Goal: Task Accomplishment & Management: Complete application form

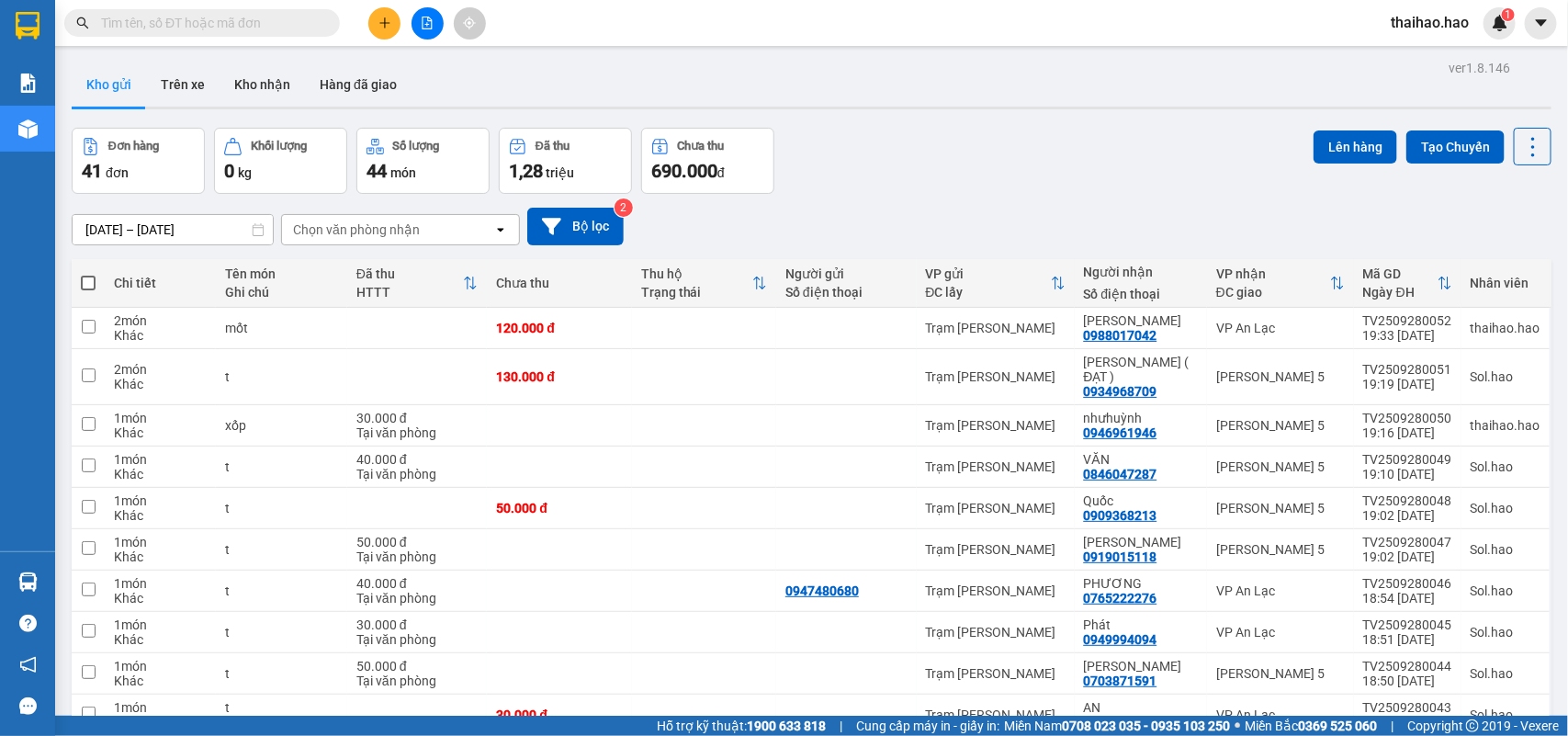
click at [1123, 182] on div "Đơn hàng 41 đơn [PERSON_NAME] 0 kg Số [PERSON_NAME] 44 món Đã thu 1,28 [PERSON_…" at bounding box center [811, 161] width 1479 height 66
click at [1021, 172] on div "Đơn hàng 41 đơn [PERSON_NAME] 0 kg Số [PERSON_NAME] 44 món Đã thu 1,28 [PERSON_…" at bounding box center [811, 161] width 1479 height 66
drag, startPoint x: 175, startPoint y: 92, endPoint x: 174, endPoint y: 74, distance: 18.0
click at [174, 74] on button "Trên xe" at bounding box center [183, 84] width 73 height 44
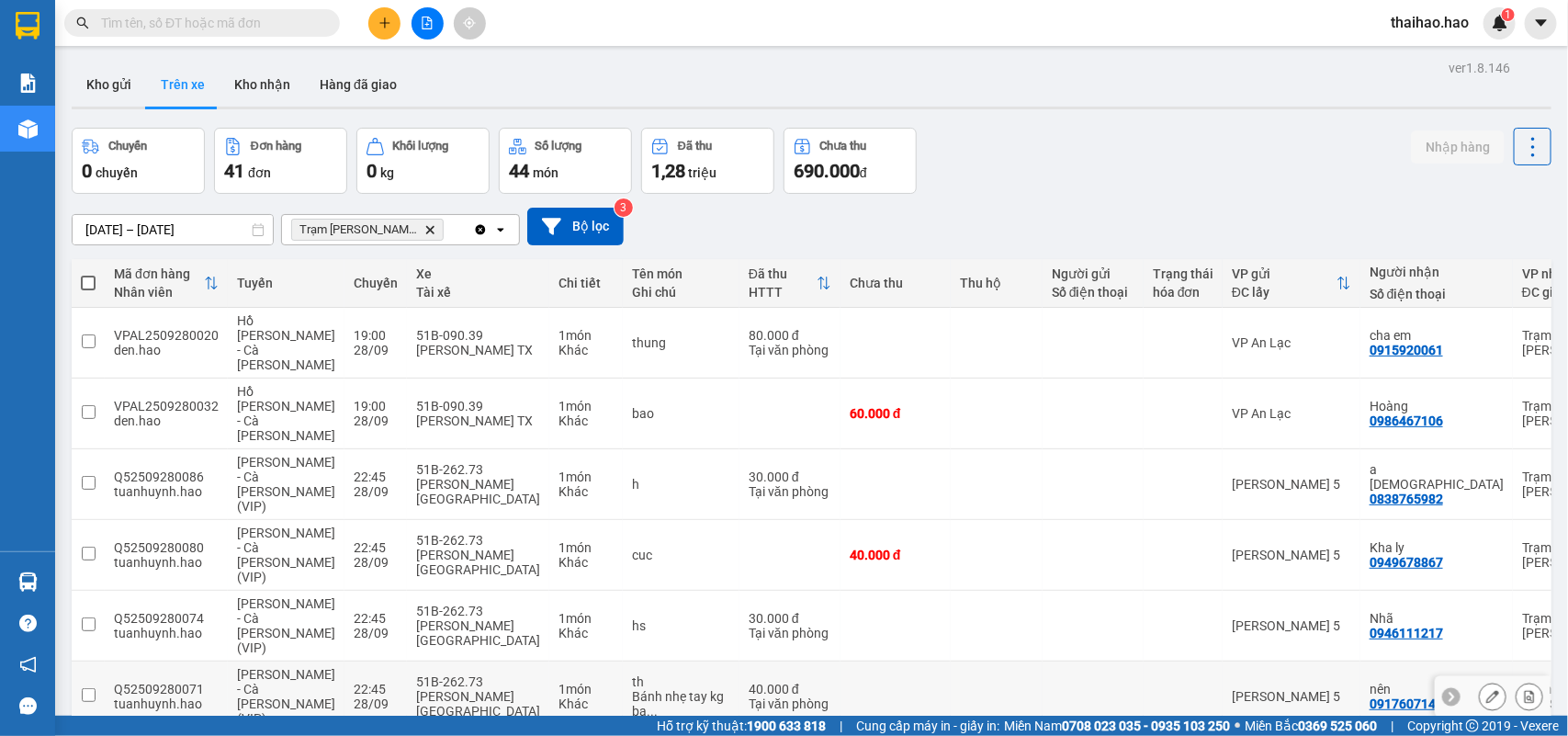
scroll to position [575, 0]
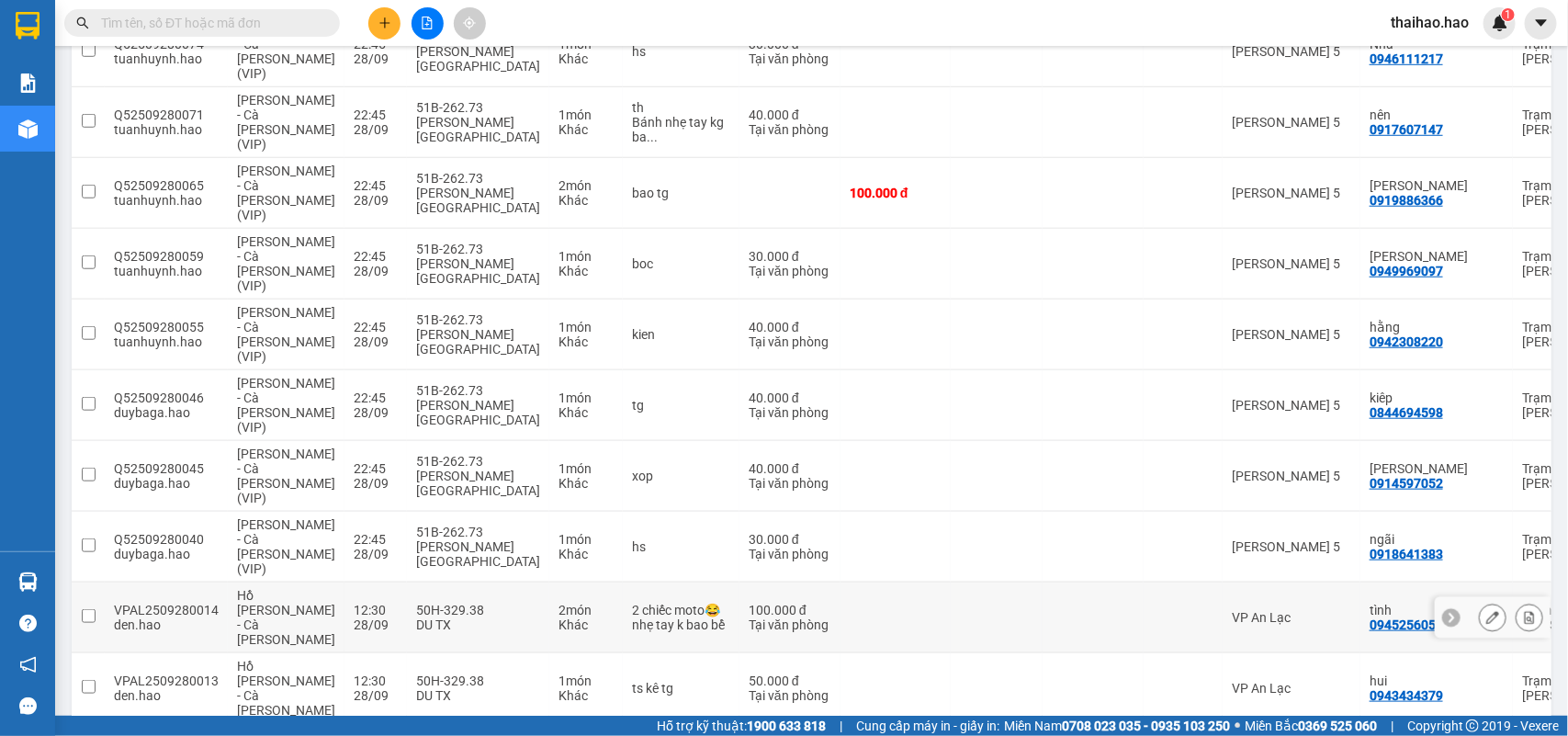
click at [1486, 612] on icon at bounding box center [1493, 618] width 13 height 13
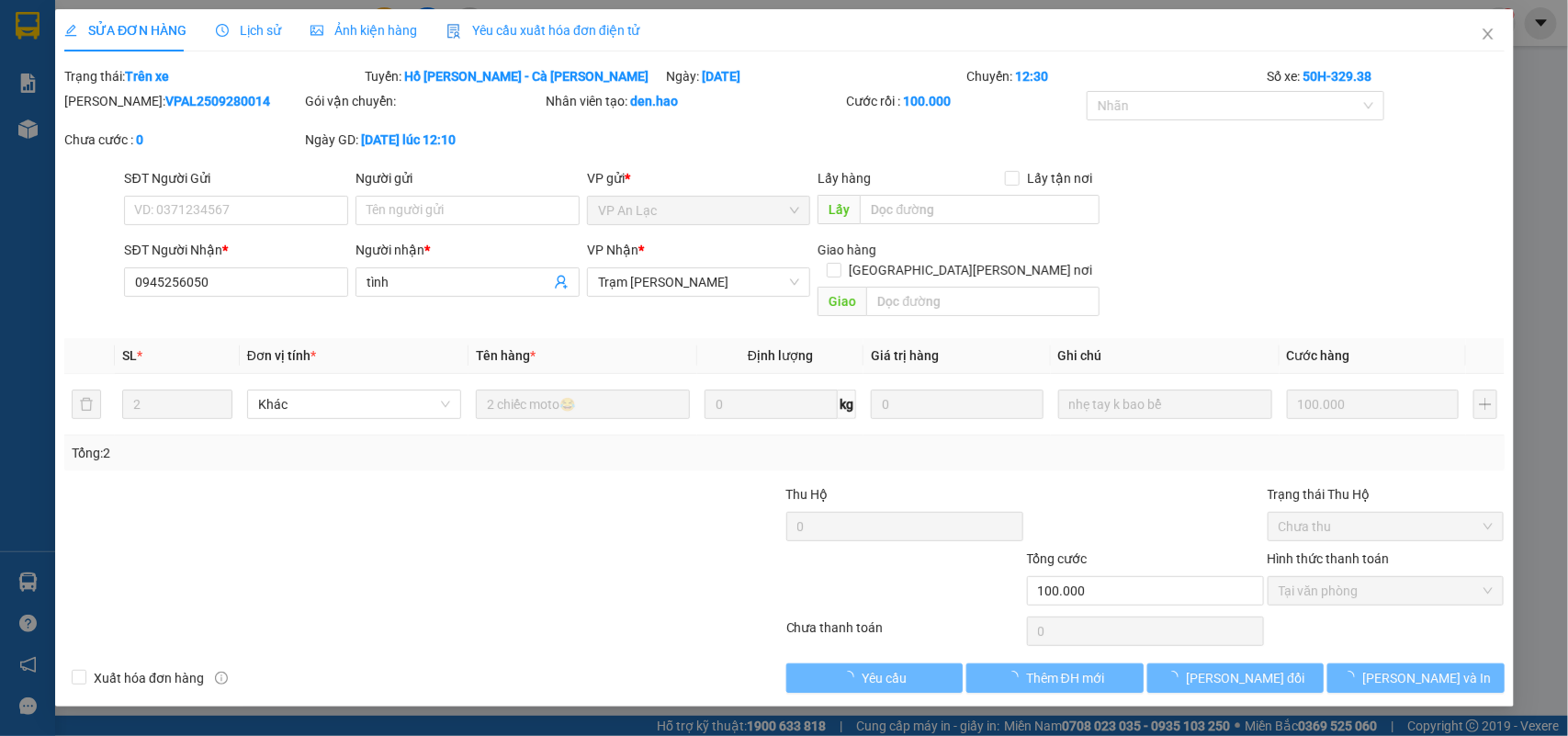
type input "0945256050"
type input "tình"
type input "100.000"
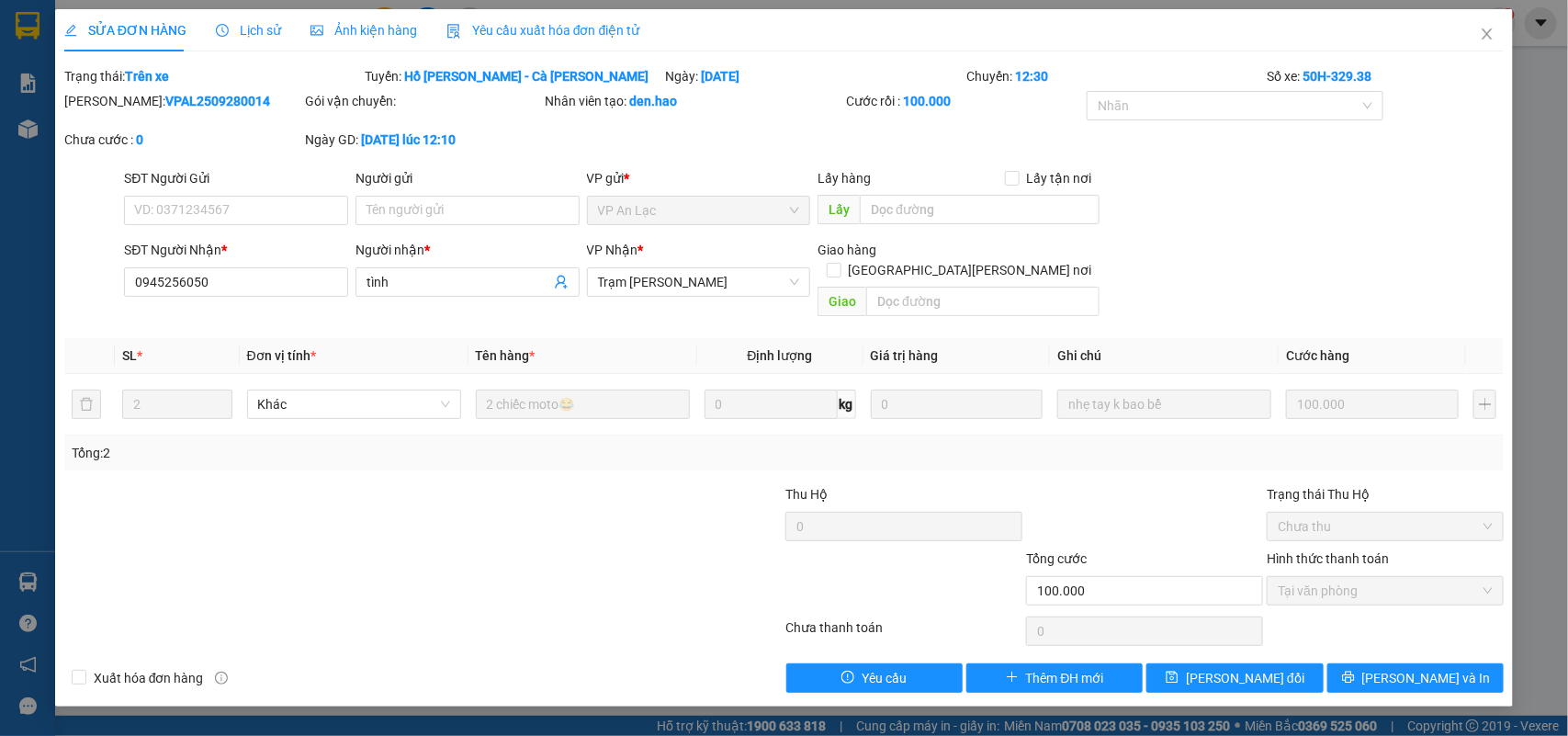
click at [358, 15] on div "Ảnh kiện hàng" at bounding box center [364, 30] width 106 height 42
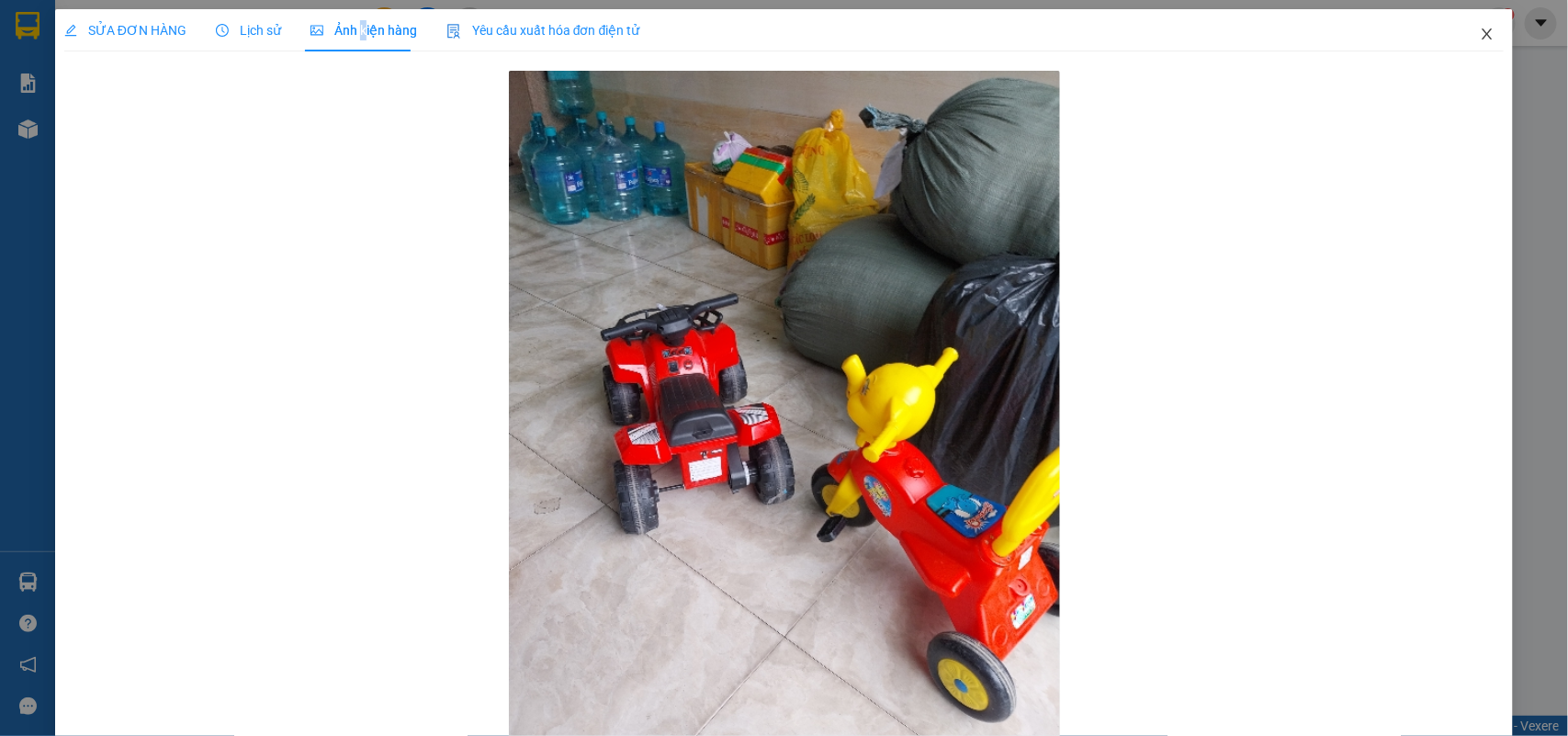
click at [1469, 43] on span "Close" at bounding box center [1487, 35] width 52 height 52
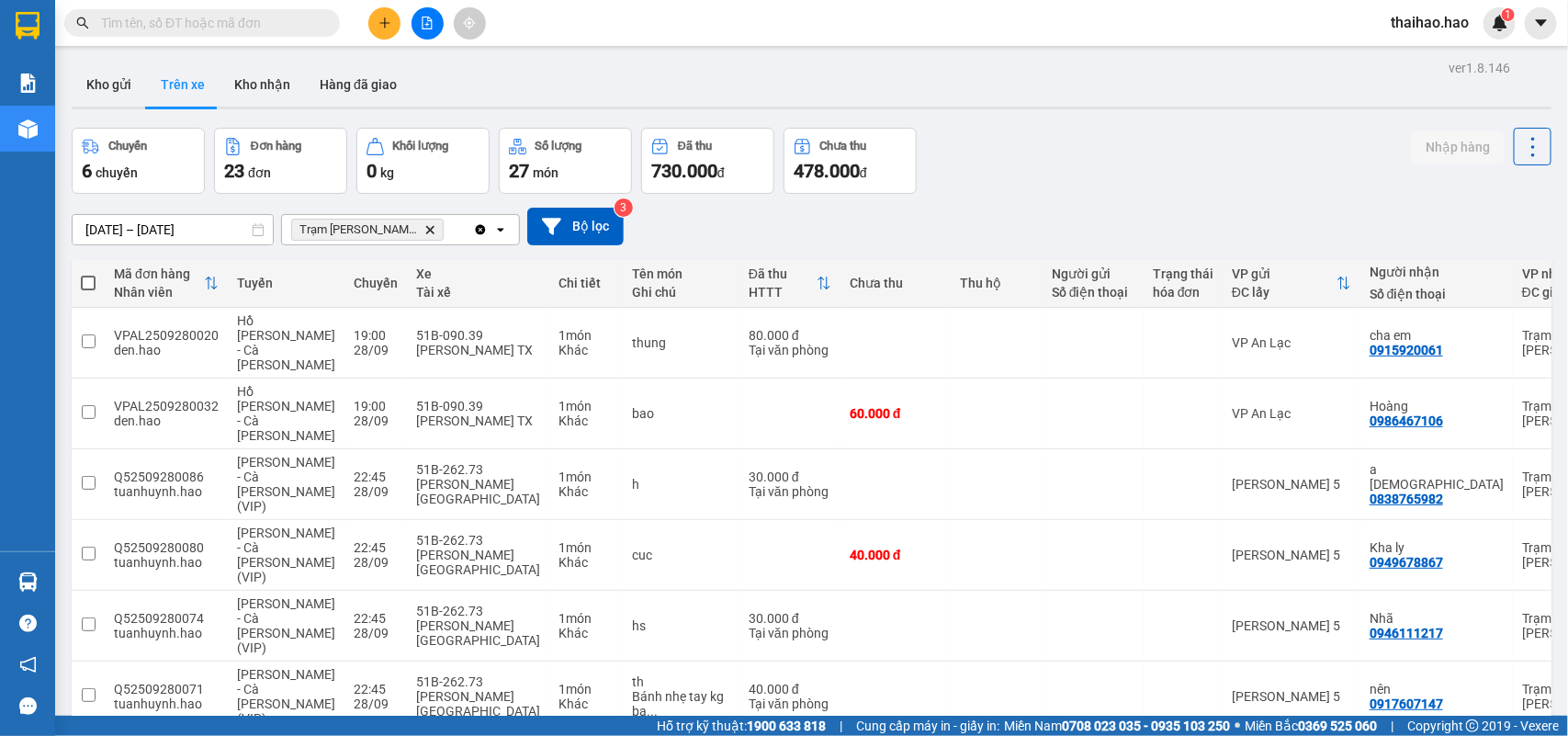
click at [167, 235] on input "[DATE] – [DATE]" at bounding box center [172, 229] width 201 height 29
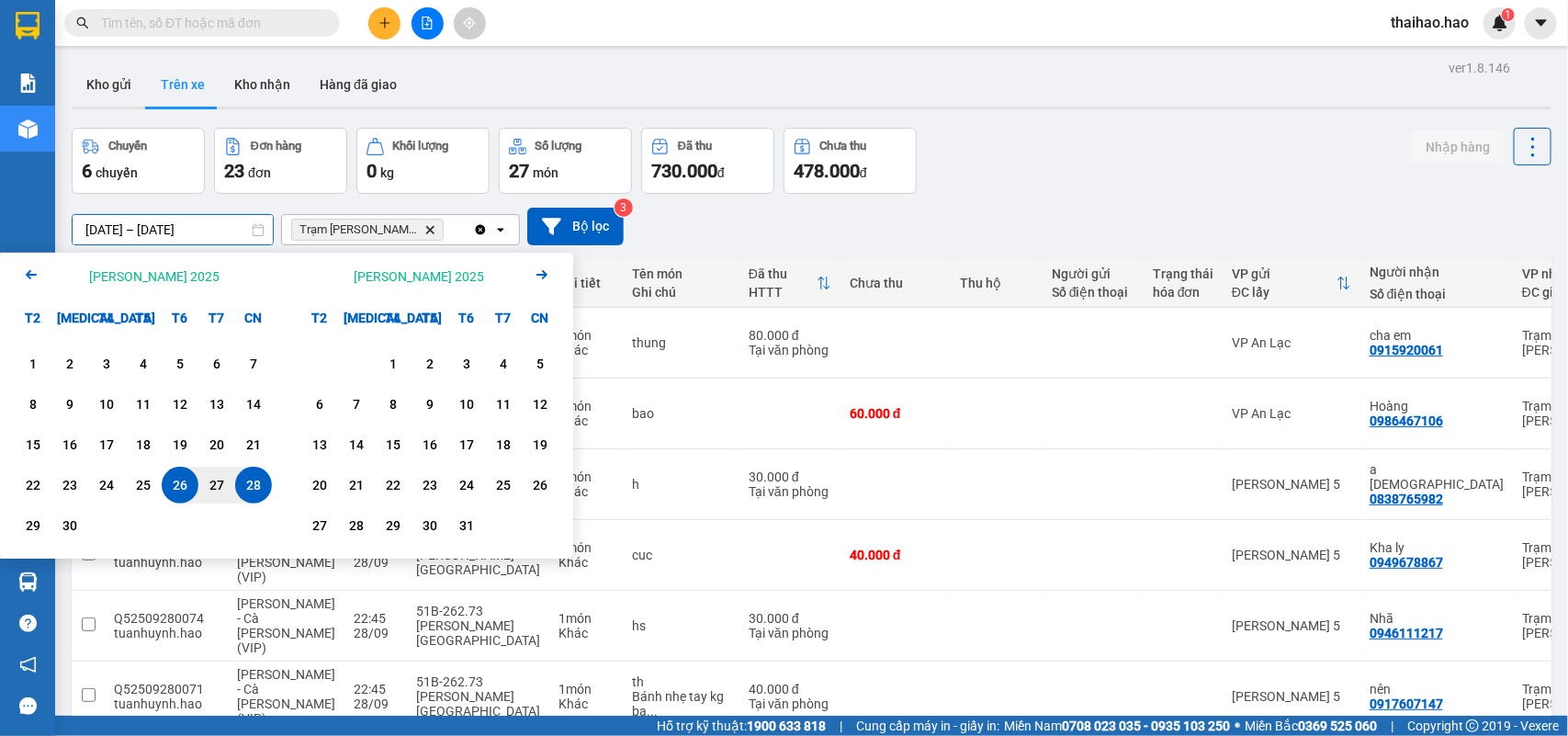
click at [248, 485] on div "28" at bounding box center [253, 484] width 25 height 22
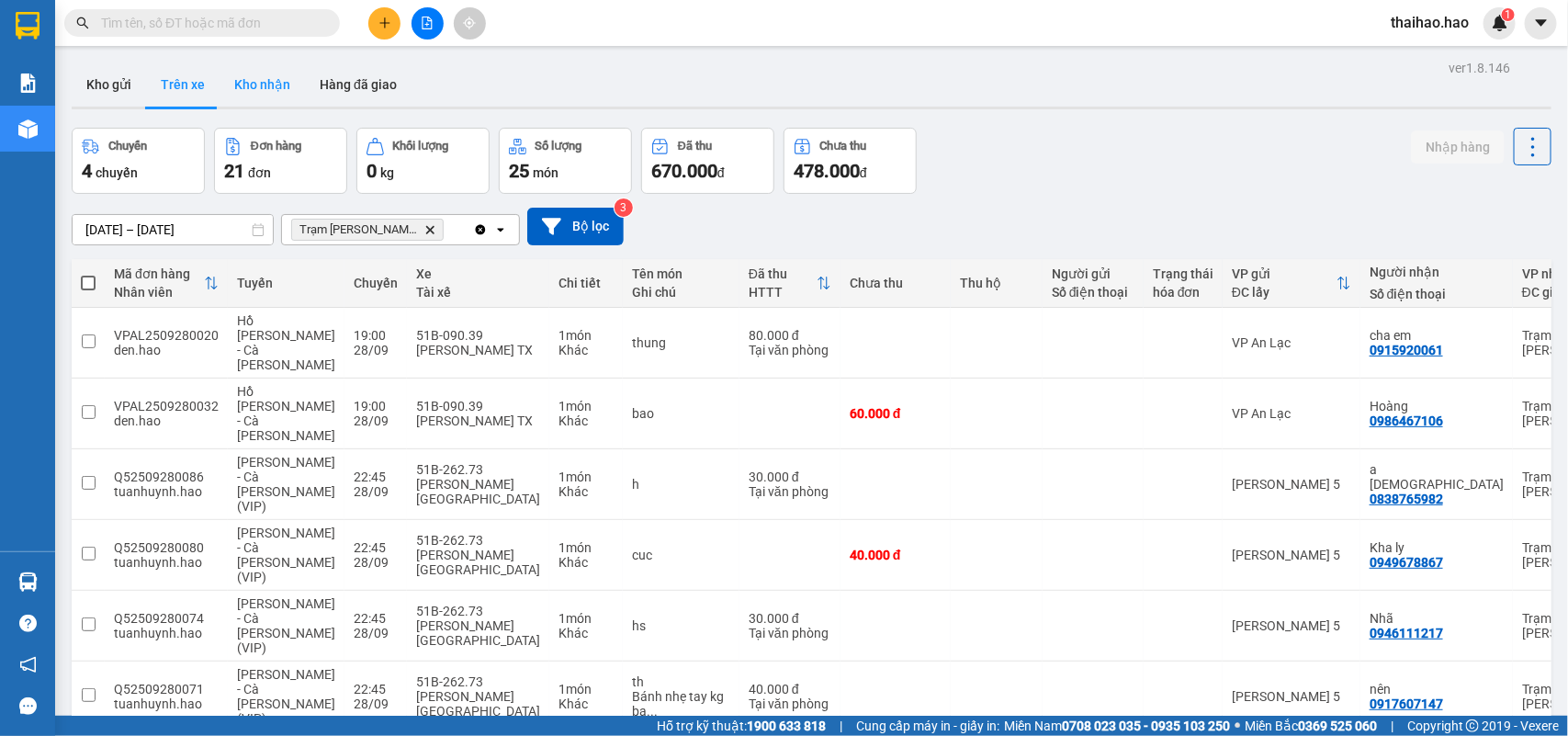
click at [260, 90] on button "Kho nhận" at bounding box center [262, 84] width 86 height 44
type input "[DATE] – [DATE]"
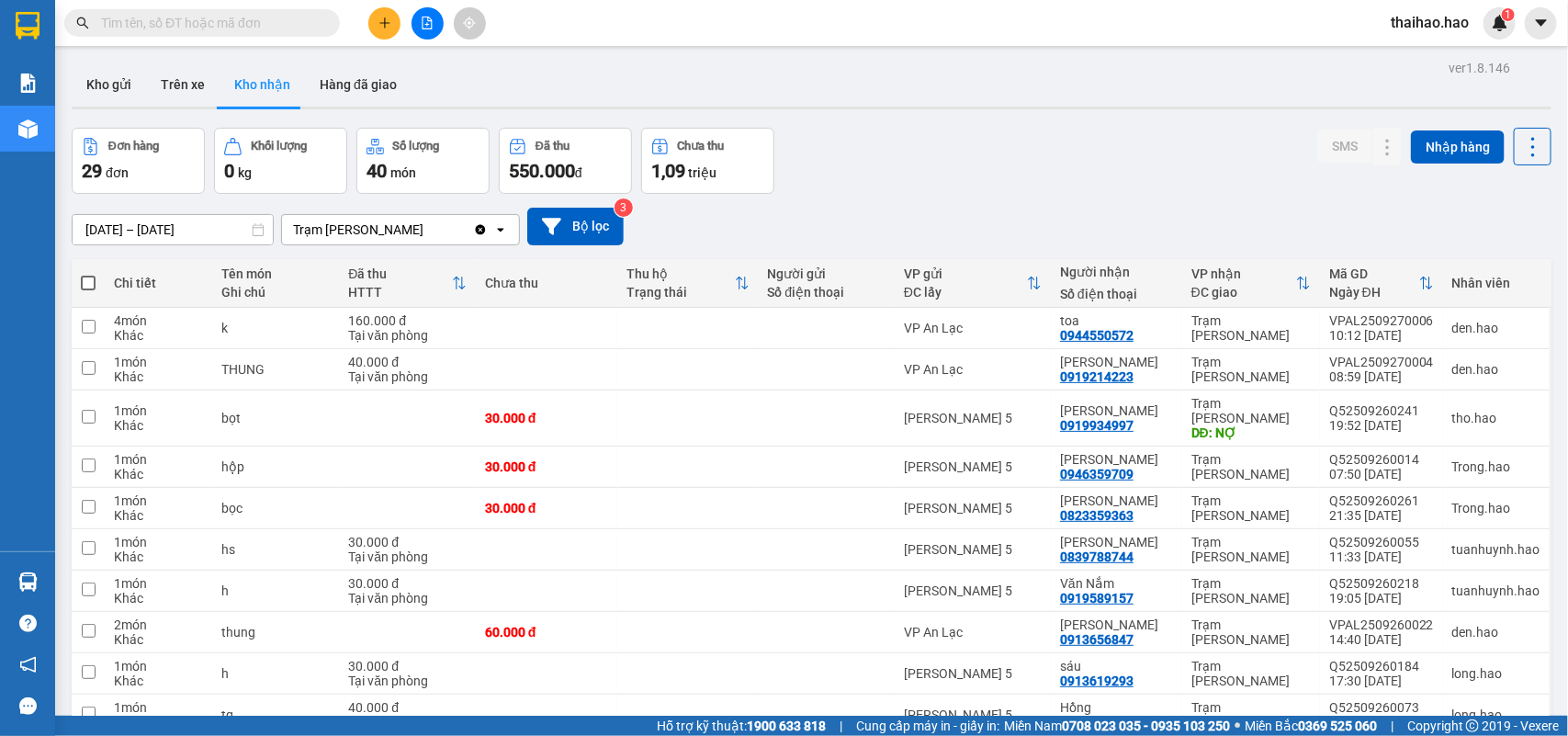
click at [267, 89] on button "Kho nhận" at bounding box center [262, 84] width 86 height 44
click at [1338, 493] on button at bounding box center [1350, 509] width 25 height 32
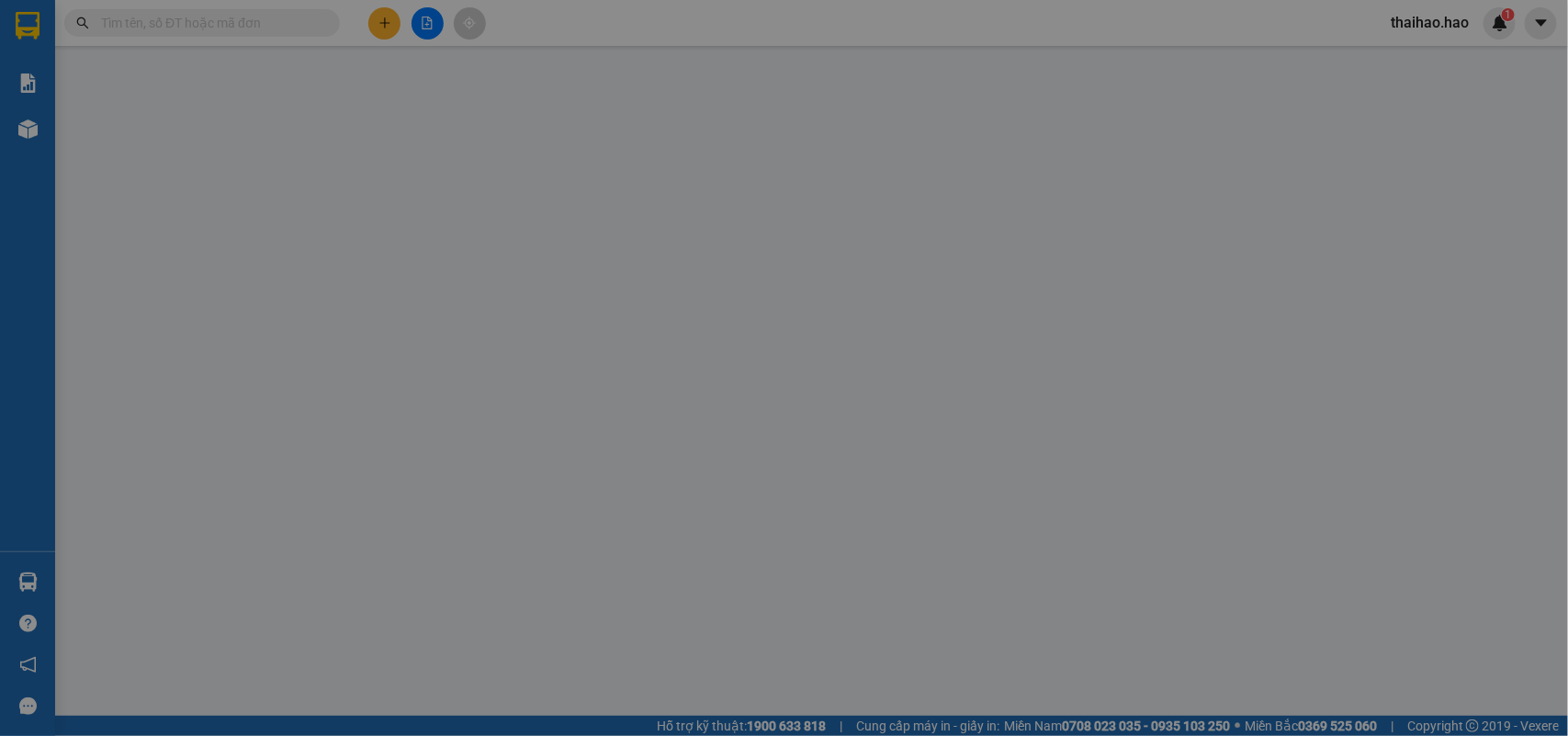
type input "0823359363"
type input "[PERSON_NAME]"
type input "30.000"
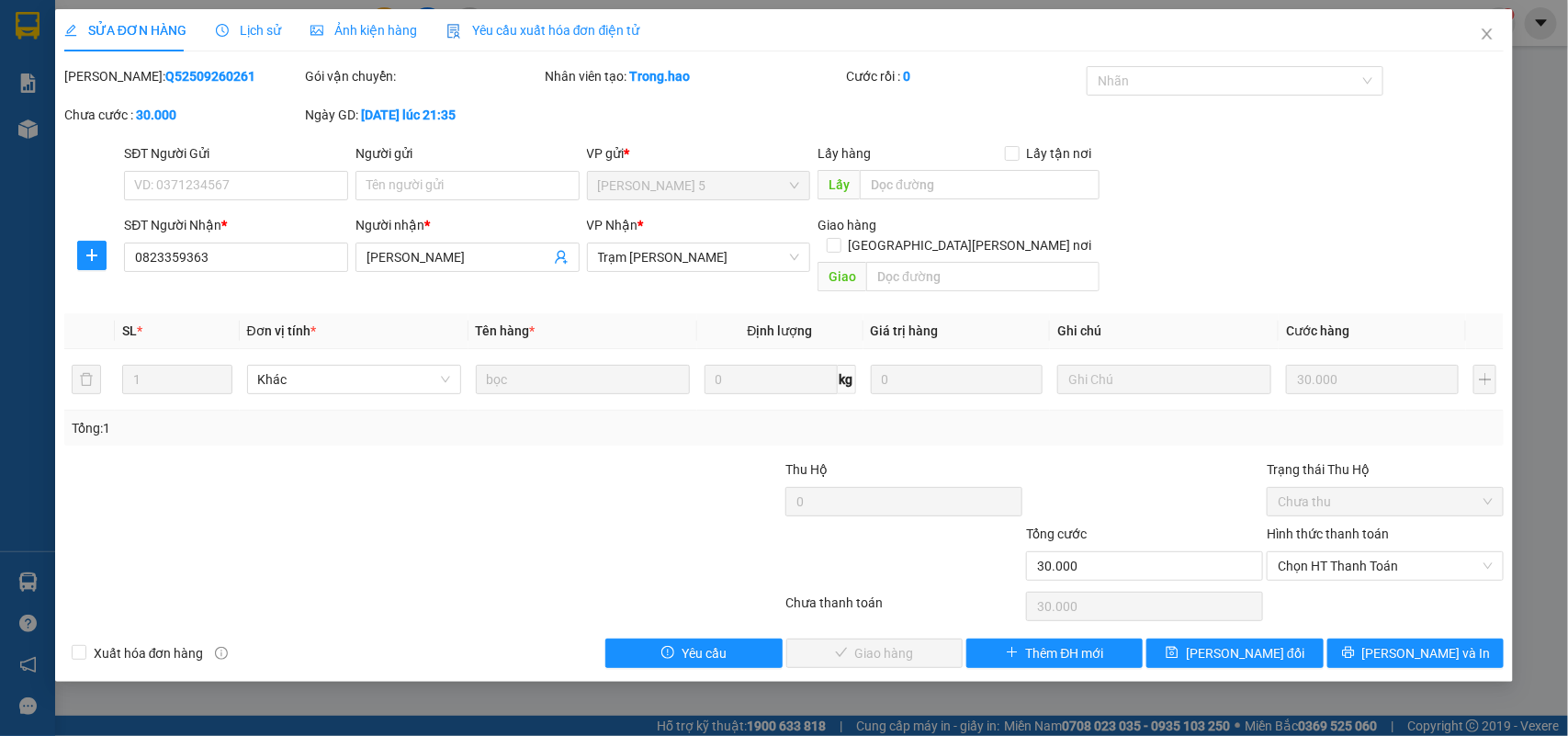
click at [391, 25] on span "Ảnh kiện hàng" at bounding box center [364, 30] width 106 height 15
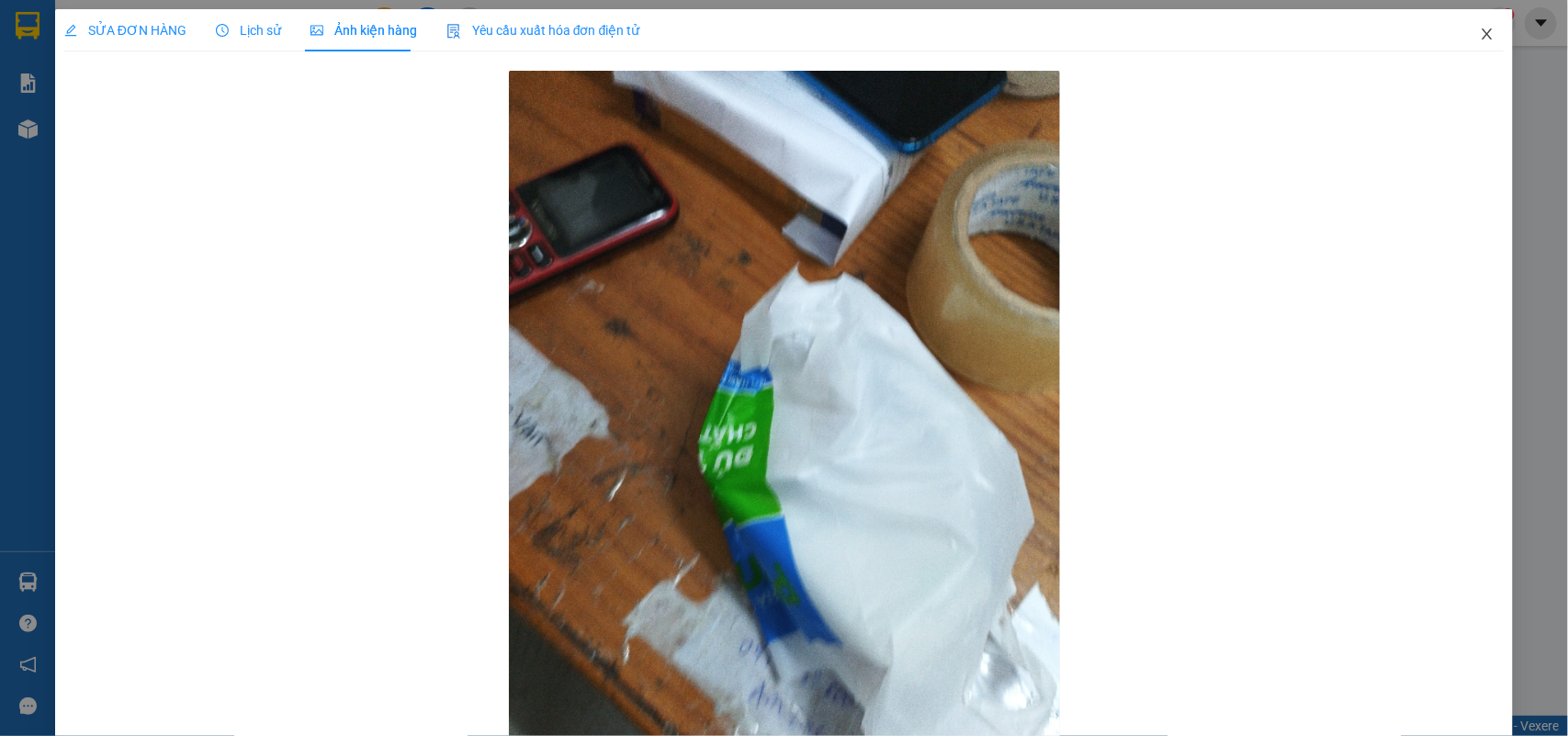
click at [1475, 20] on span "Close" at bounding box center [1487, 35] width 52 height 52
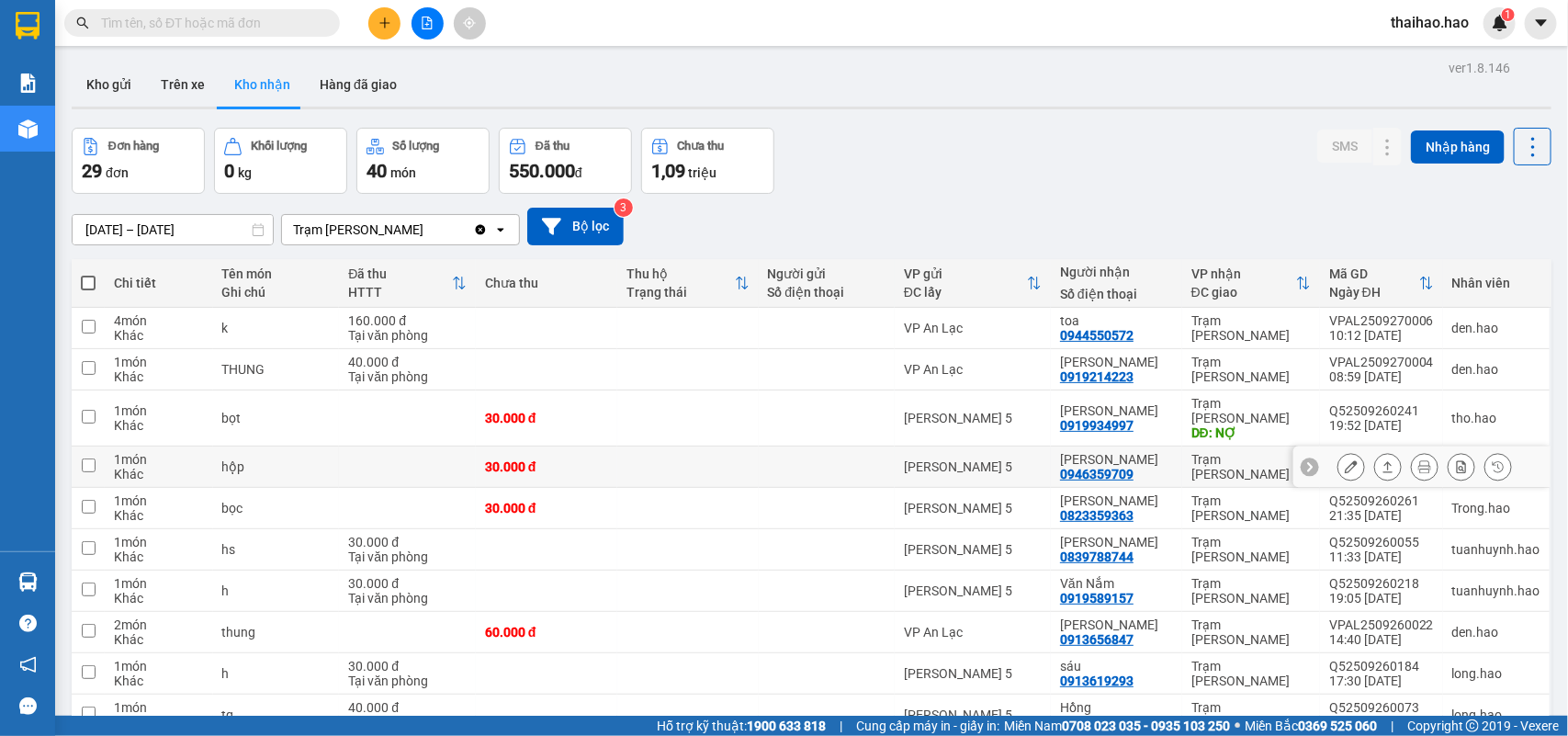
scroll to position [115, 0]
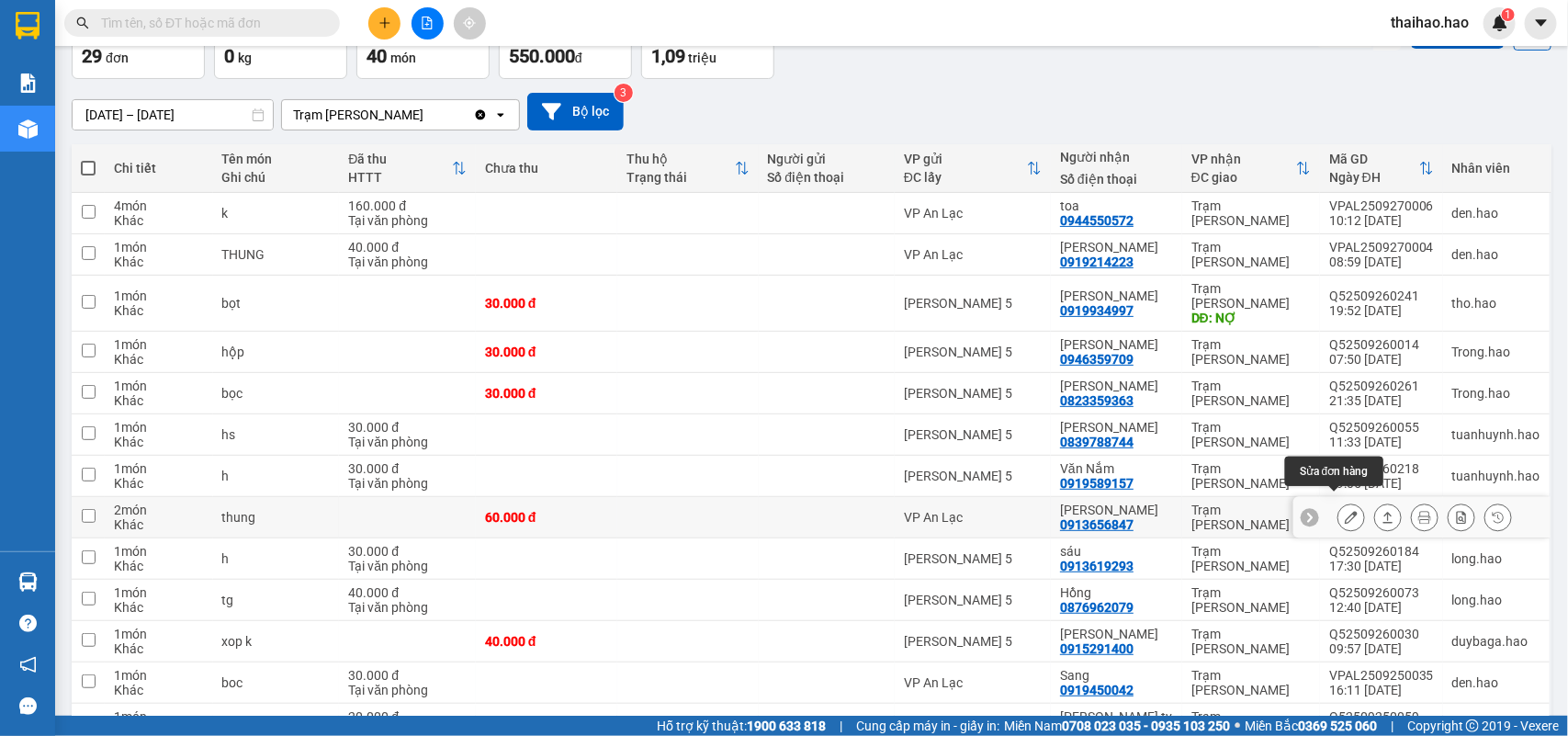
click at [1345, 511] on icon at bounding box center [1351, 517] width 13 height 13
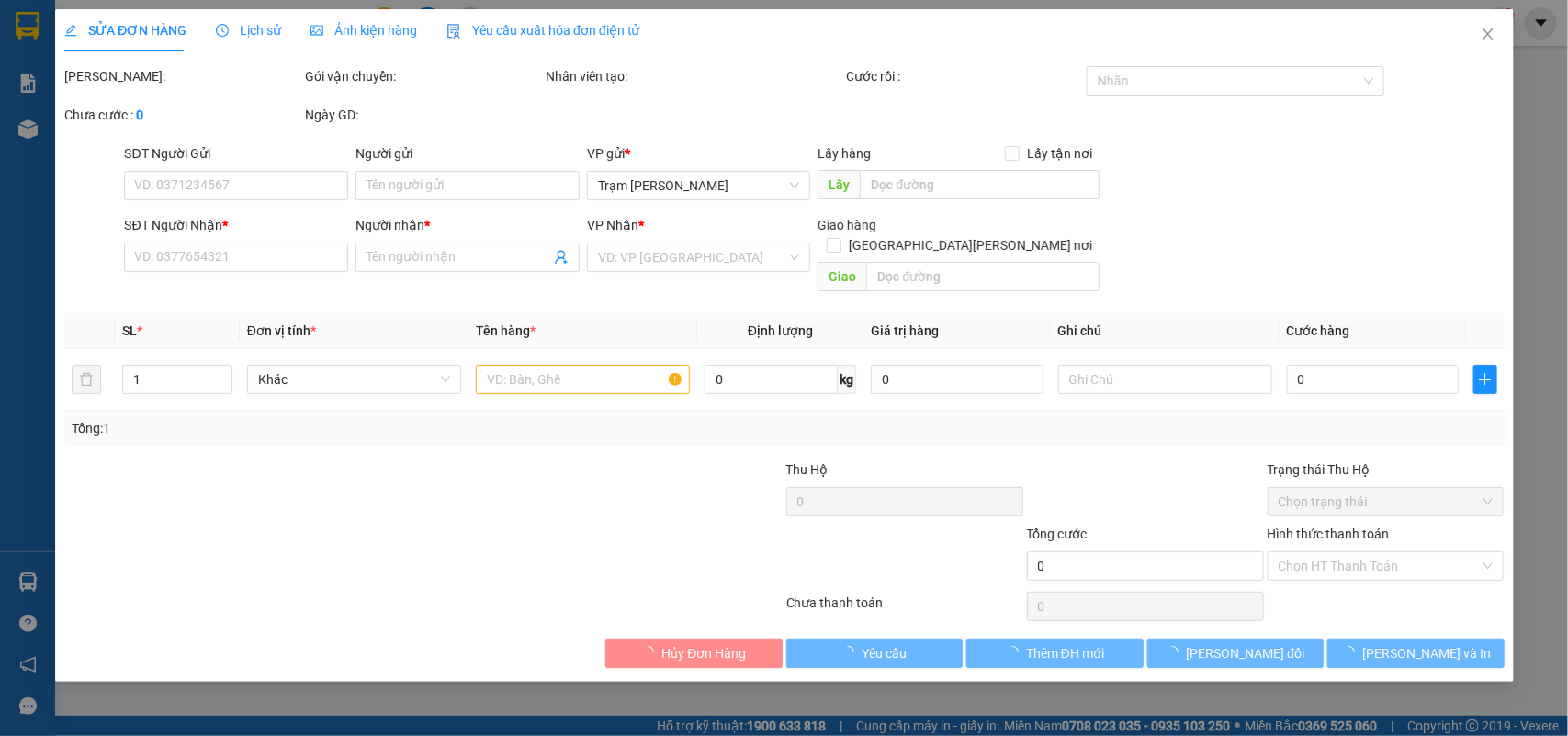
type input "0913656847"
type input "[PERSON_NAME]"
type input "60.000"
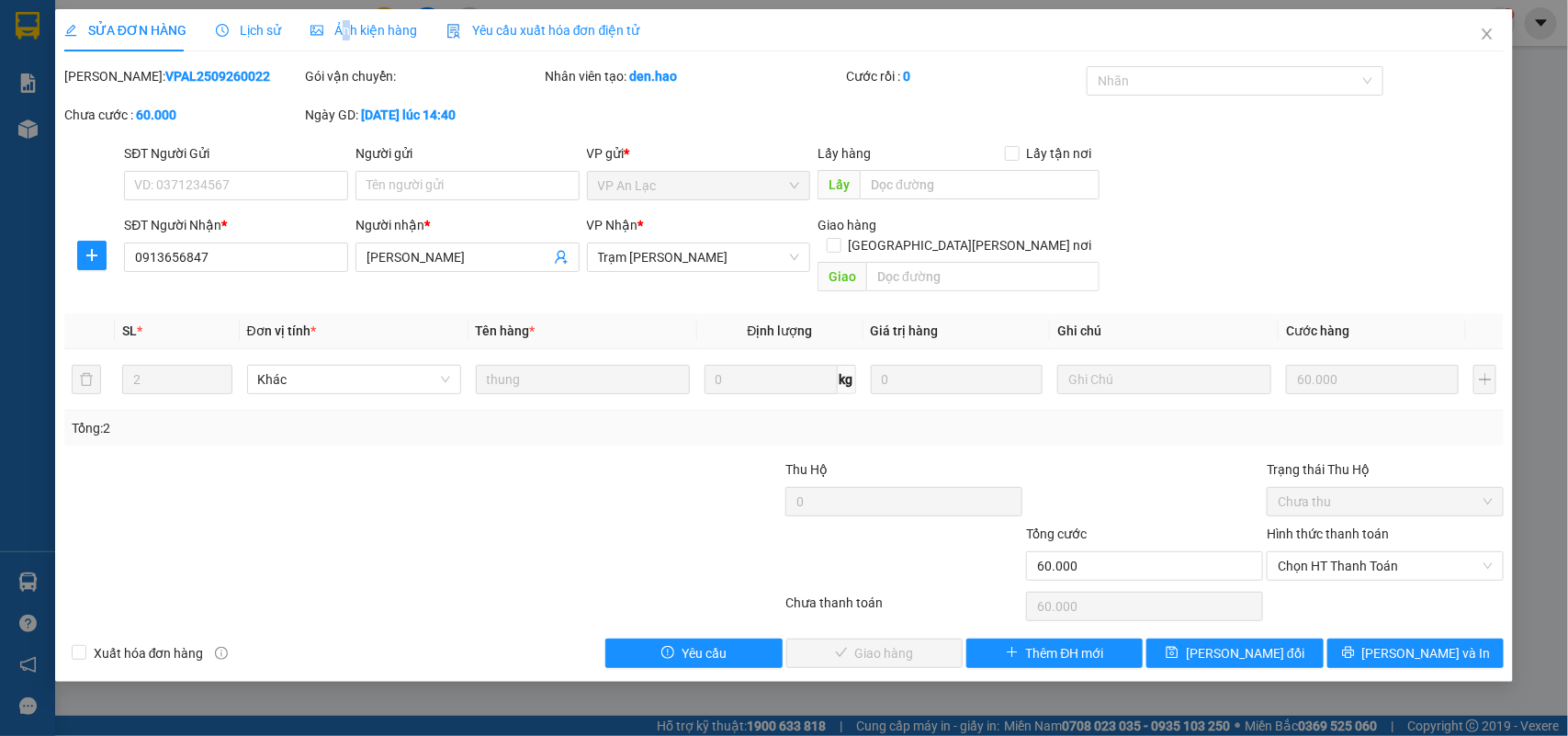
drag, startPoint x: 340, startPoint y: 20, endPoint x: 342, endPoint y: 33, distance: 13.2
click at [342, 32] on div "Ảnh kiện hàng" at bounding box center [364, 29] width 106 height 20
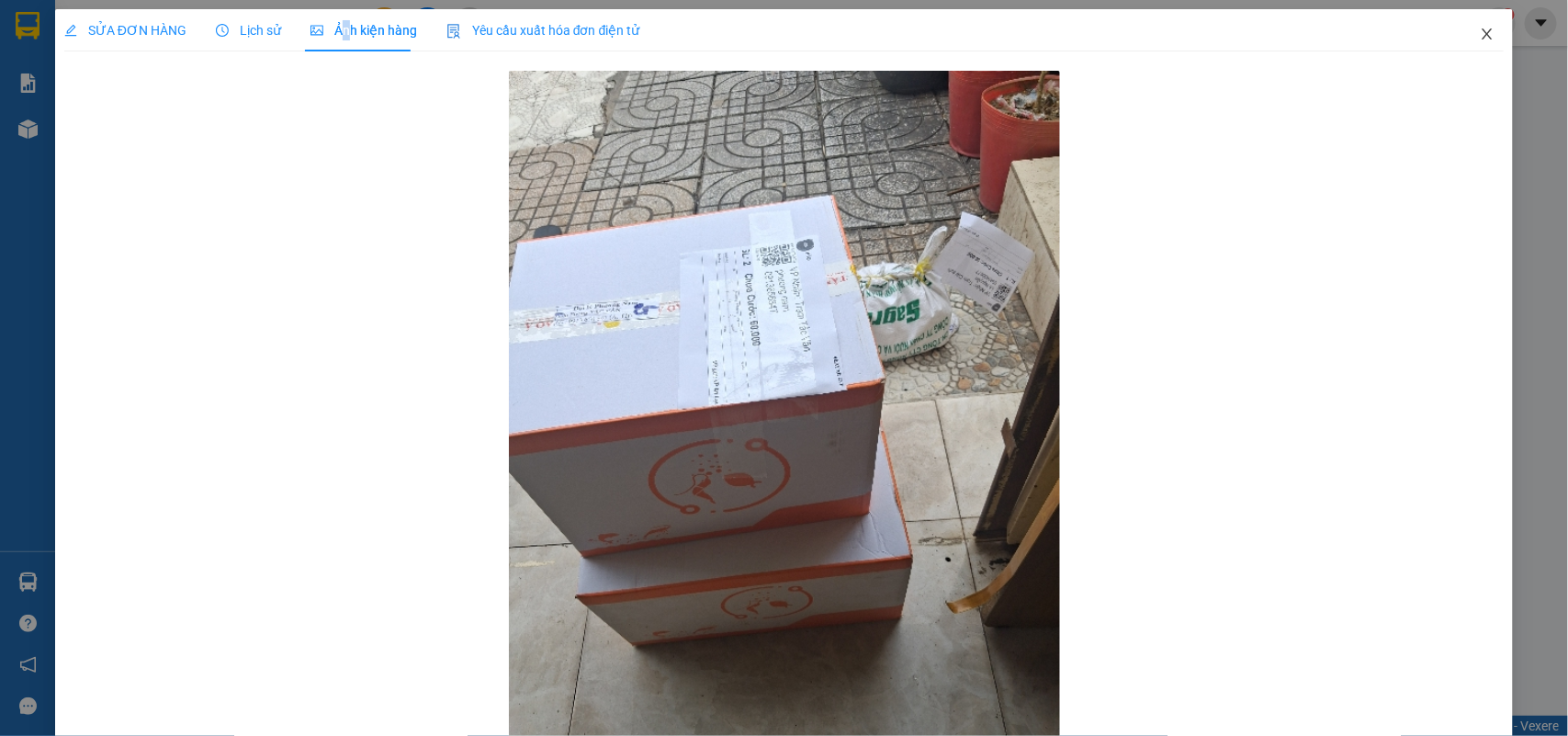
click at [1479, 35] on icon "close" at bounding box center [1487, 34] width 15 height 15
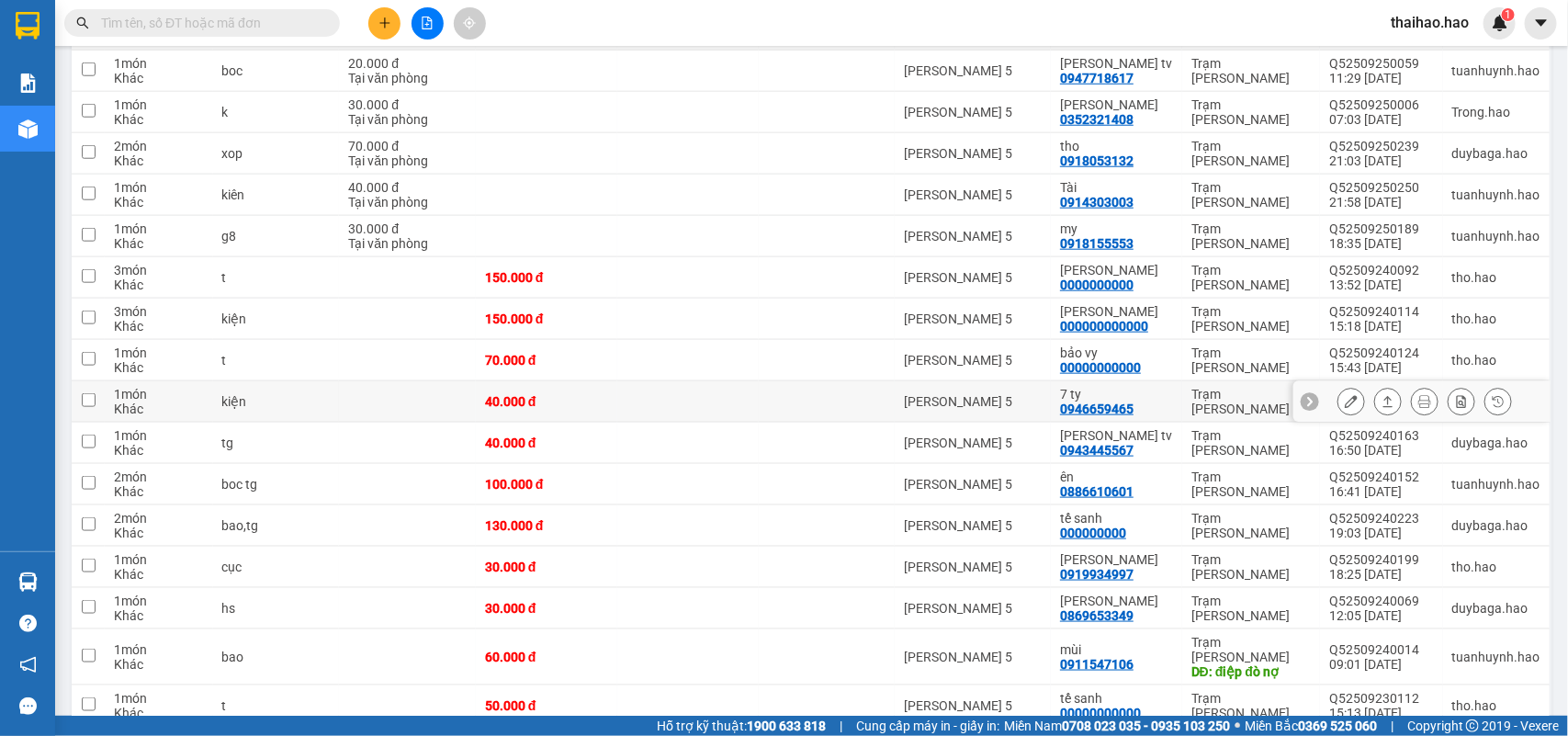
scroll to position [804, 0]
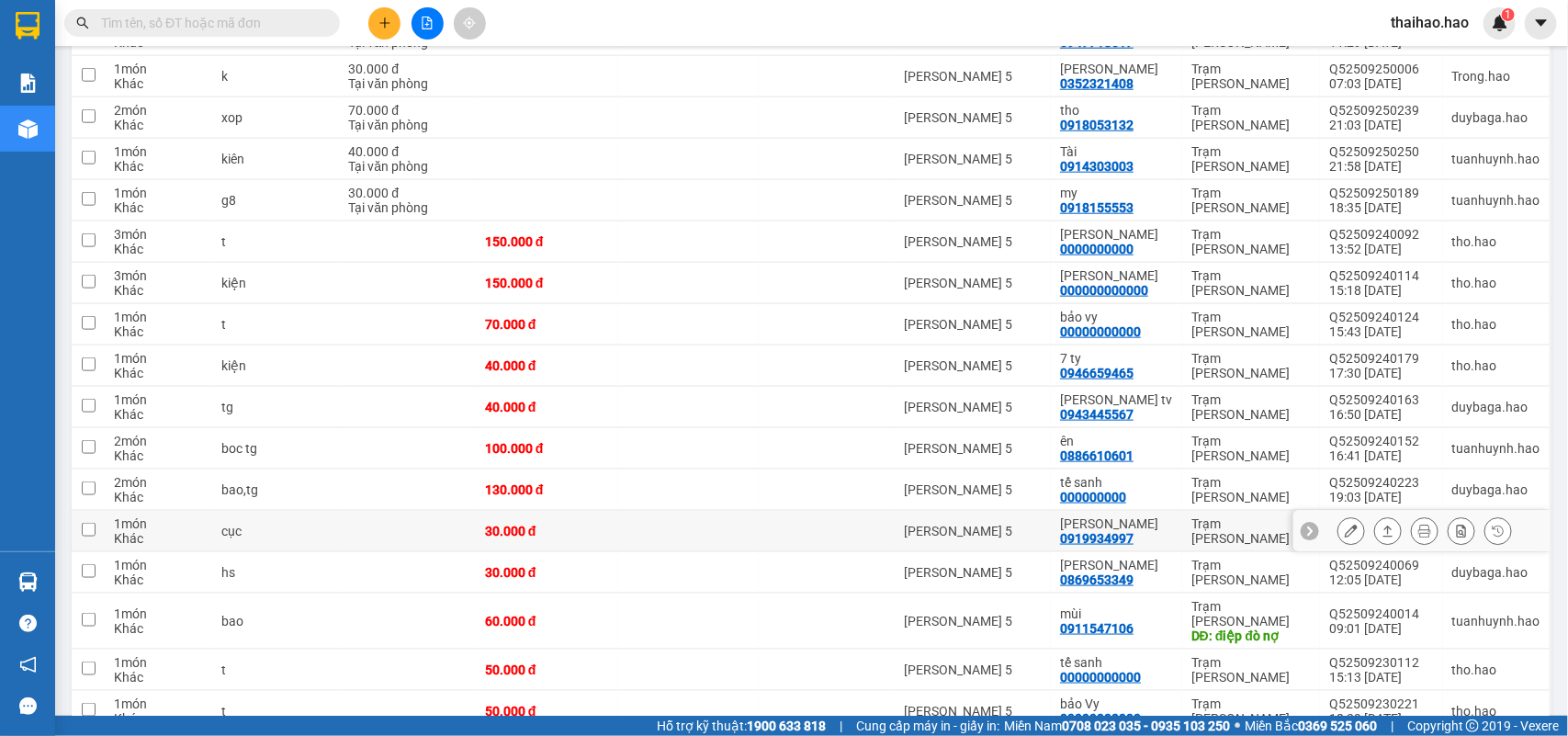
click at [1196, 516] on div "Trạm [PERSON_NAME]" at bounding box center [1251, 531] width 120 height 29
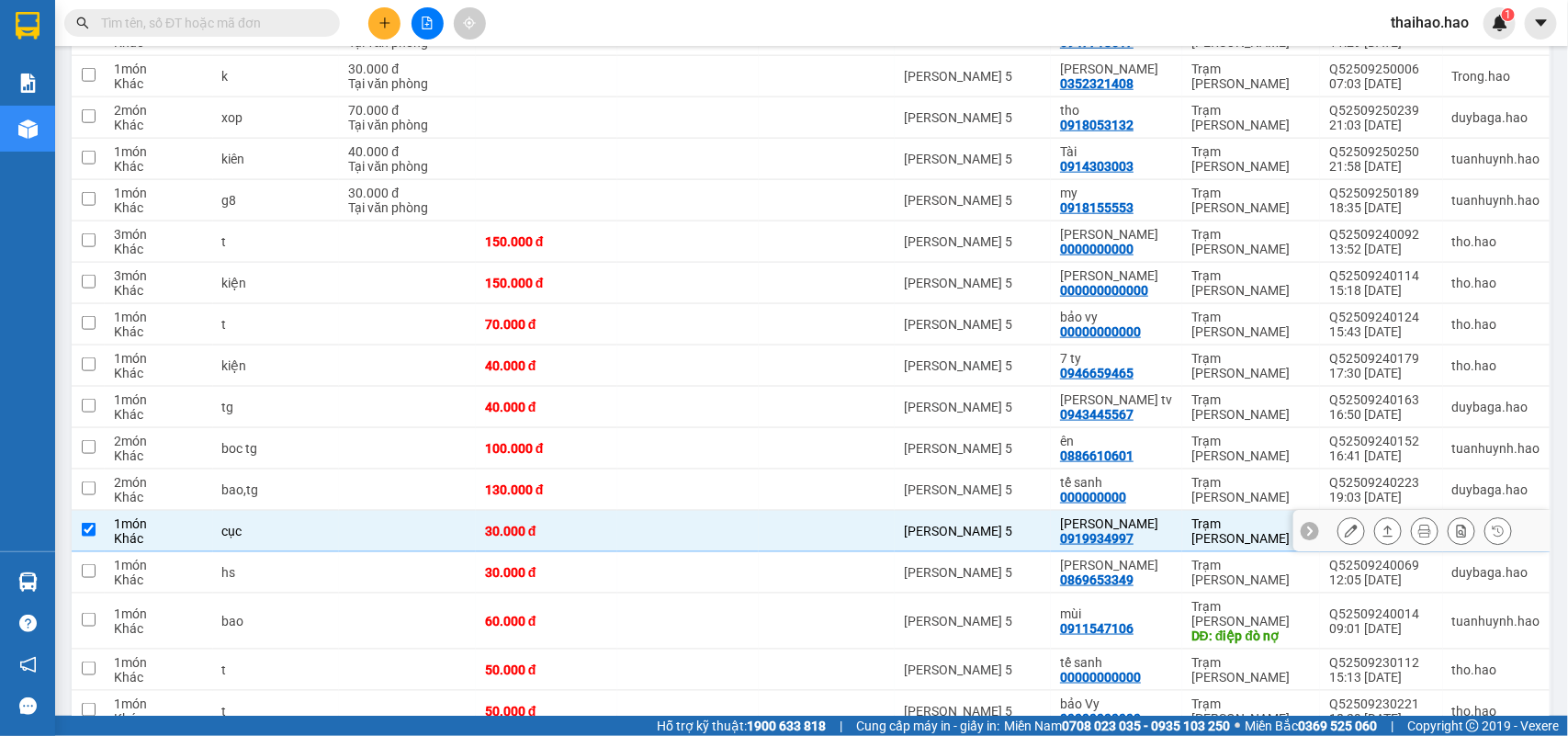
click at [1196, 516] on div "Trạm [PERSON_NAME]" at bounding box center [1251, 531] width 120 height 29
checkbox input "false"
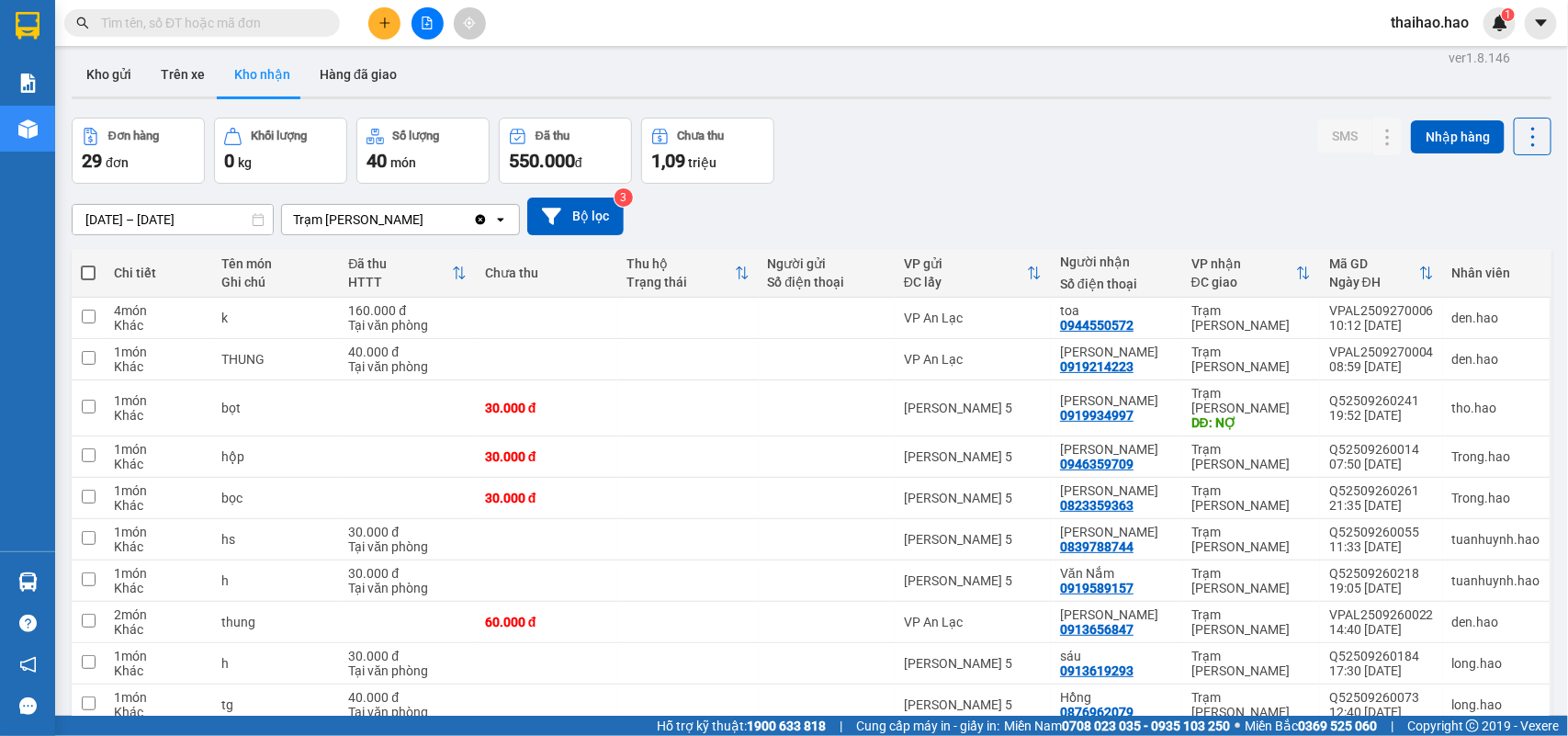
scroll to position [0, 0]
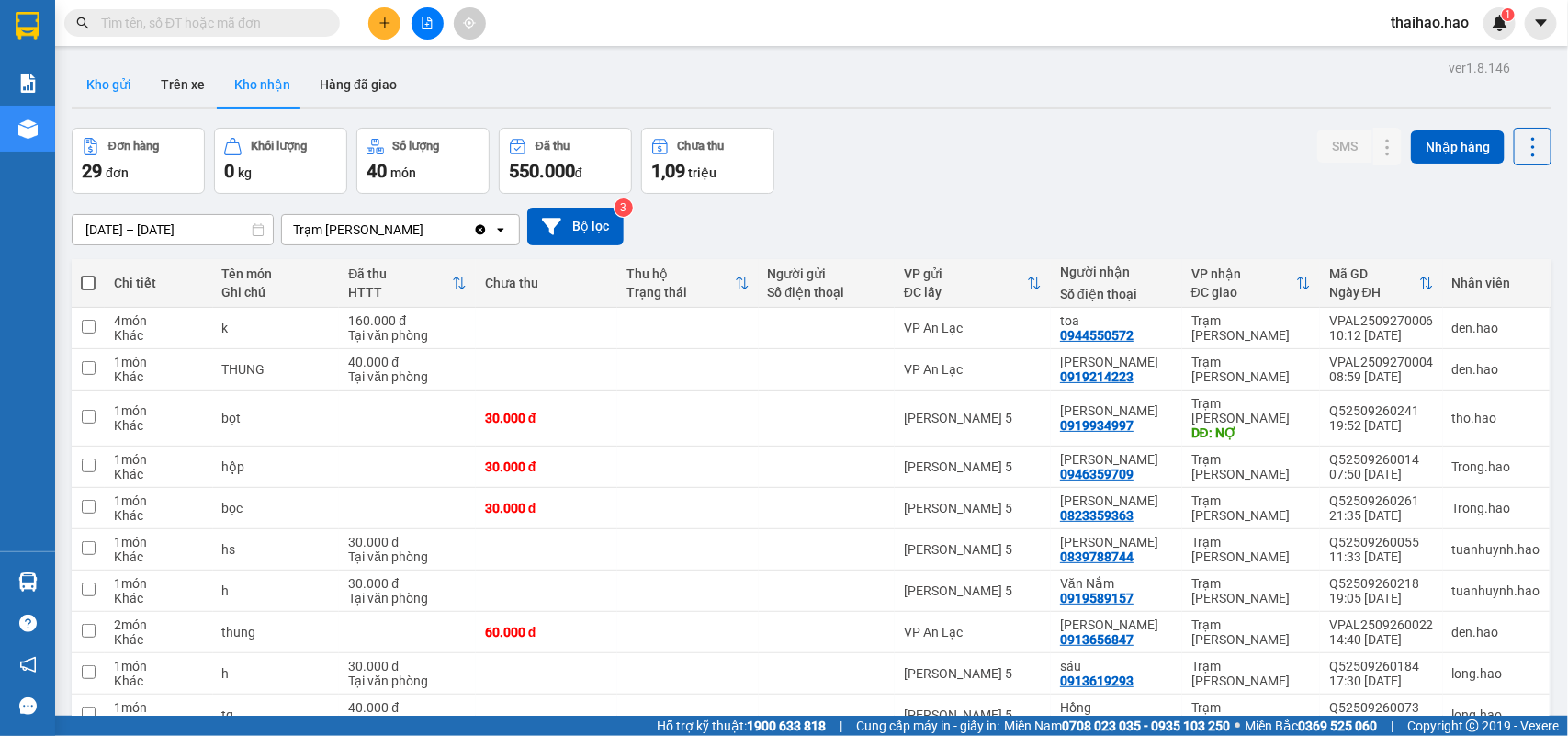
click at [130, 86] on button "Kho gửi" at bounding box center [108, 84] width 74 height 44
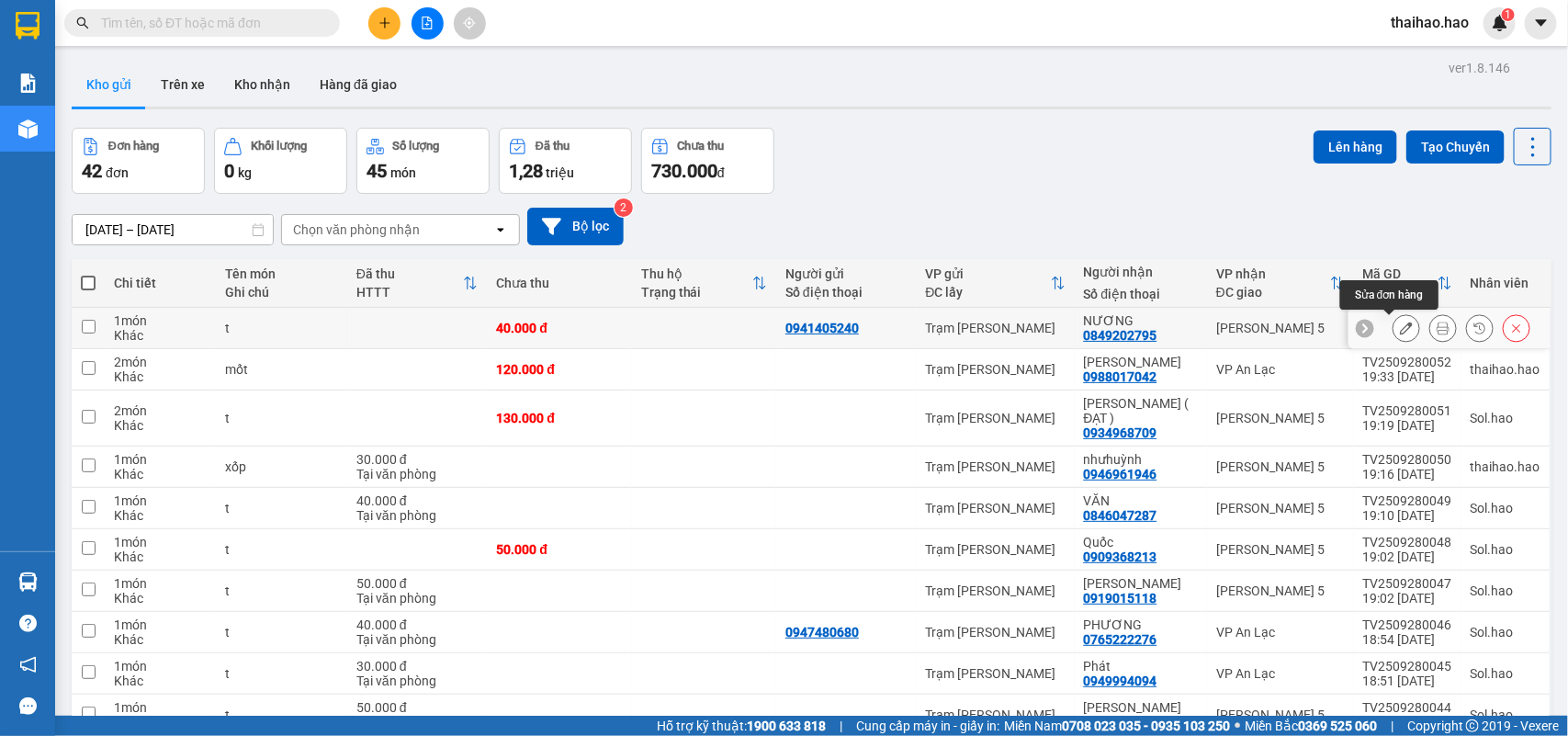
click at [1393, 327] on div at bounding box center [1406, 328] width 27 height 27
click at [1394, 327] on button at bounding box center [1406, 329] width 25 height 32
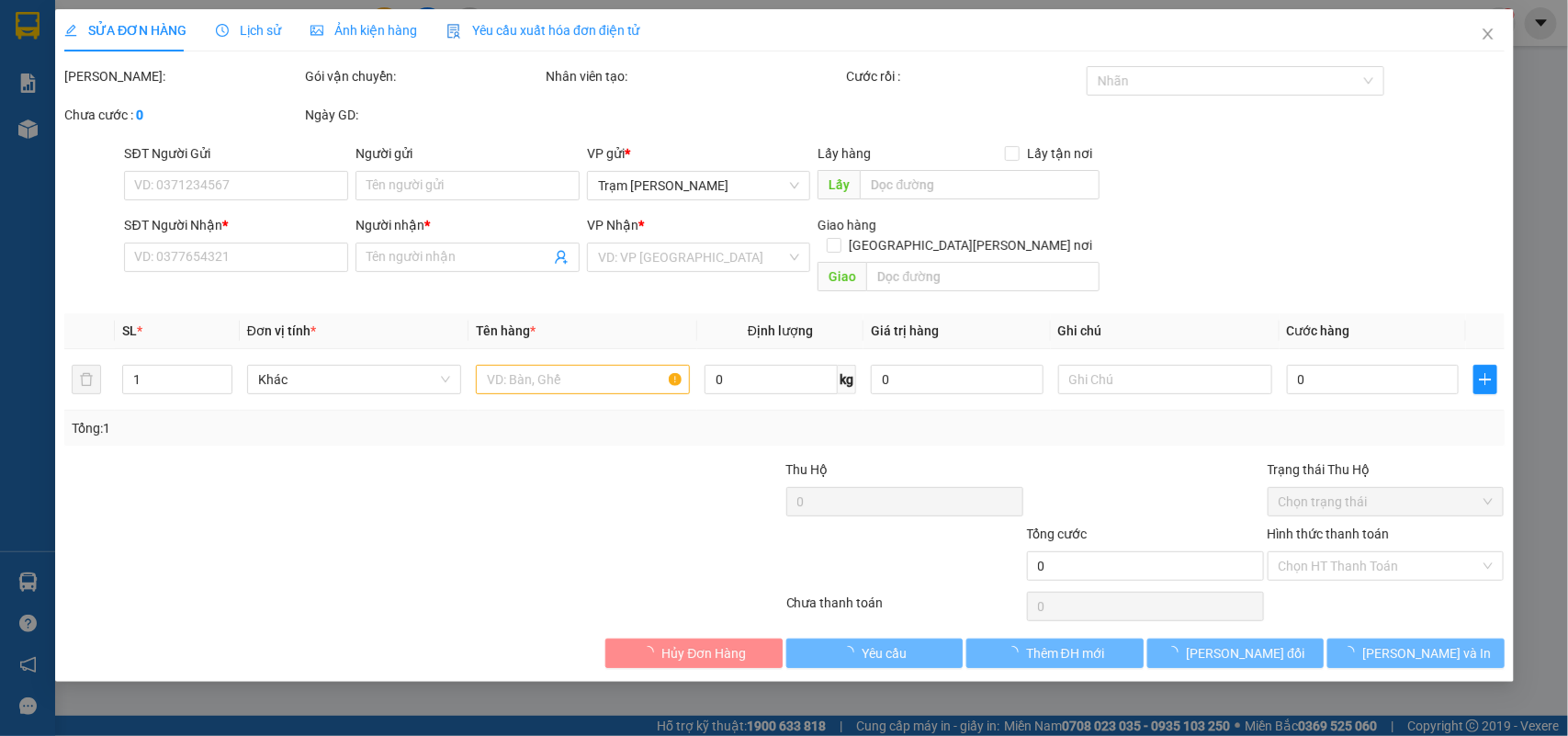
type input "0941405240"
type input "0849202795"
type input "NƯƠNG"
type input "40.000"
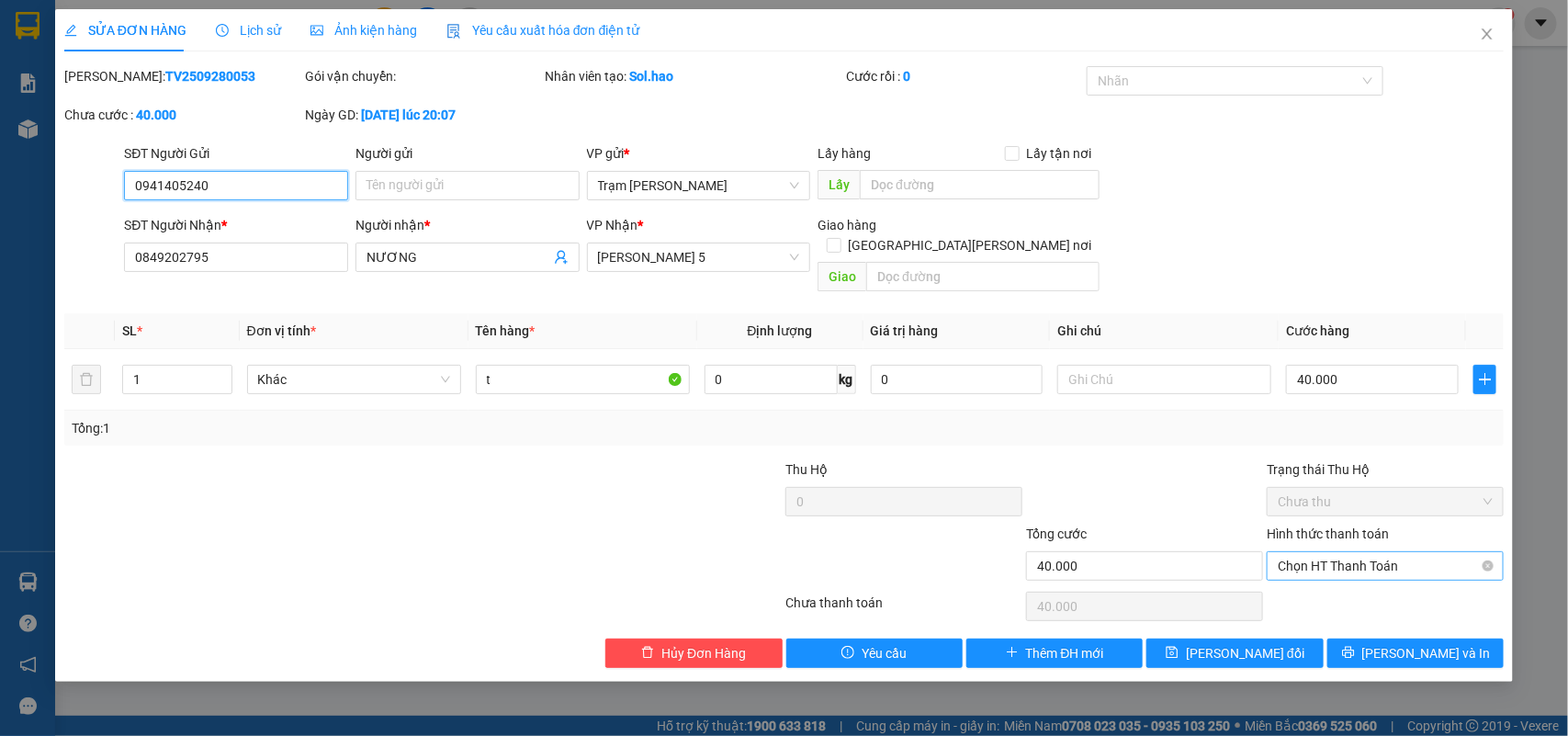
click at [1342, 552] on span "Chọn HT Thanh Toán" at bounding box center [1385, 565] width 215 height 27
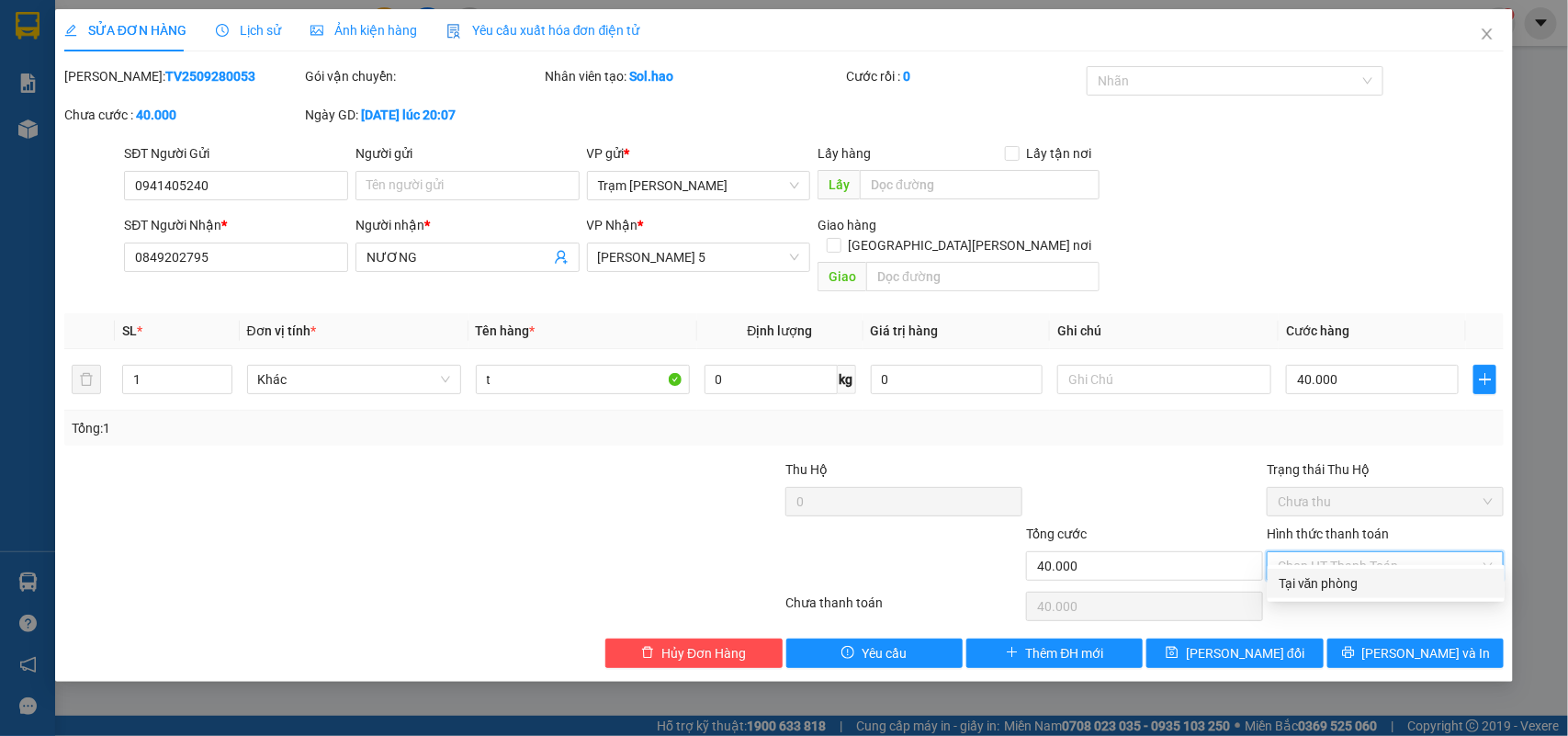
click at [1342, 593] on div "Tại văn phòng" at bounding box center [1386, 583] width 215 height 20
type input "0"
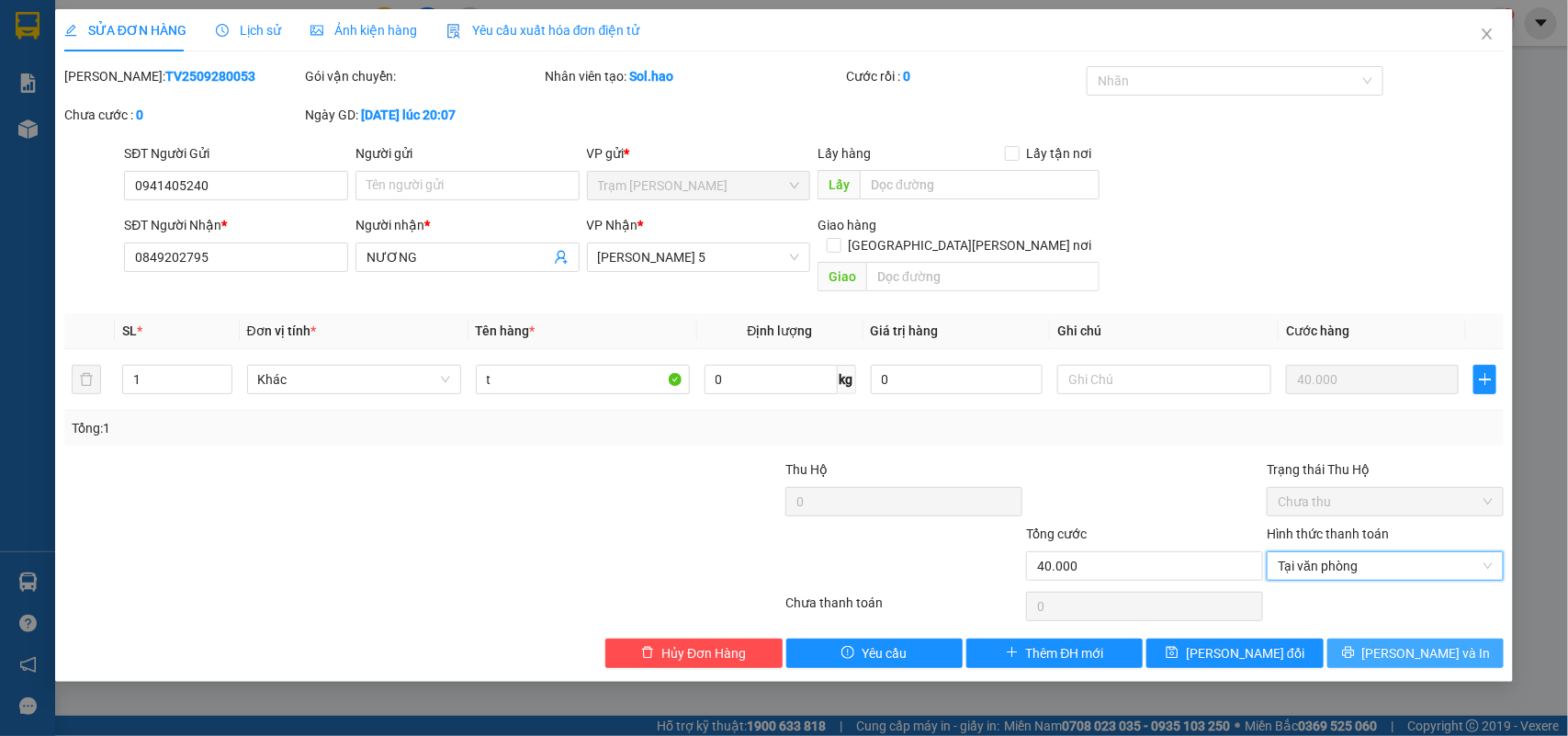
click at [1374, 639] on button "[PERSON_NAME] và In" at bounding box center [1414, 653] width 176 height 29
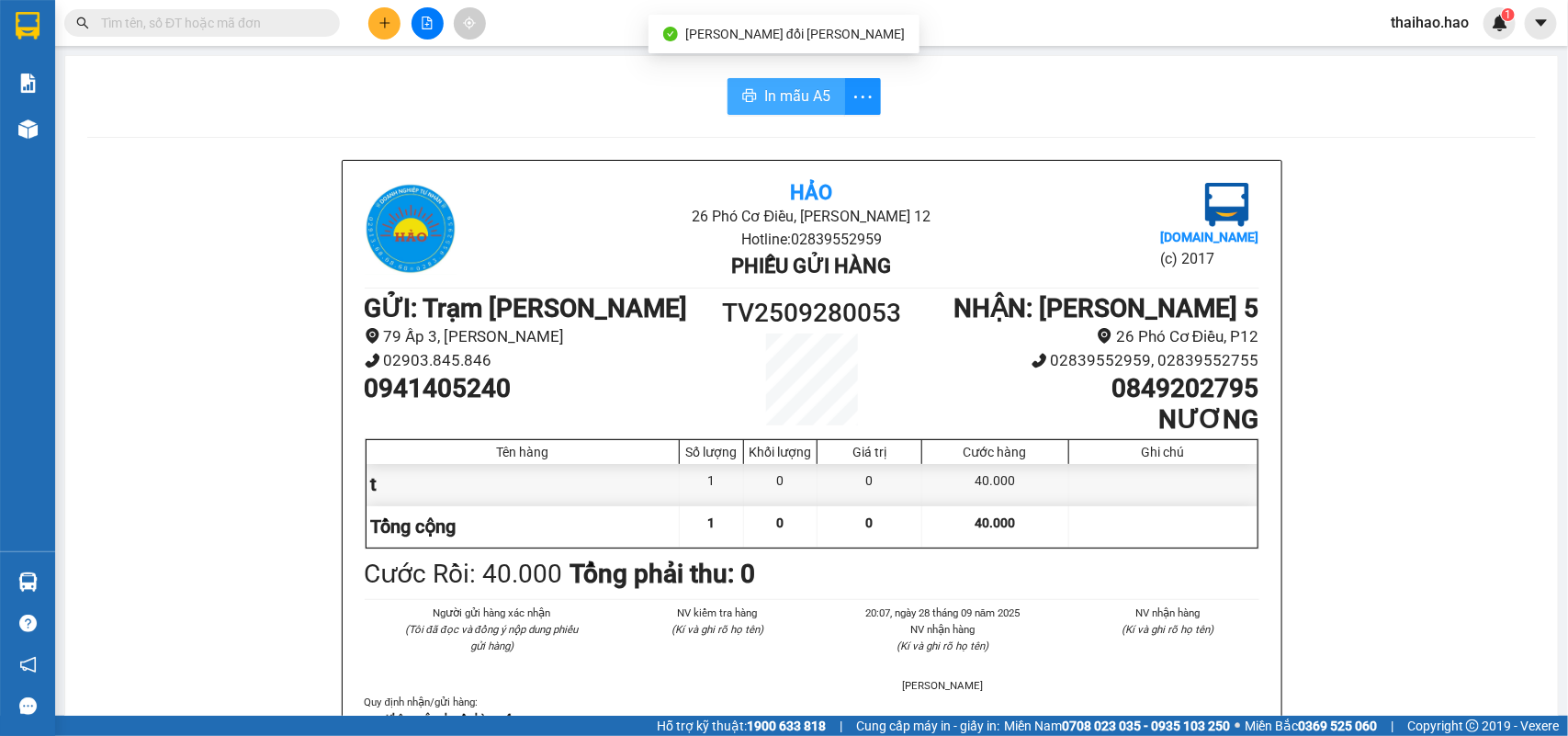
click at [779, 103] on span "In mẫu A5" at bounding box center [797, 96] width 66 height 23
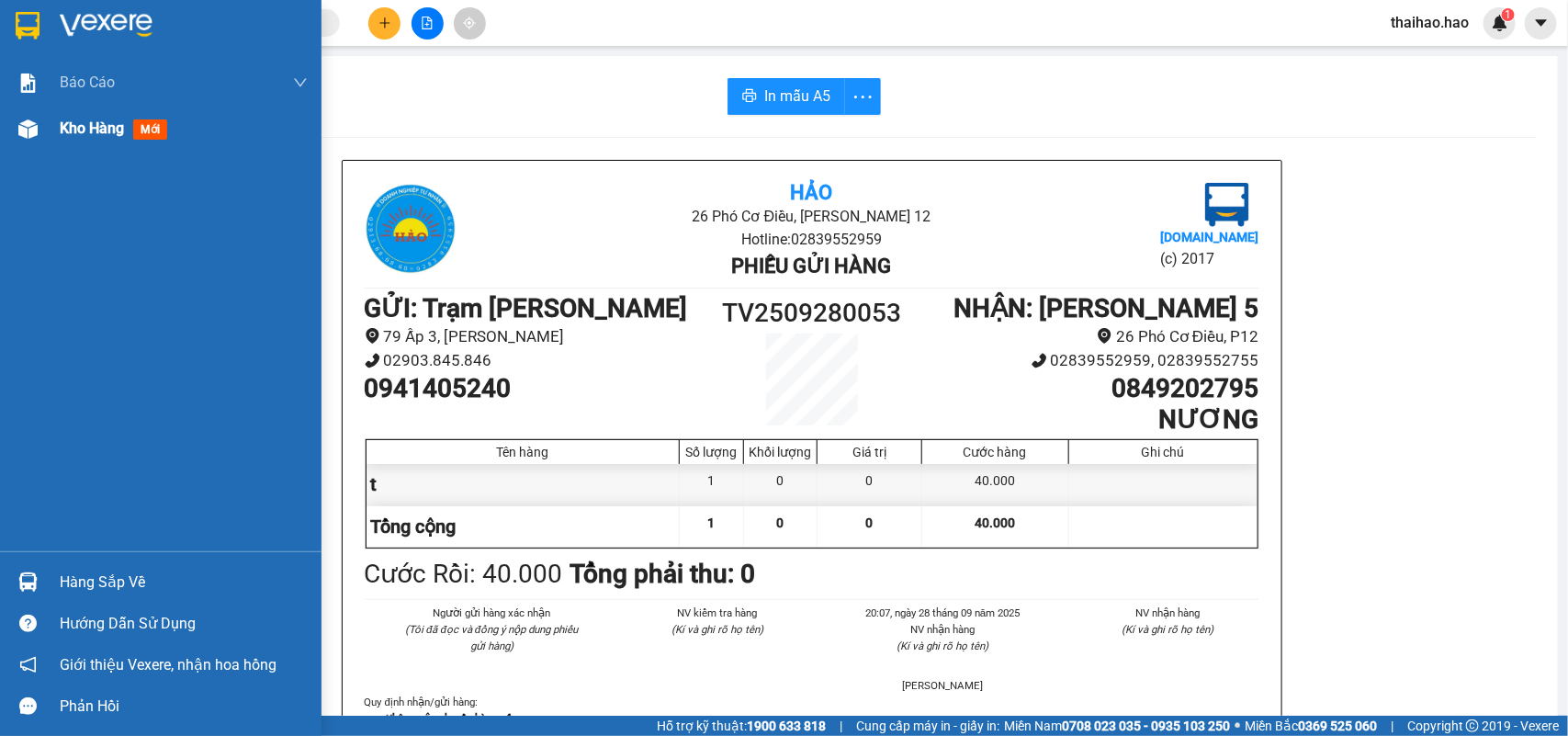
click at [69, 125] on span "Kho hàng" at bounding box center [91, 128] width 64 height 18
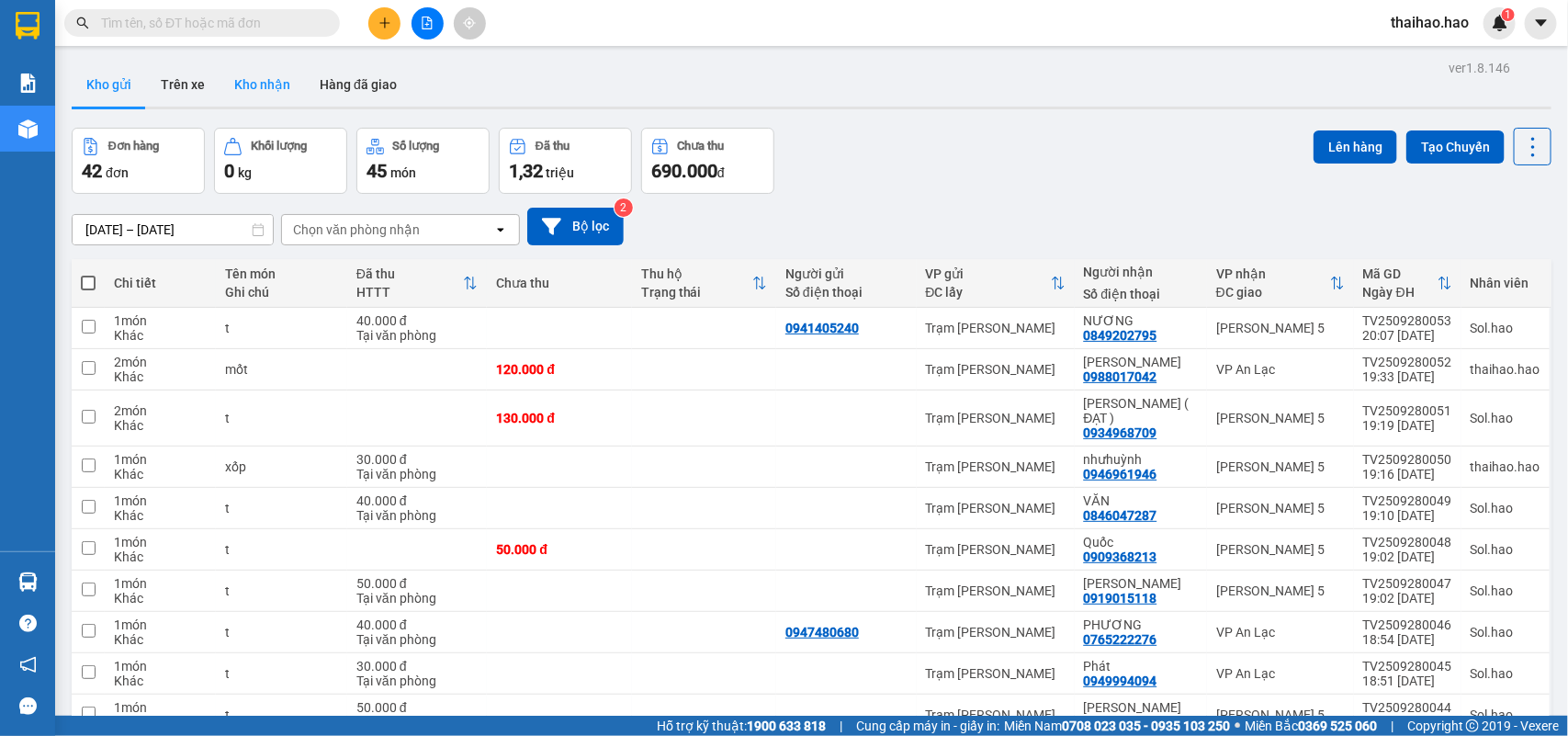
click at [257, 93] on button "Kho nhận" at bounding box center [262, 84] width 86 height 44
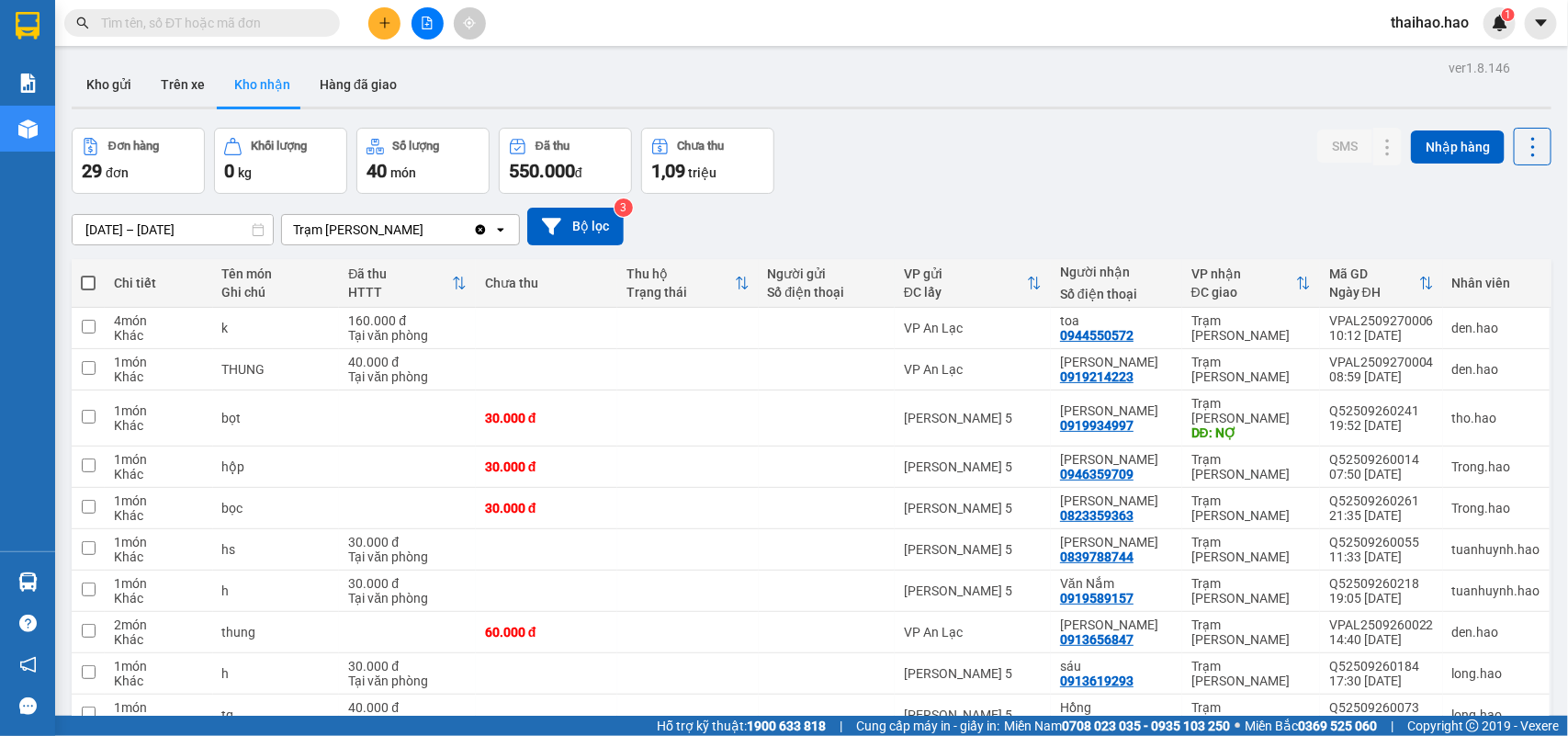
click at [153, 231] on input "[DATE] – [DATE]" at bounding box center [172, 229] width 201 height 29
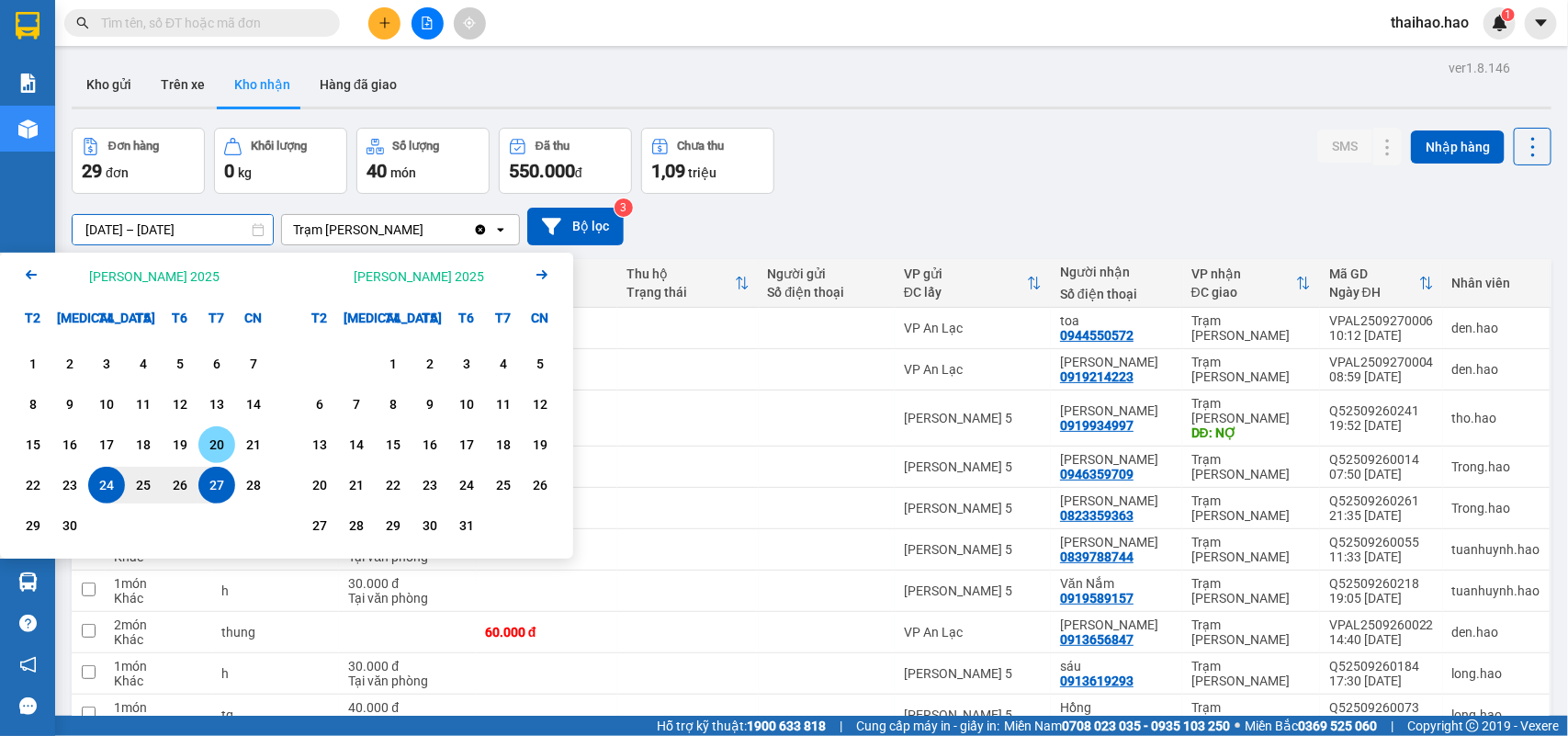
drag, startPoint x: 220, startPoint y: 441, endPoint x: 179, endPoint y: 450, distance: 42.0
click at [218, 441] on div "20" at bounding box center [217, 444] width 25 height 22
click at [78, 480] on div "23" at bounding box center [69, 484] width 25 height 22
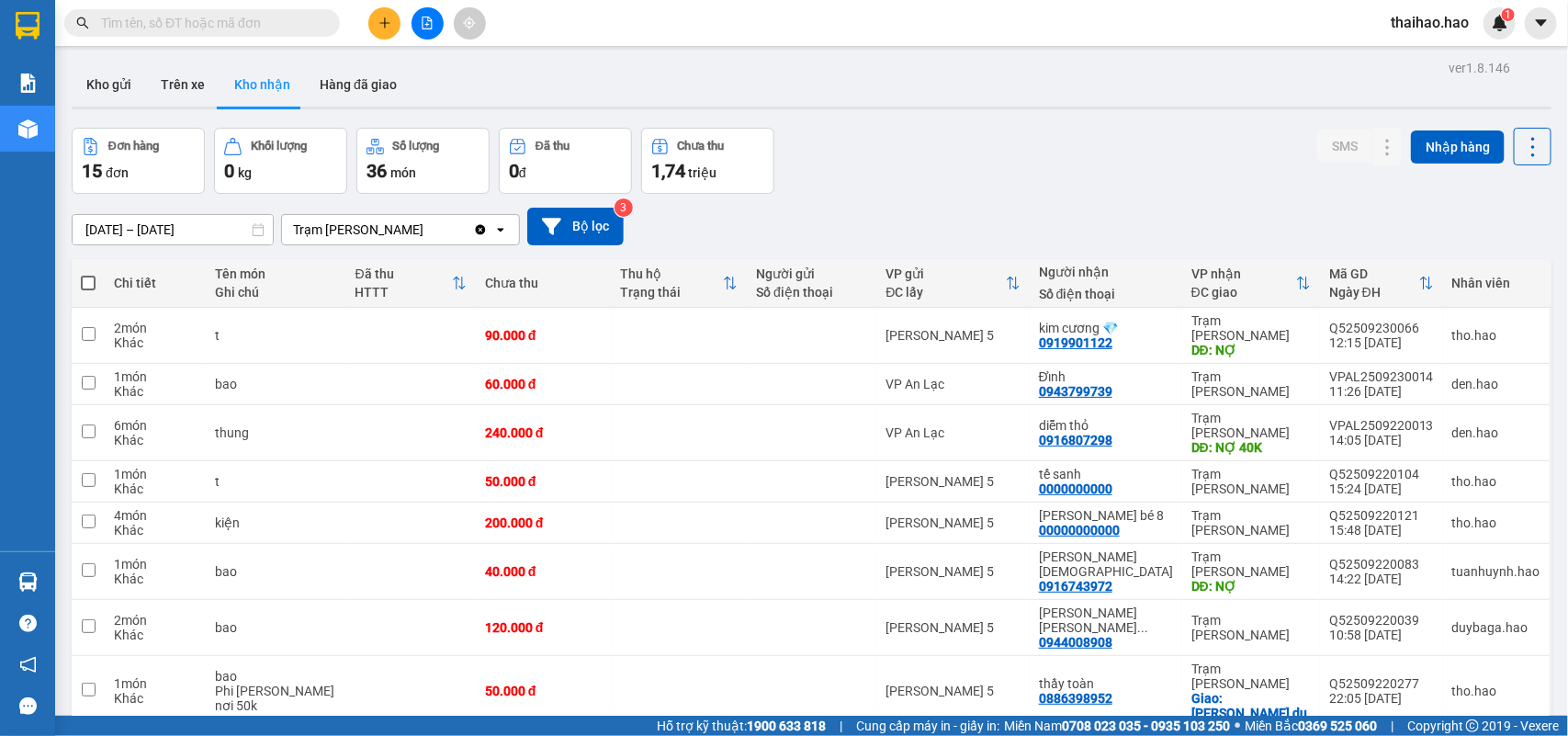
click at [159, 222] on input "[DATE] – [DATE]" at bounding box center [172, 229] width 201 height 29
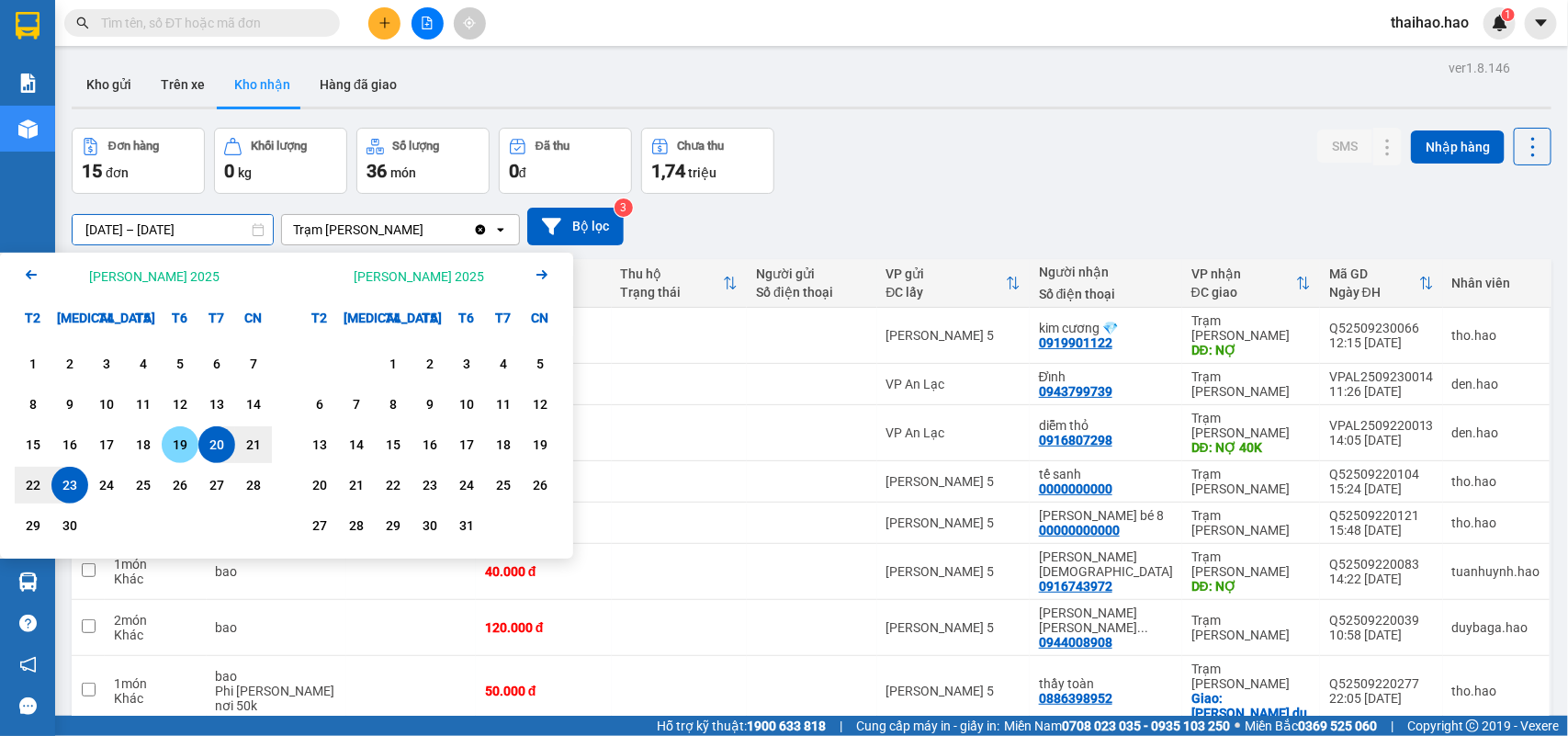
click at [186, 442] on div "19" at bounding box center [180, 444] width 25 height 22
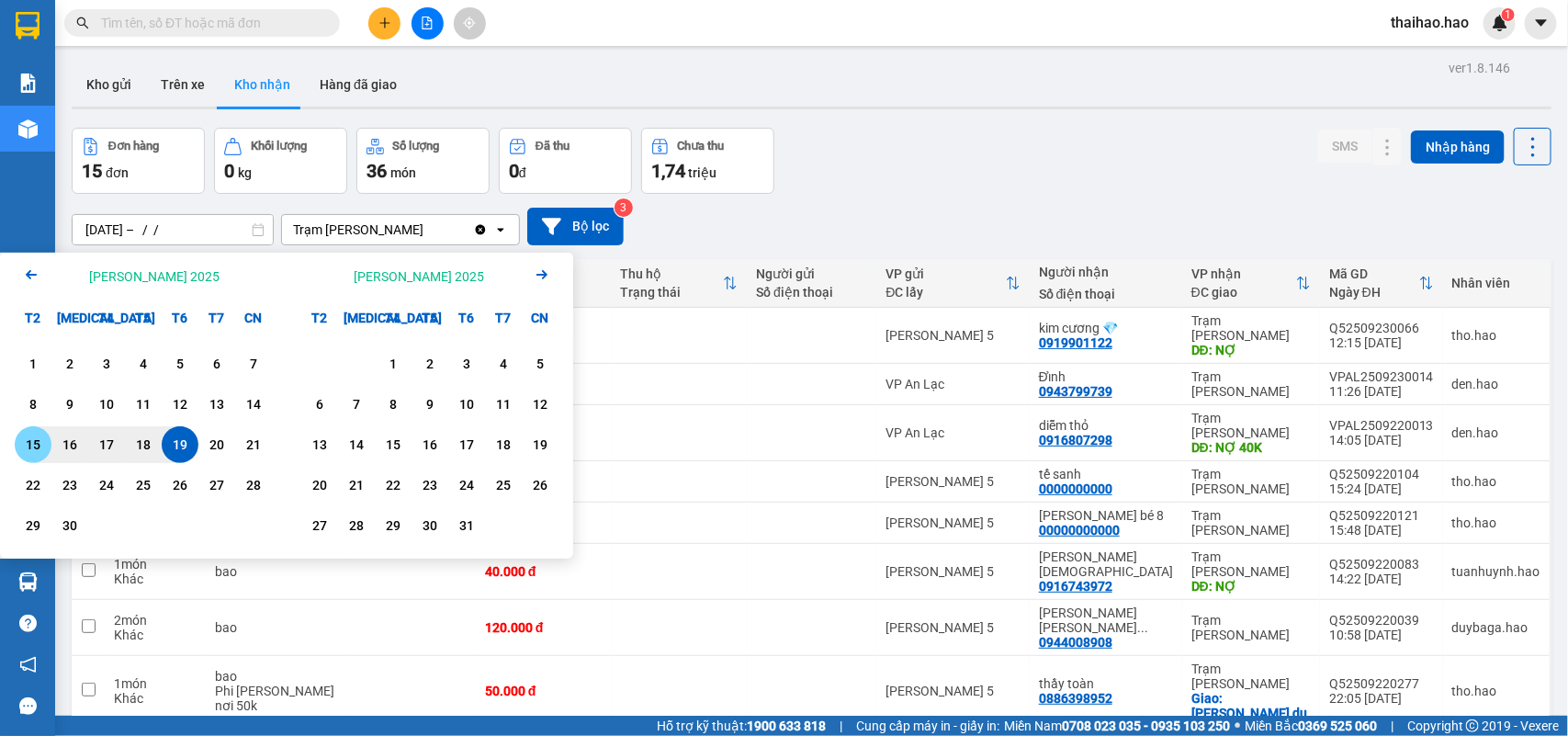
click at [49, 433] on div "15" at bounding box center [33, 445] width 37 height 37
type input "[DATE] – [DATE]"
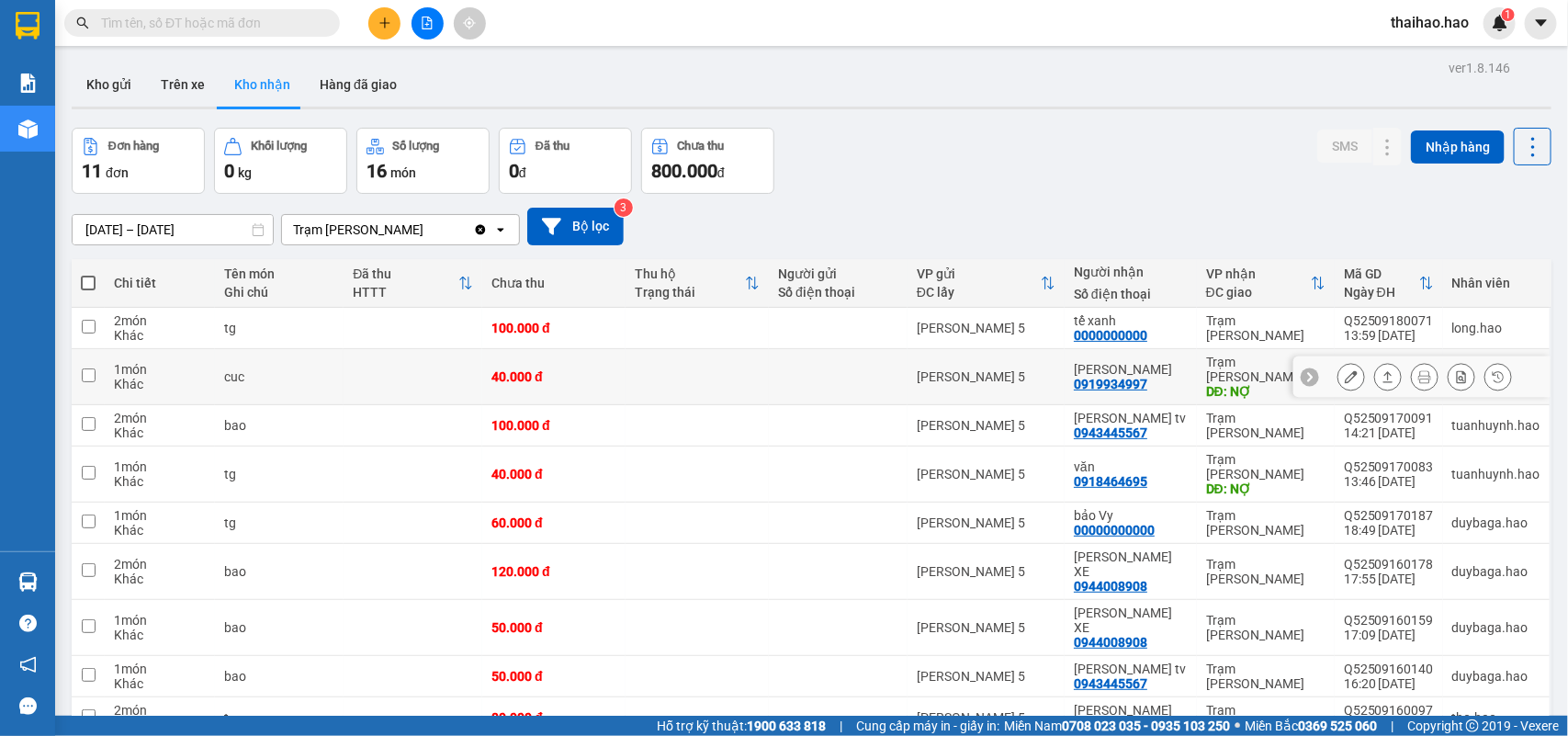
click at [1090, 377] on div "0919934997" at bounding box center [1110, 384] width 73 height 15
copy div "0919934997"
click at [180, 32] on input "text" at bounding box center [209, 23] width 217 height 20
paste input "0919934997"
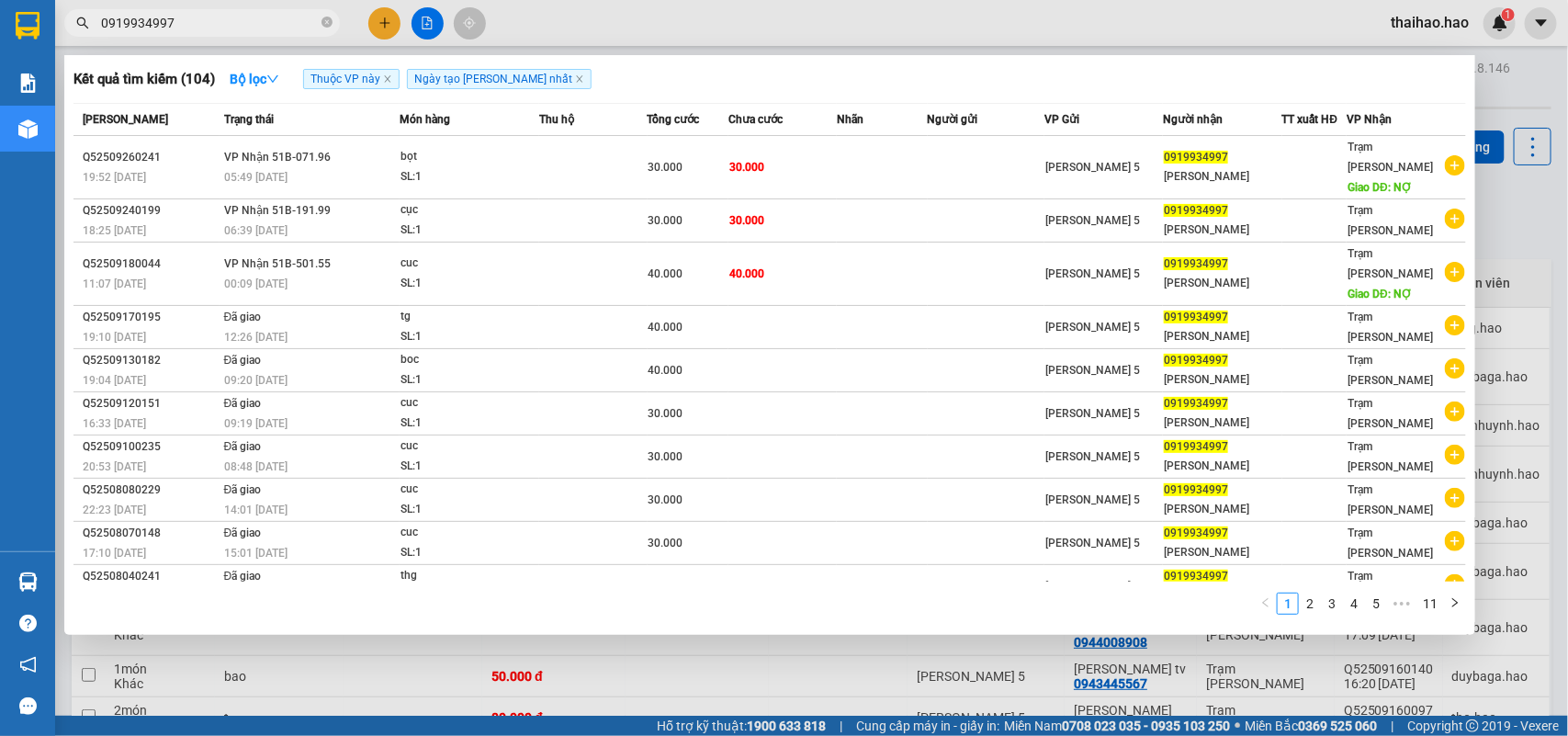
type input "0919934997"
click at [759, 677] on div at bounding box center [784, 368] width 1568 height 736
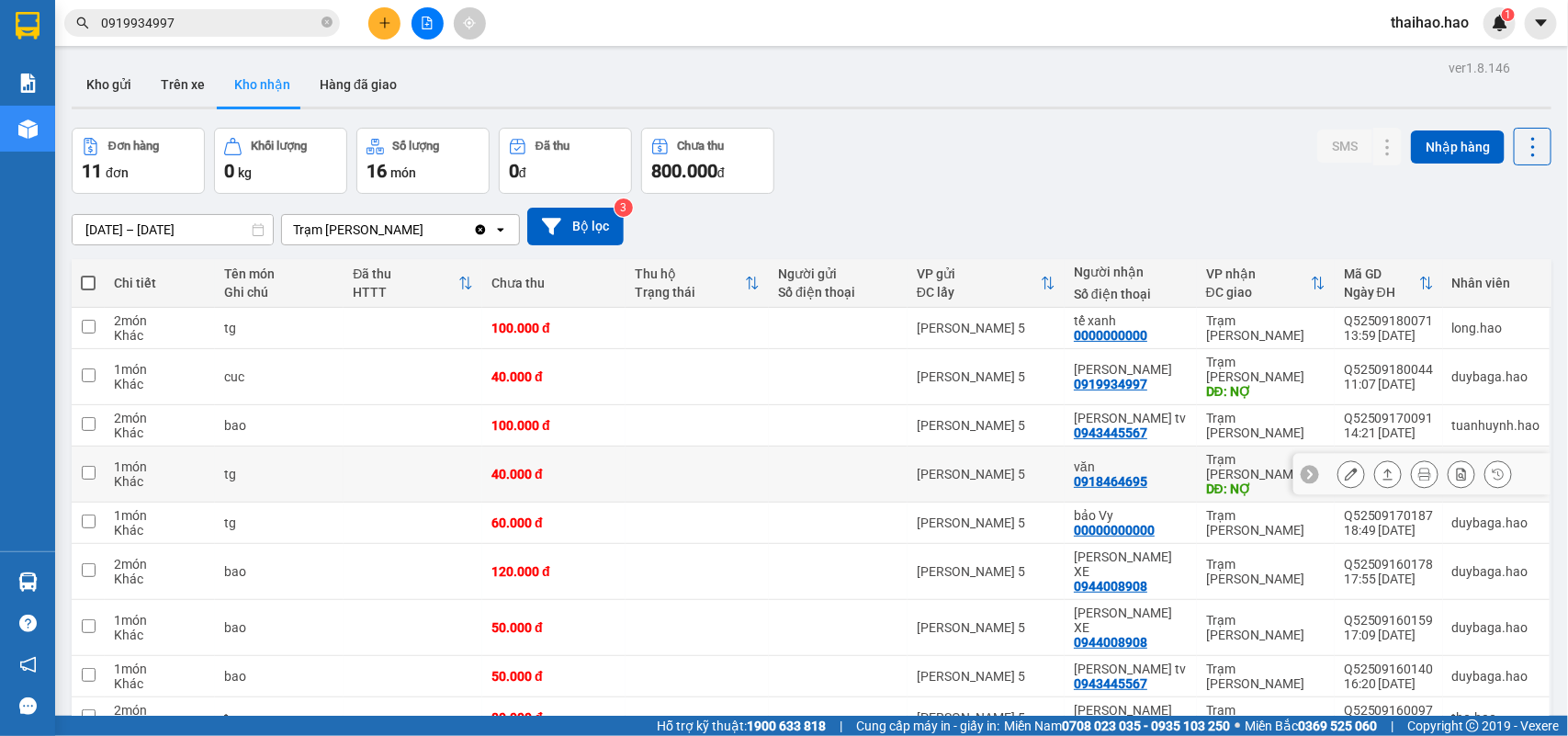
click at [1345, 467] on icon at bounding box center [1351, 474] width 13 height 13
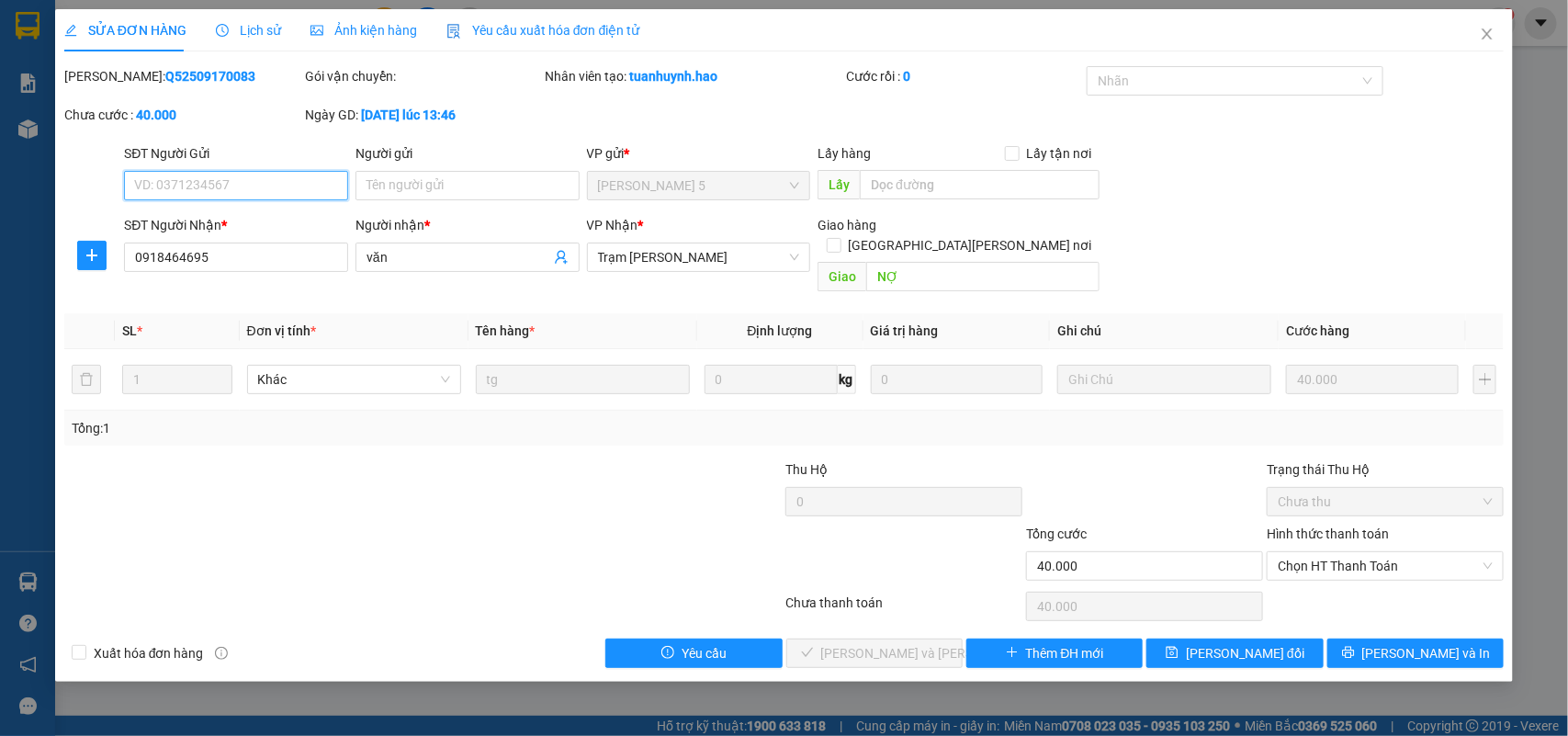
type input "0918464695"
type input "văn"
type input "NỢ"
type input "40.000"
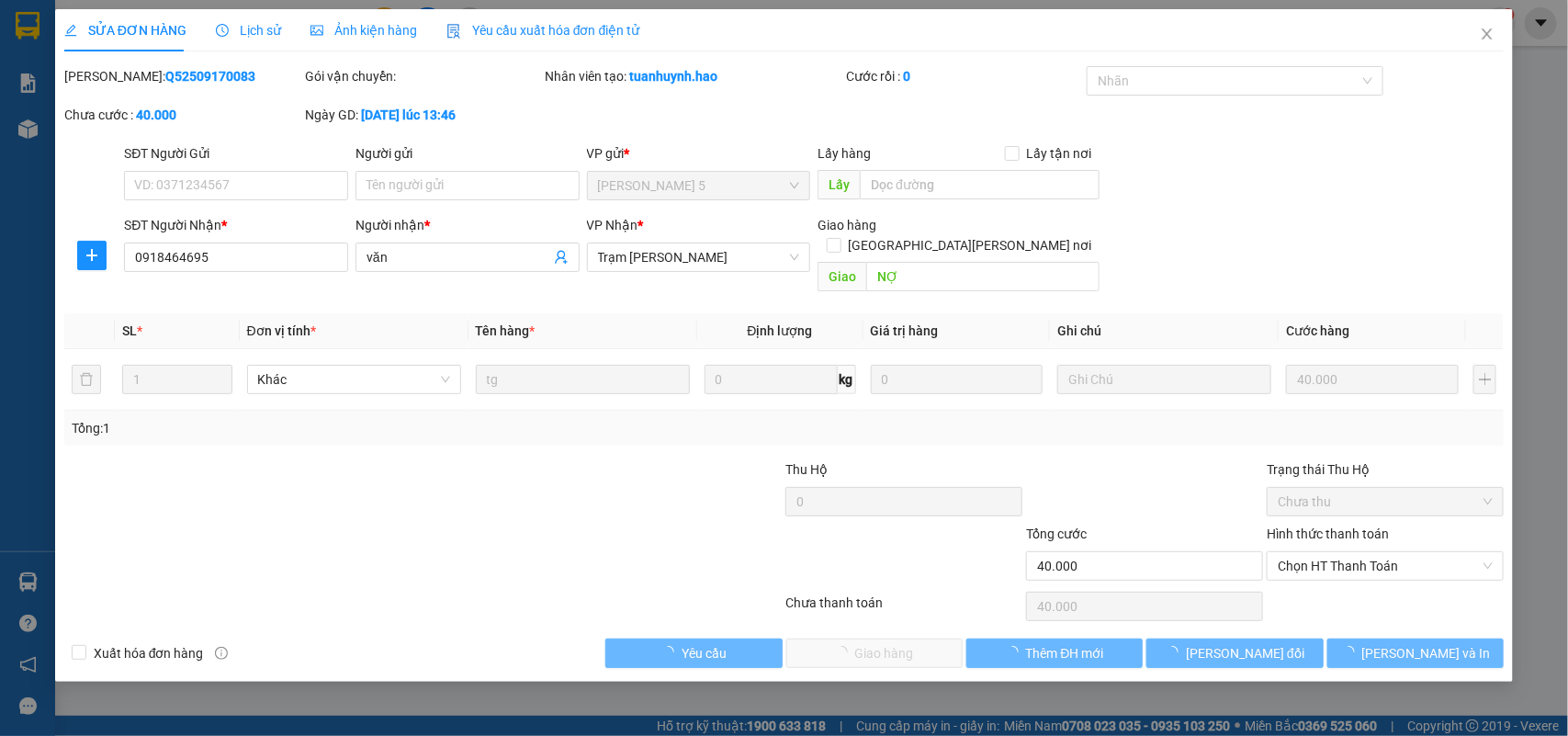
click at [332, 14] on div "Ảnh kiện hàng" at bounding box center [364, 30] width 106 height 42
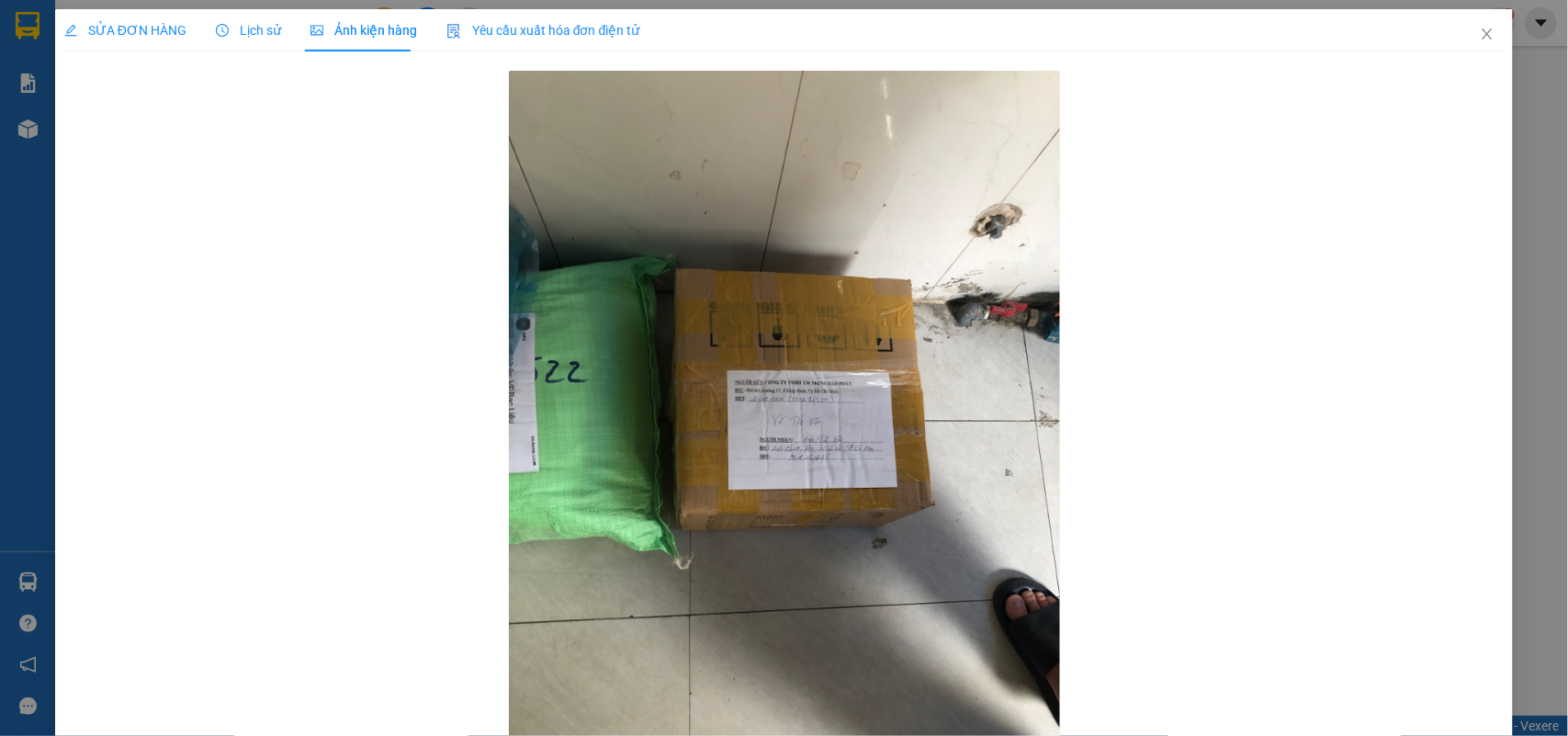
click at [221, 28] on icon "clock-circle" at bounding box center [222, 30] width 13 height 13
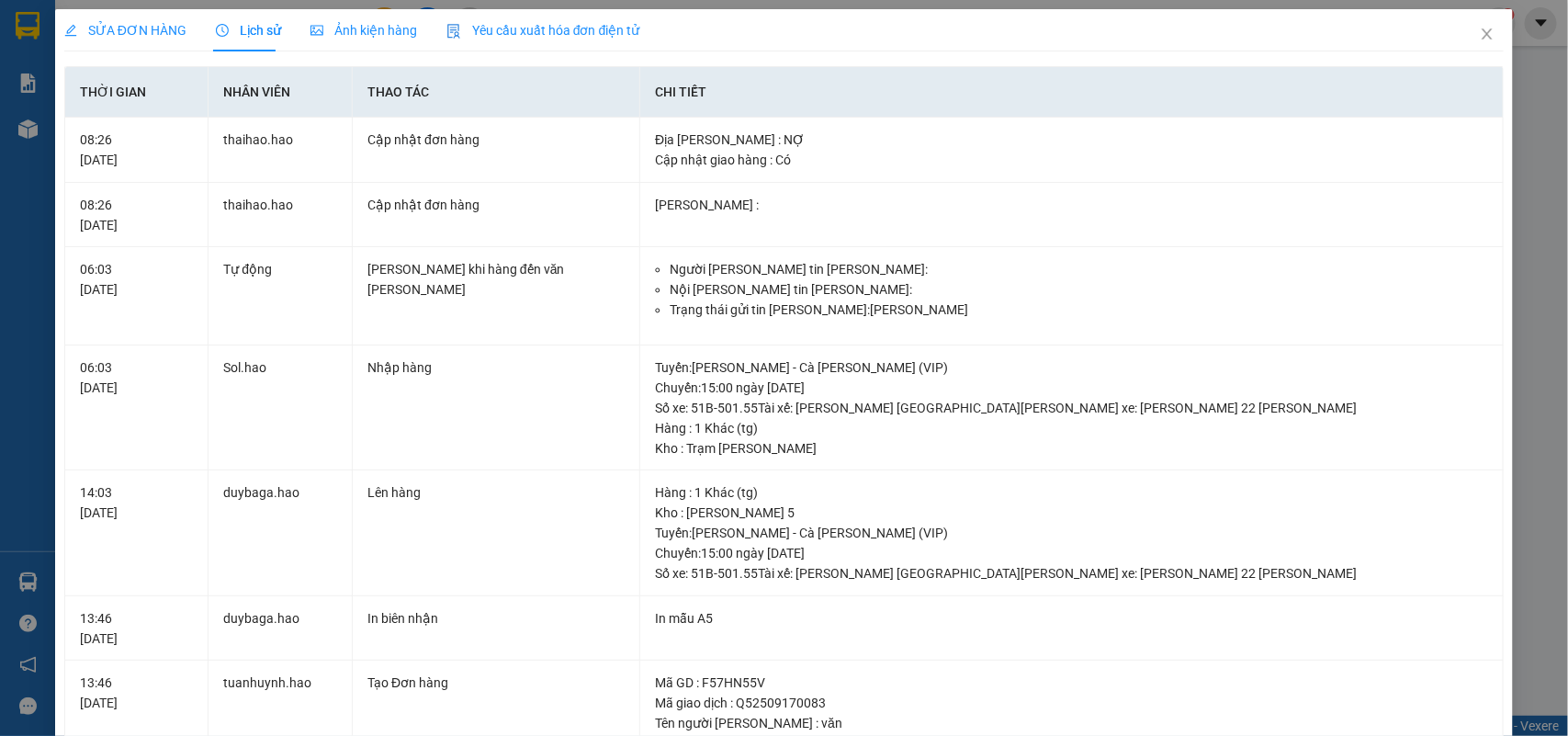
click at [115, 16] on div "SỬA ĐƠN HÀNG" at bounding box center [125, 30] width 122 height 42
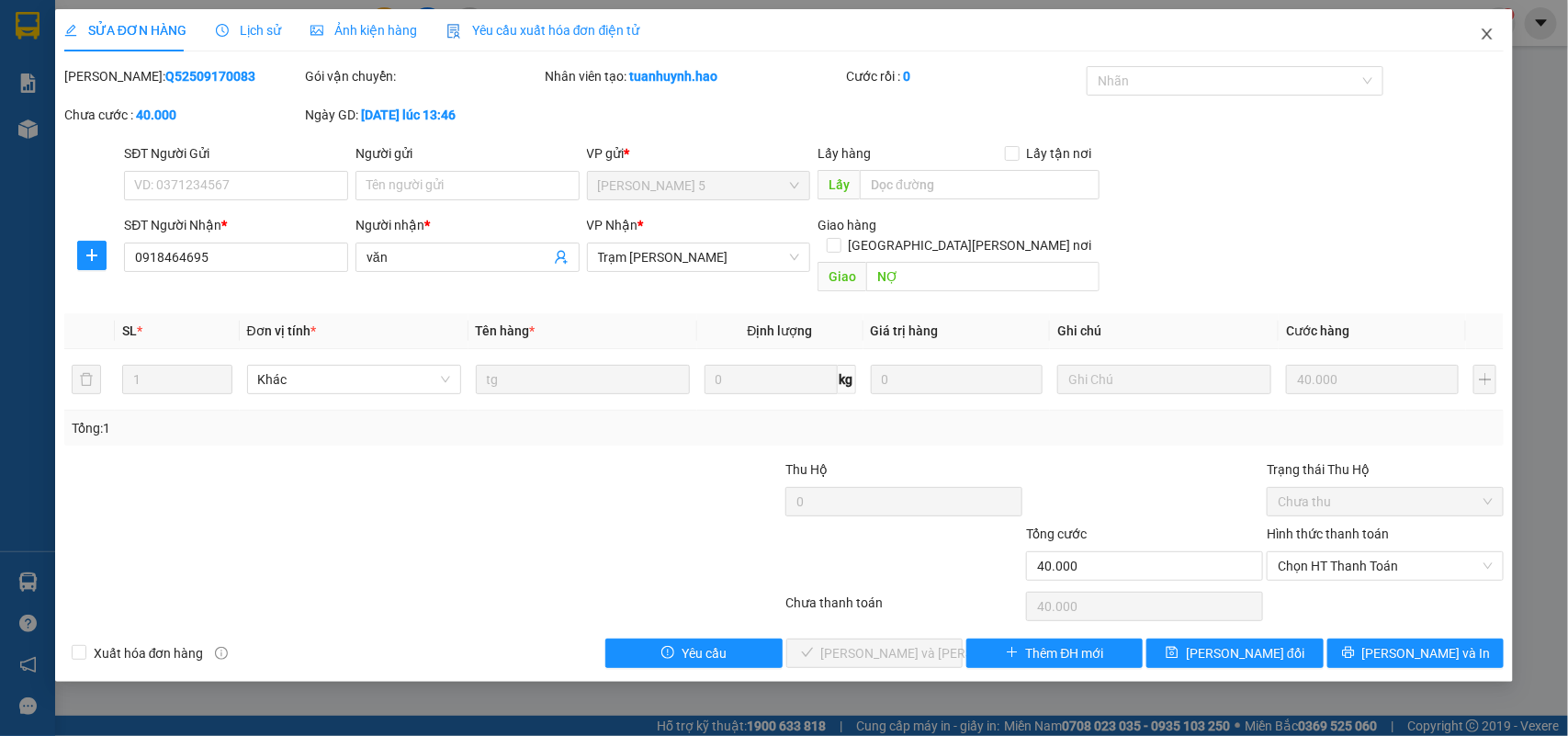
click at [1477, 34] on span "Close" at bounding box center [1487, 35] width 52 height 52
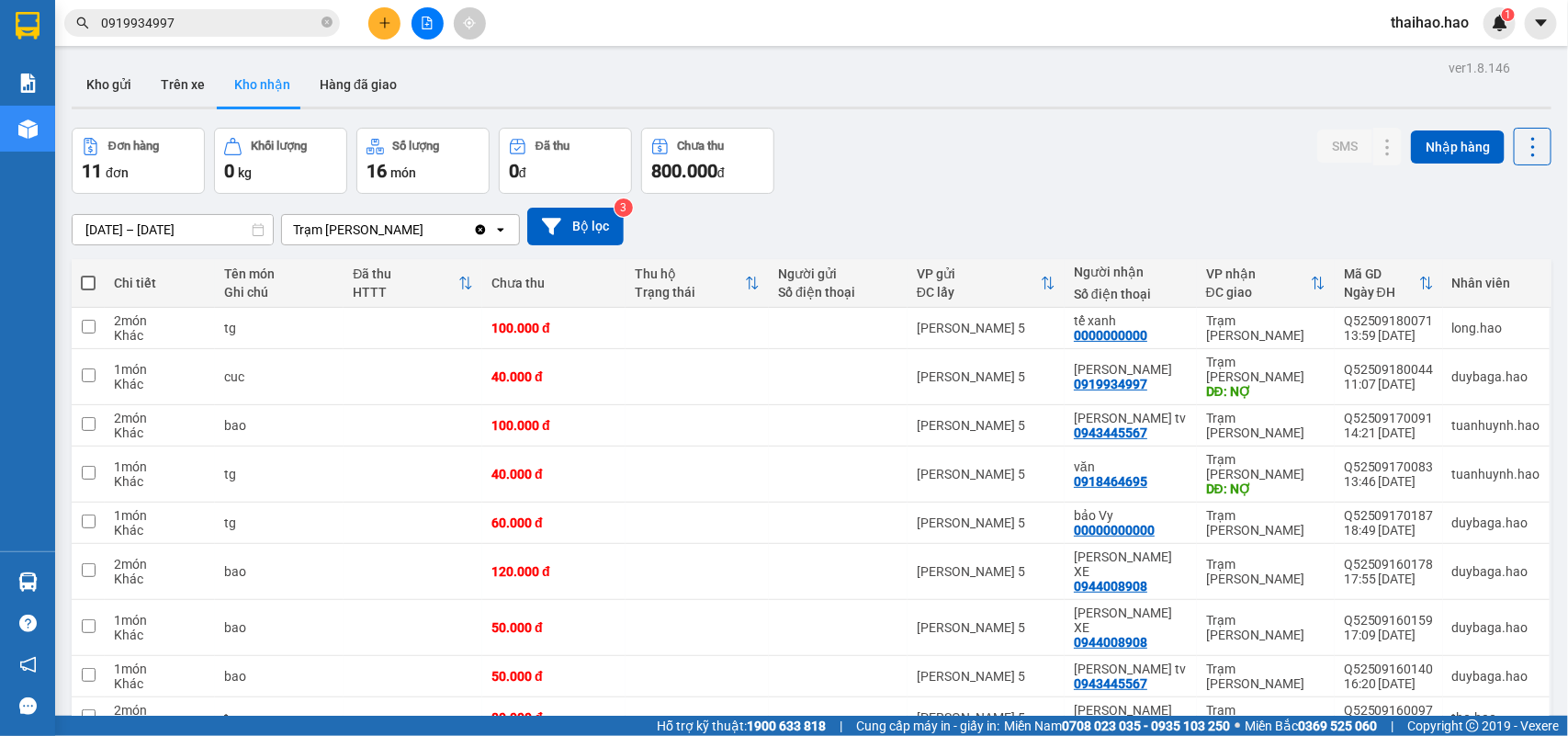
click at [185, 235] on input "[DATE] – [DATE]" at bounding box center [172, 229] width 201 height 29
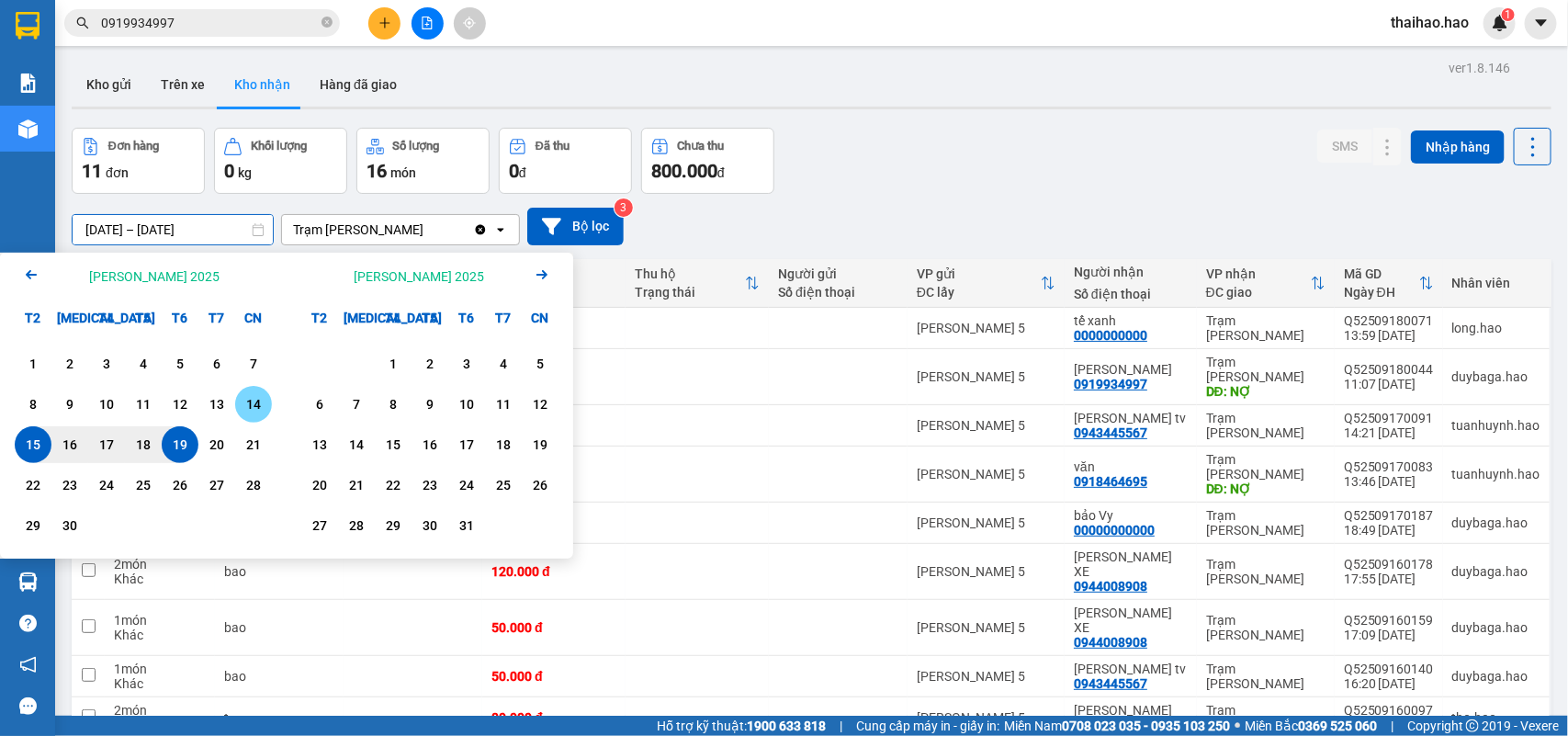
click at [258, 401] on div "14" at bounding box center [253, 403] width 25 height 22
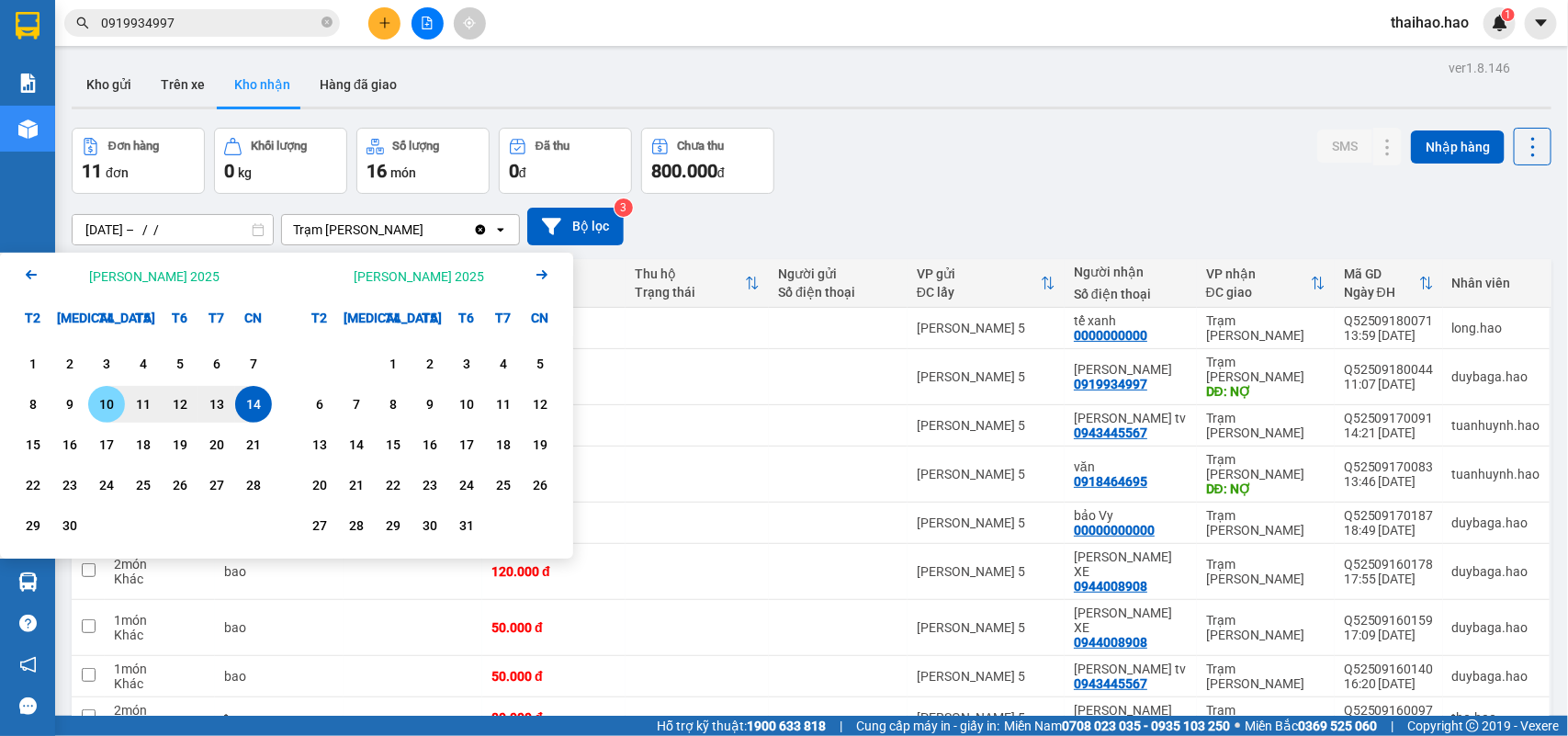
click at [94, 401] on div "10" at bounding box center [105, 403] width 25 height 22
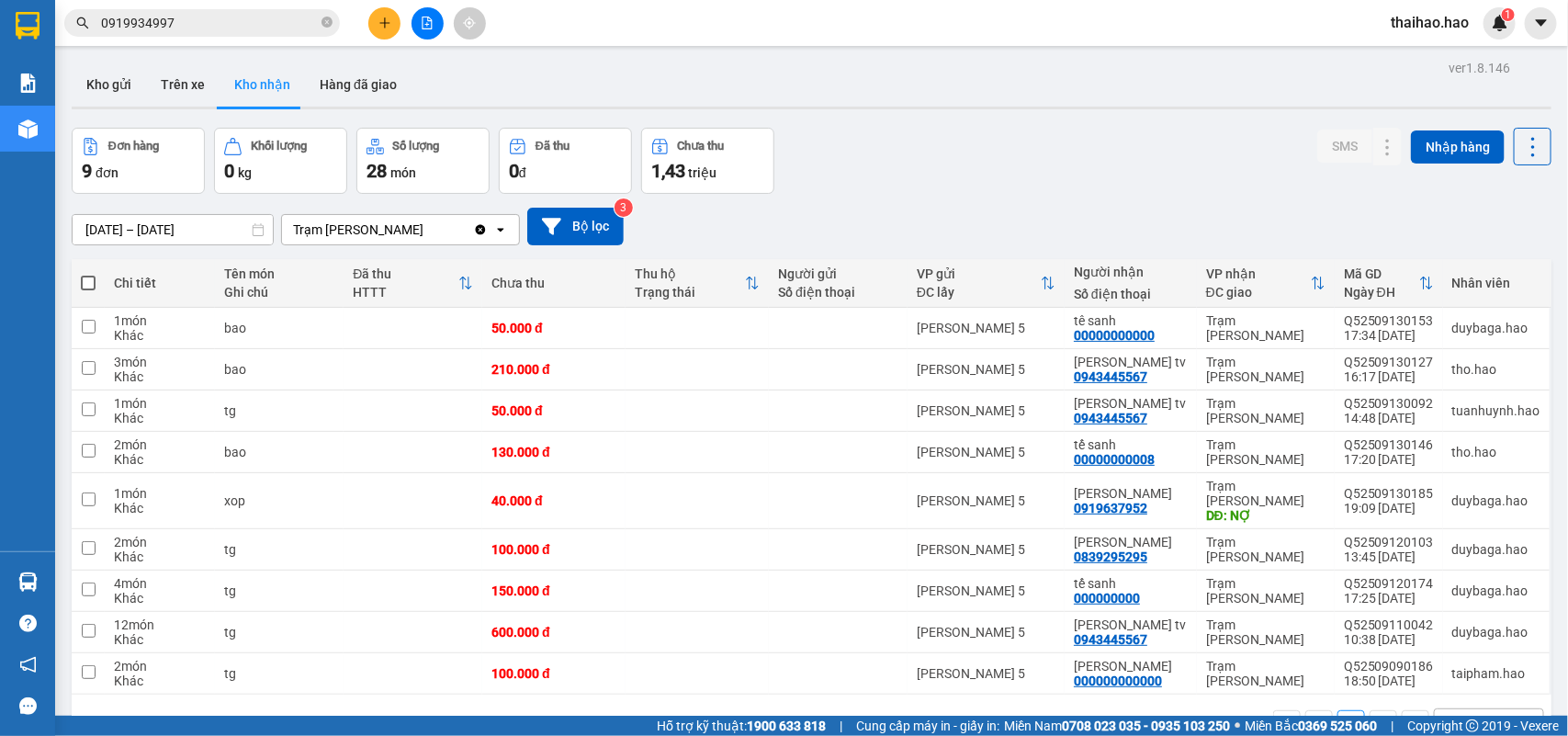
click at [204, 236] on input "[DATE] – [DATE]" at bounding box center [172, 229] width 201 height 29
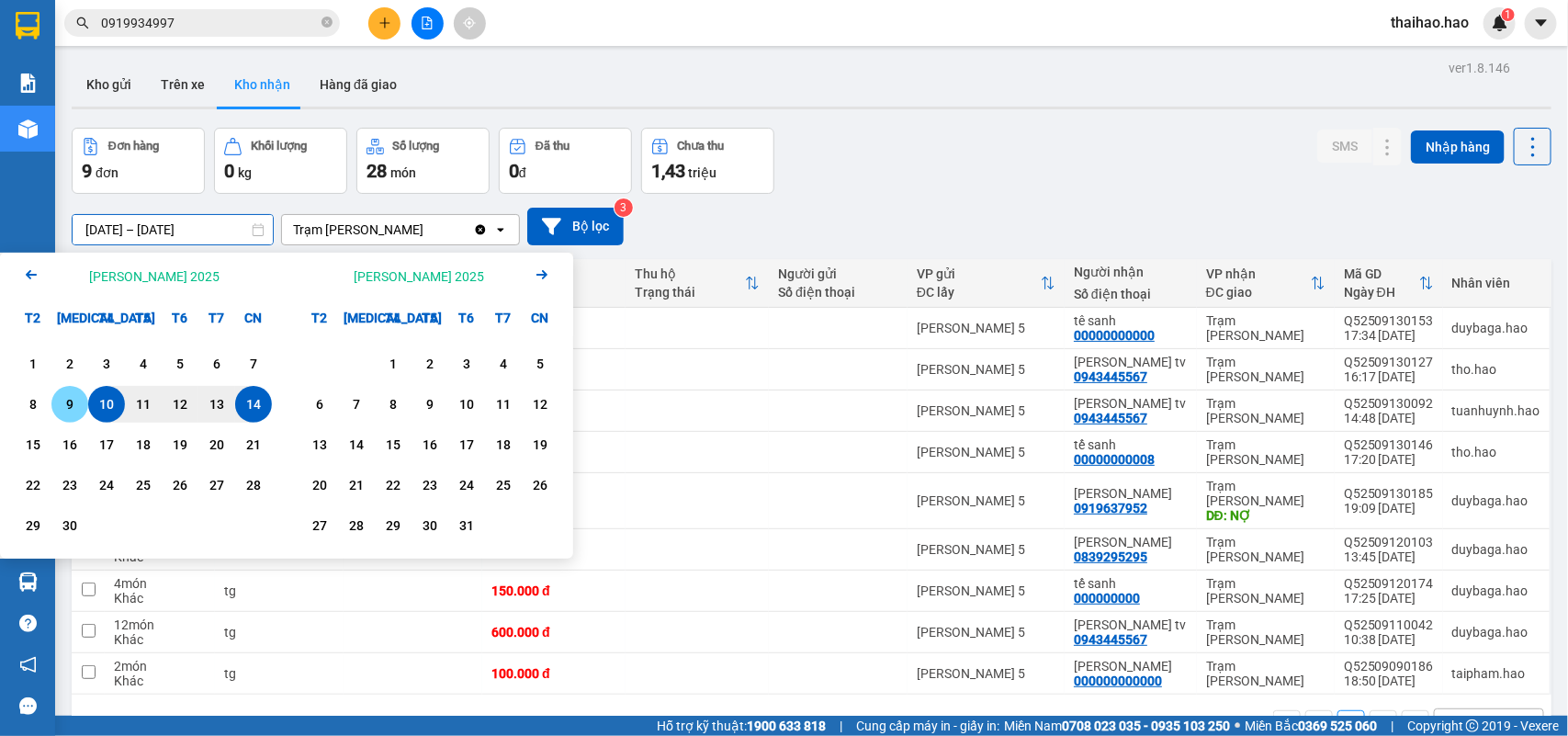
click at [64, 409] on div "9" at bounding box center [69, 403] width 25 height 22
click at [223, 359] on div "6" at bounding box center [217, 364] width 25 height 22
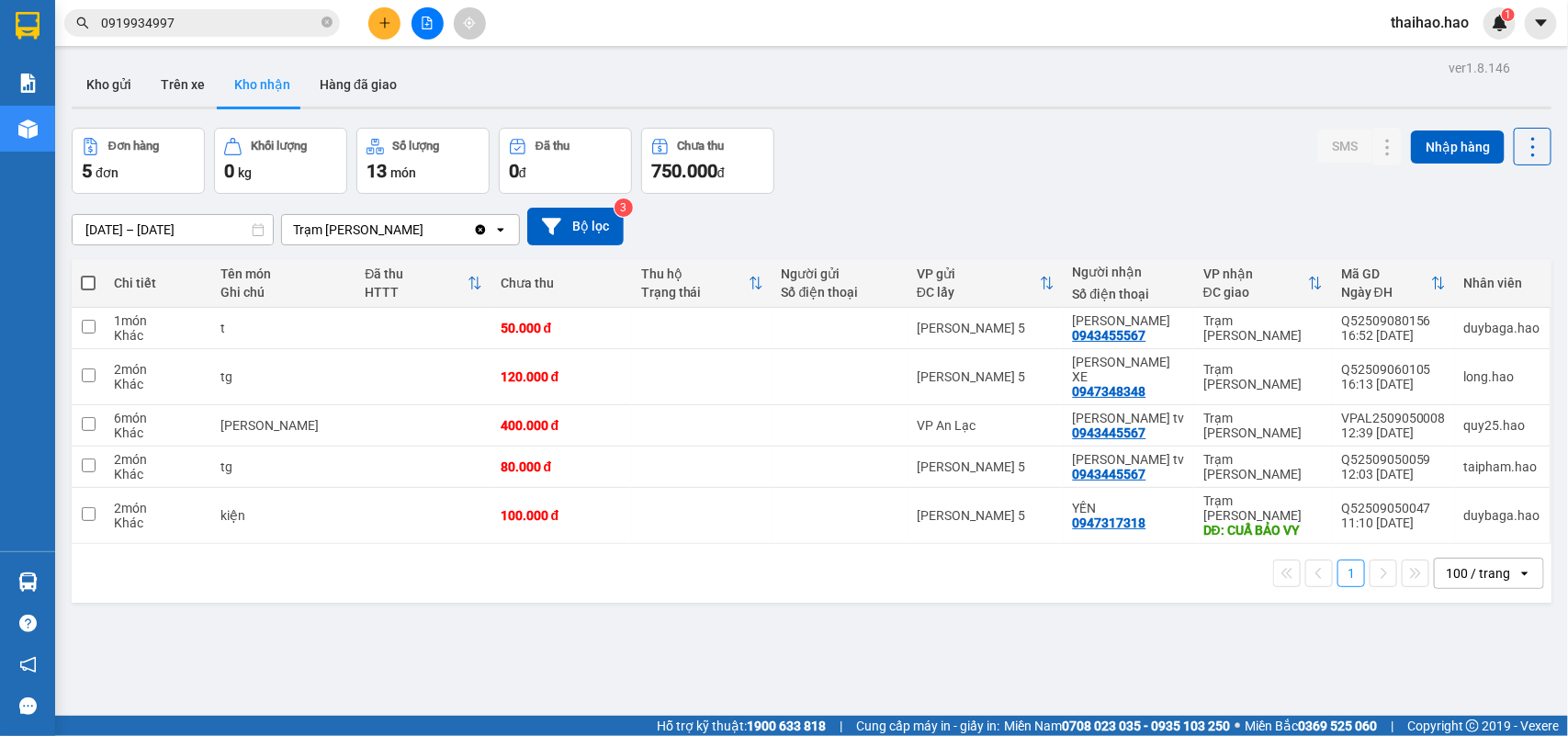
click at [174, 235] on input "[DATE] – [DATE]" at bounding box center [172, 229] width 201 height 29
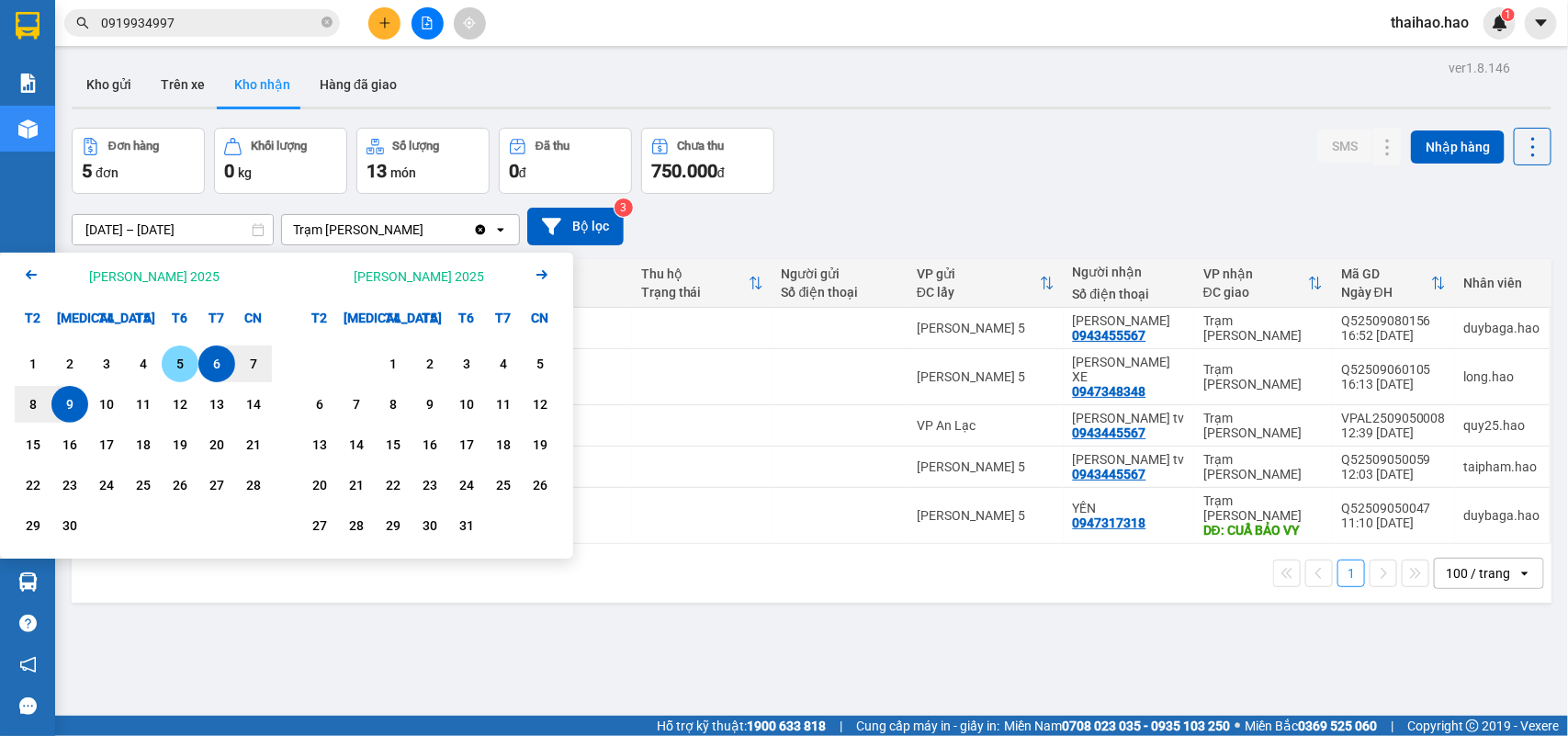
click at [194, 370] on div "5" at bounding box center [180, 364] width 37 height 37
click at [38, 363] on div "1" at bounding box center [32, 364] width 25 height 22
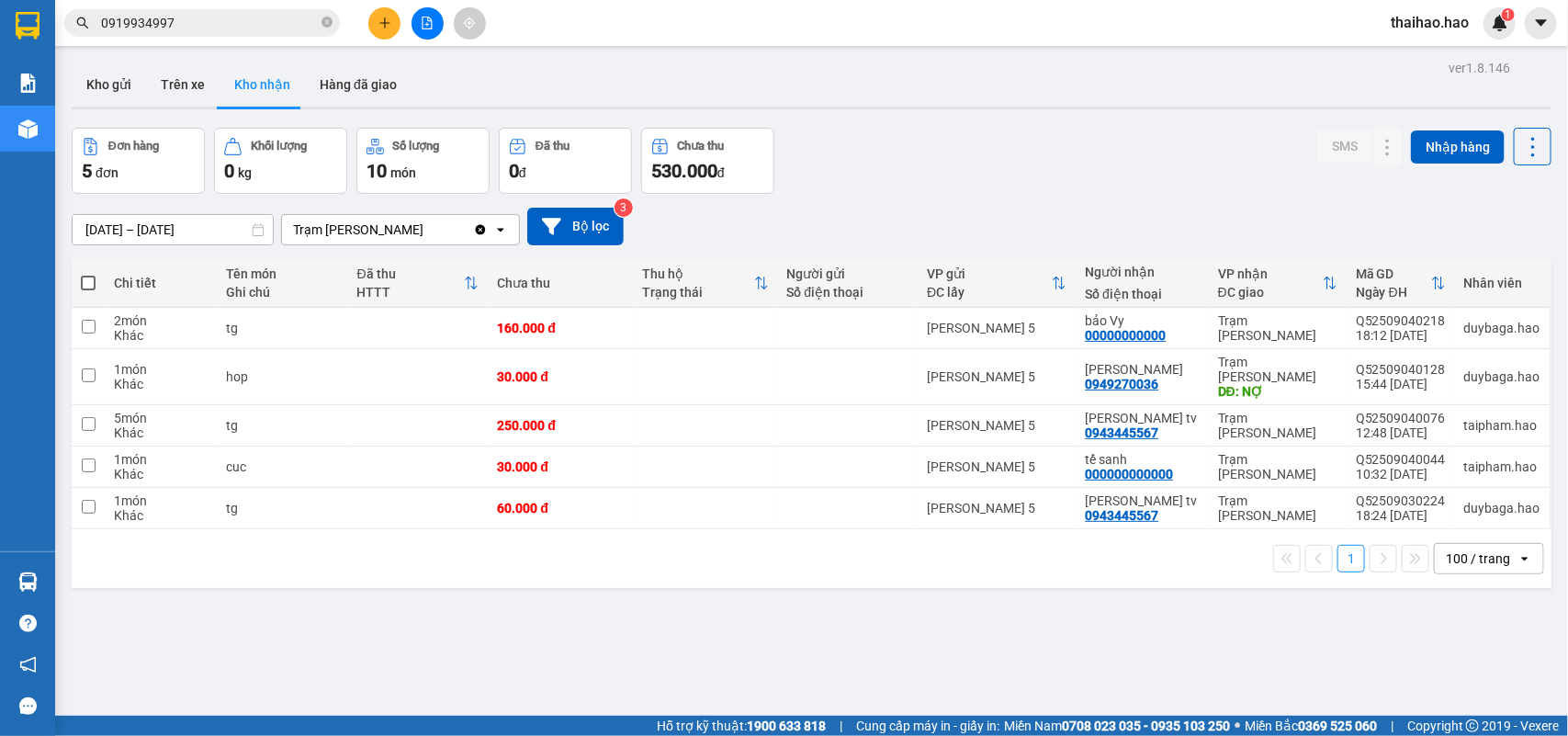
click at [227, 236] on input "[DATE] – [DATE]" at bounding box center [172, 229] width 201 height 29
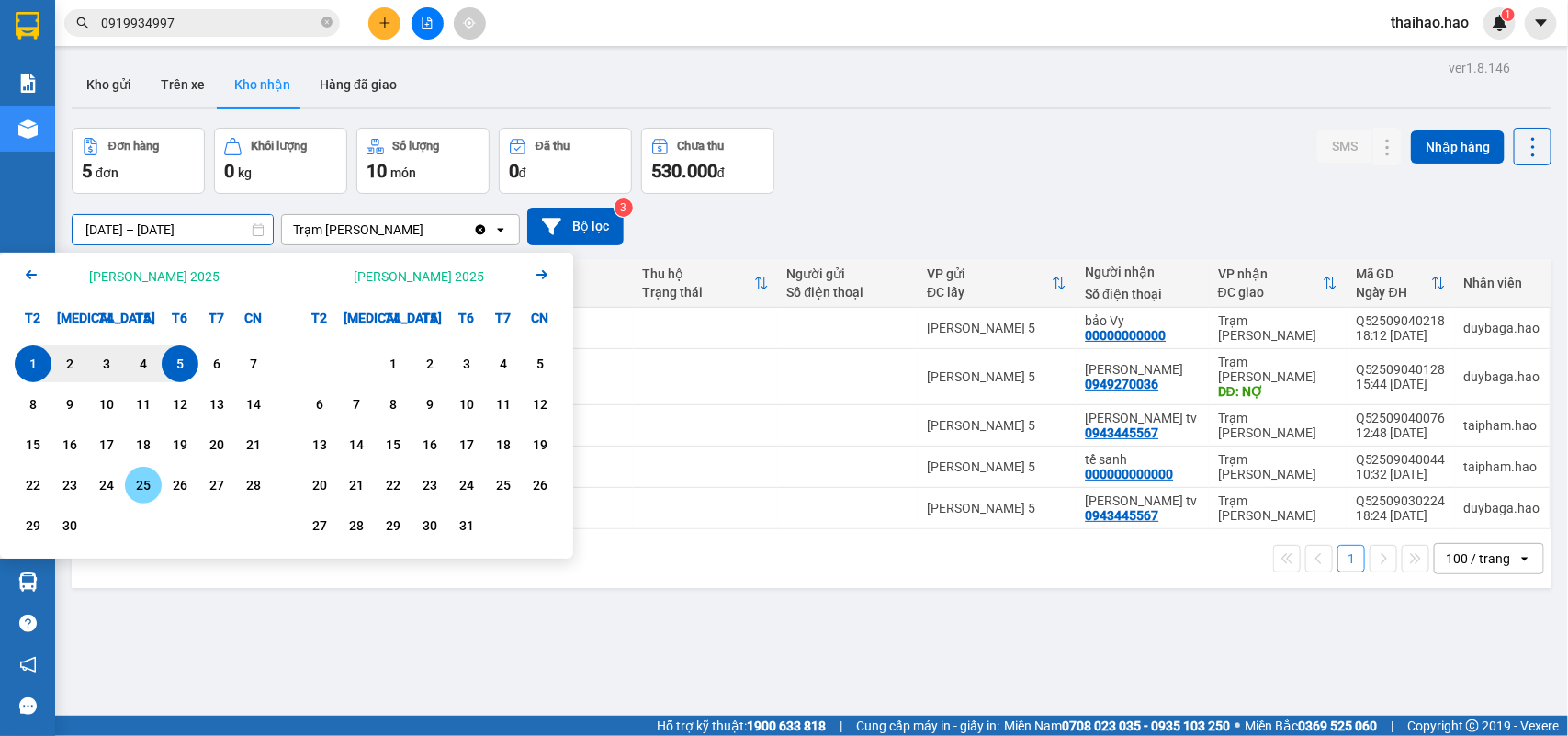
drag, startPoint x: 150, startPoint y: 483, endPoint x: 202, endPoint y: 481, distance: 52.0
click at [152, 483] on div "25" at bounding box center [142, 484] width 25 height 22
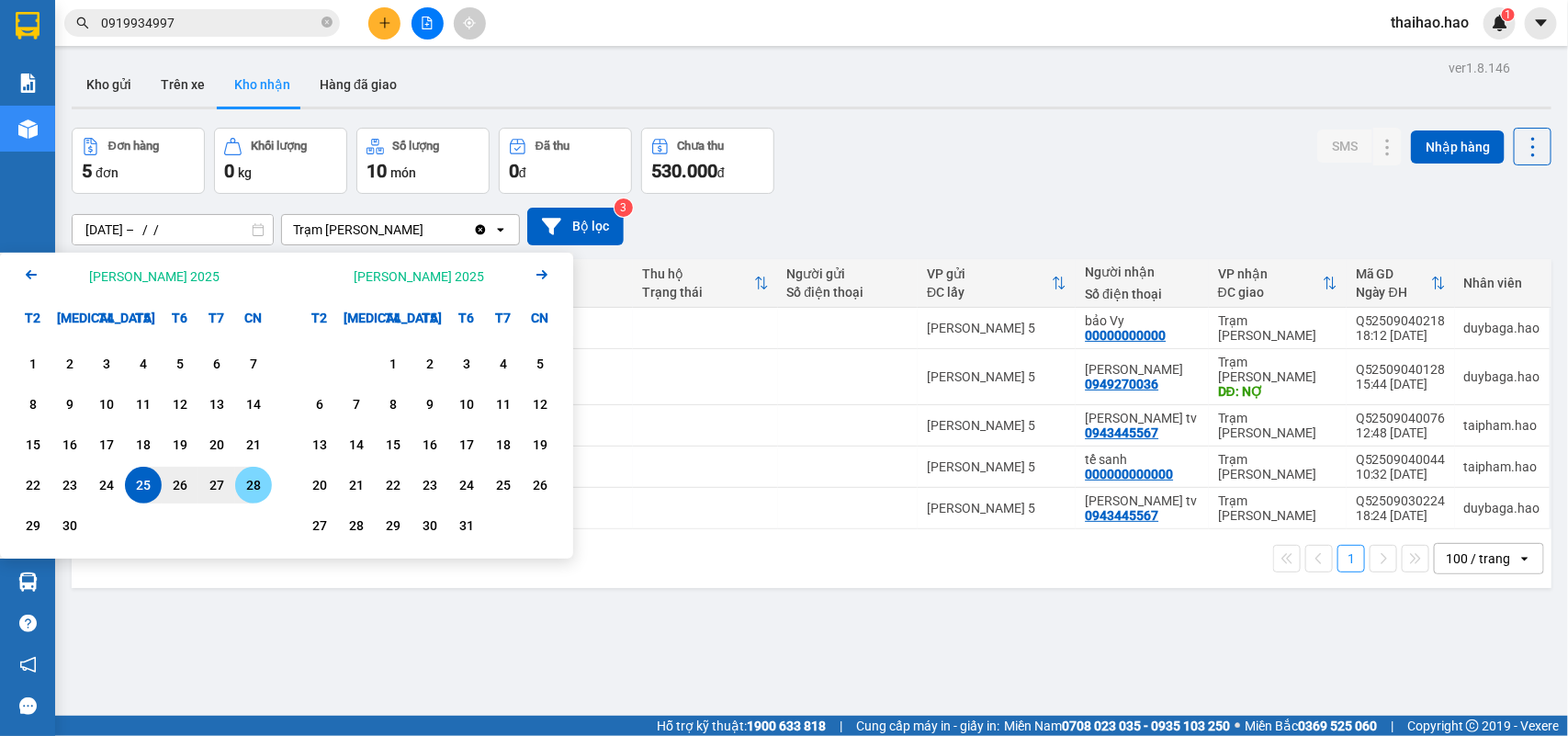
click at [239, 480] on div "28" at bounding box center [253, 484] width 37 height 37
type input "[DATE] – [DATE]"
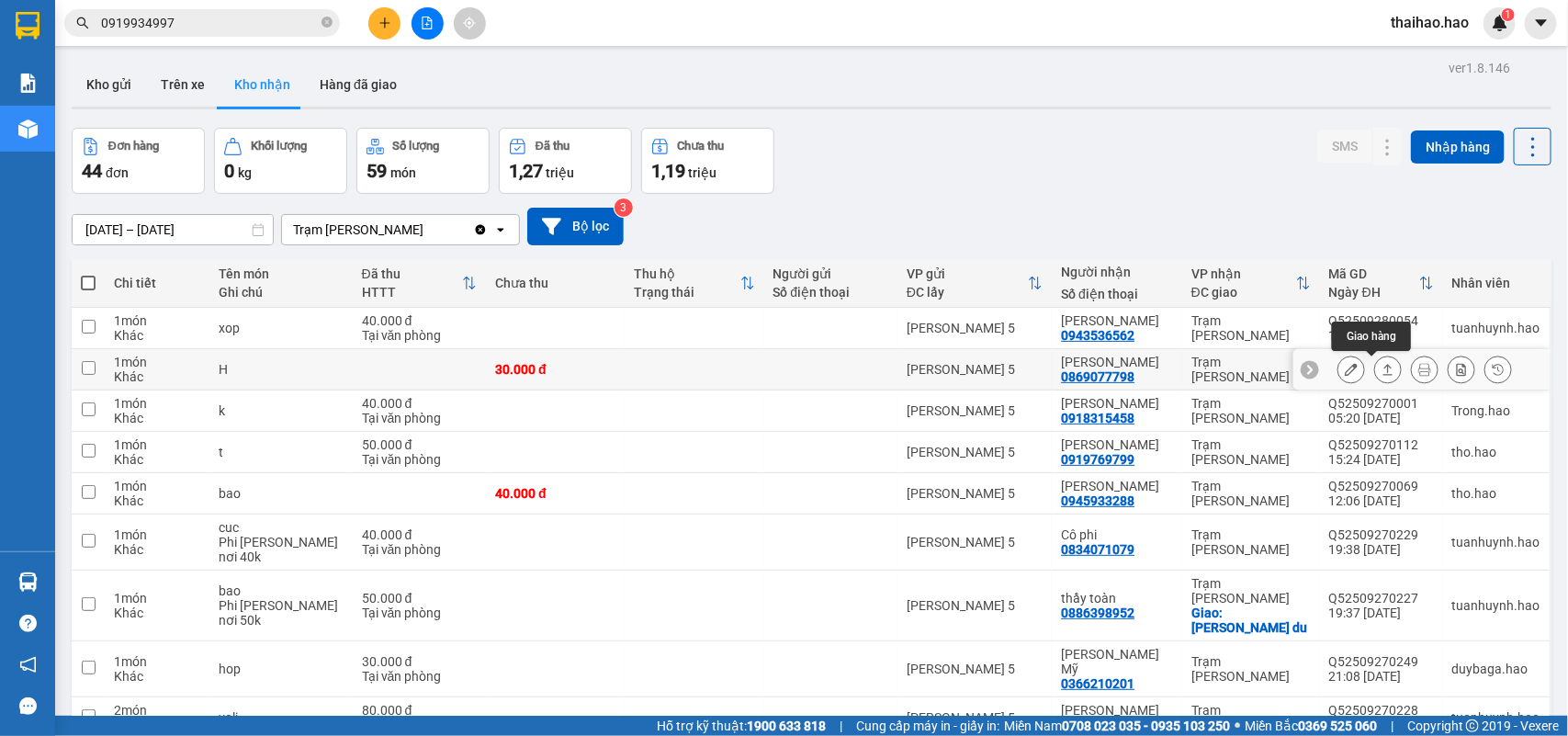
click at [1383, 369] on icon at bounding box center [1388, 369] width 10 height 11
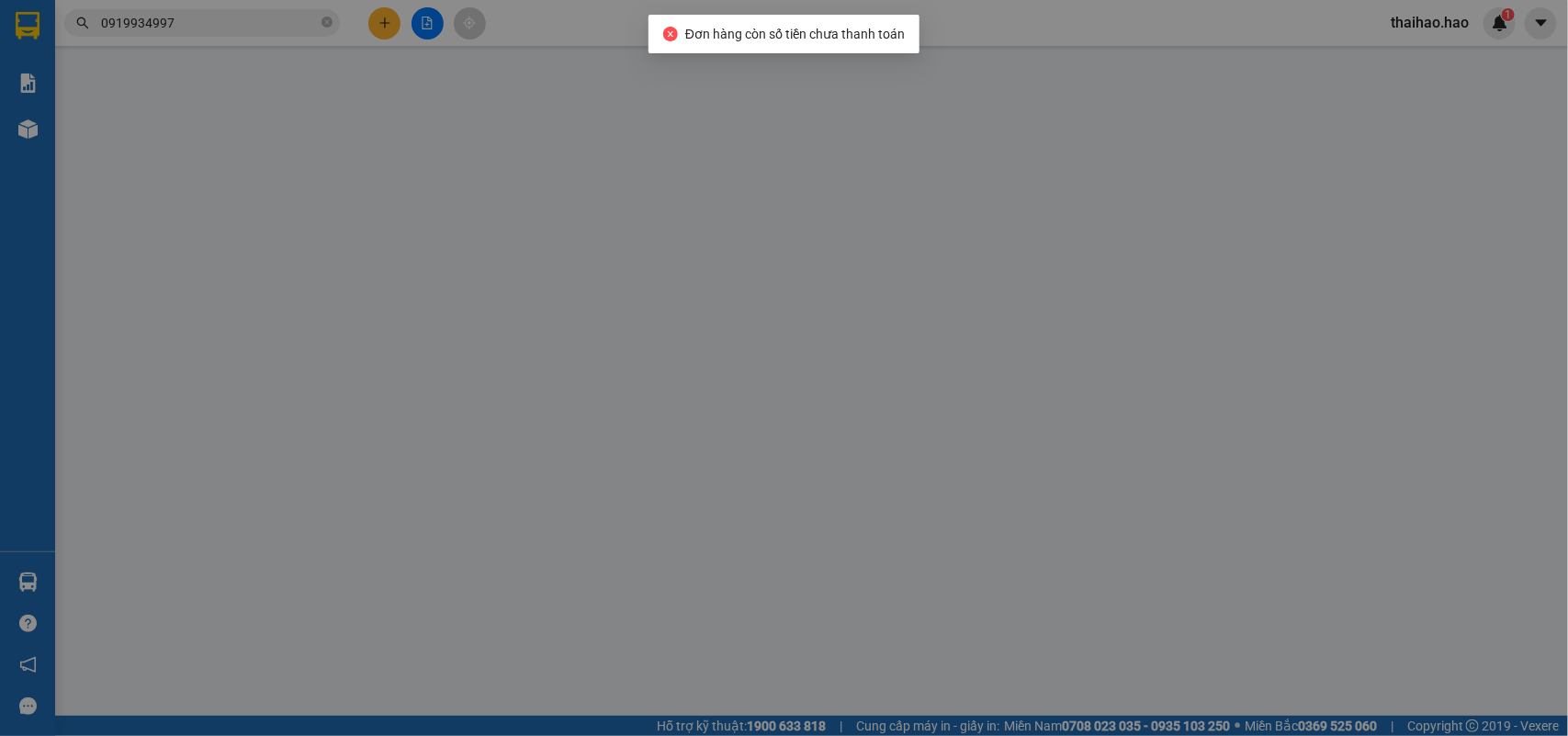
type input "0869077798"
type input "[PERSON_NAME]"
type input "30.000"
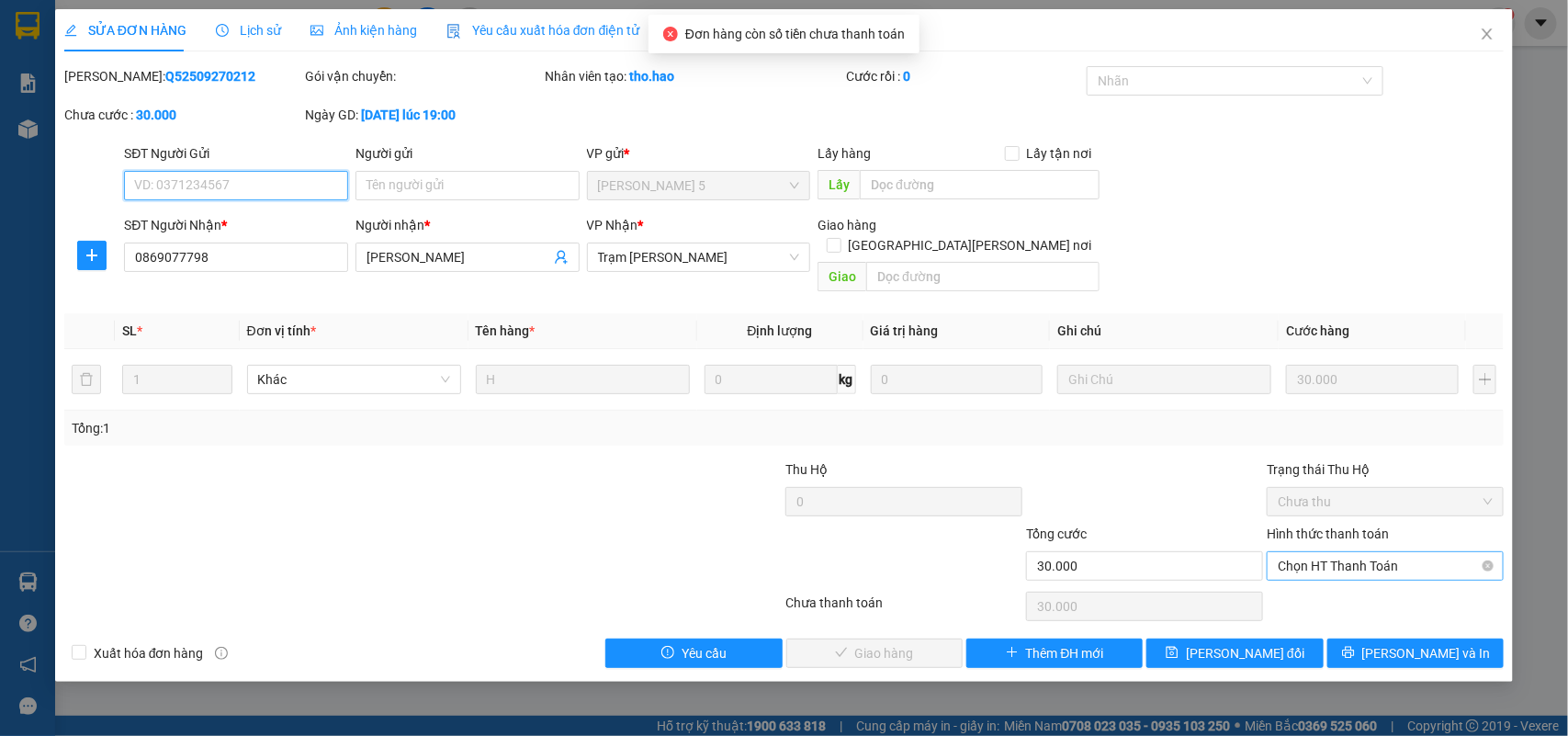
click at [1346, 552] on span "Chọn HT Thanh Toán" at bounding box center [1385, 565] width 215 height 27
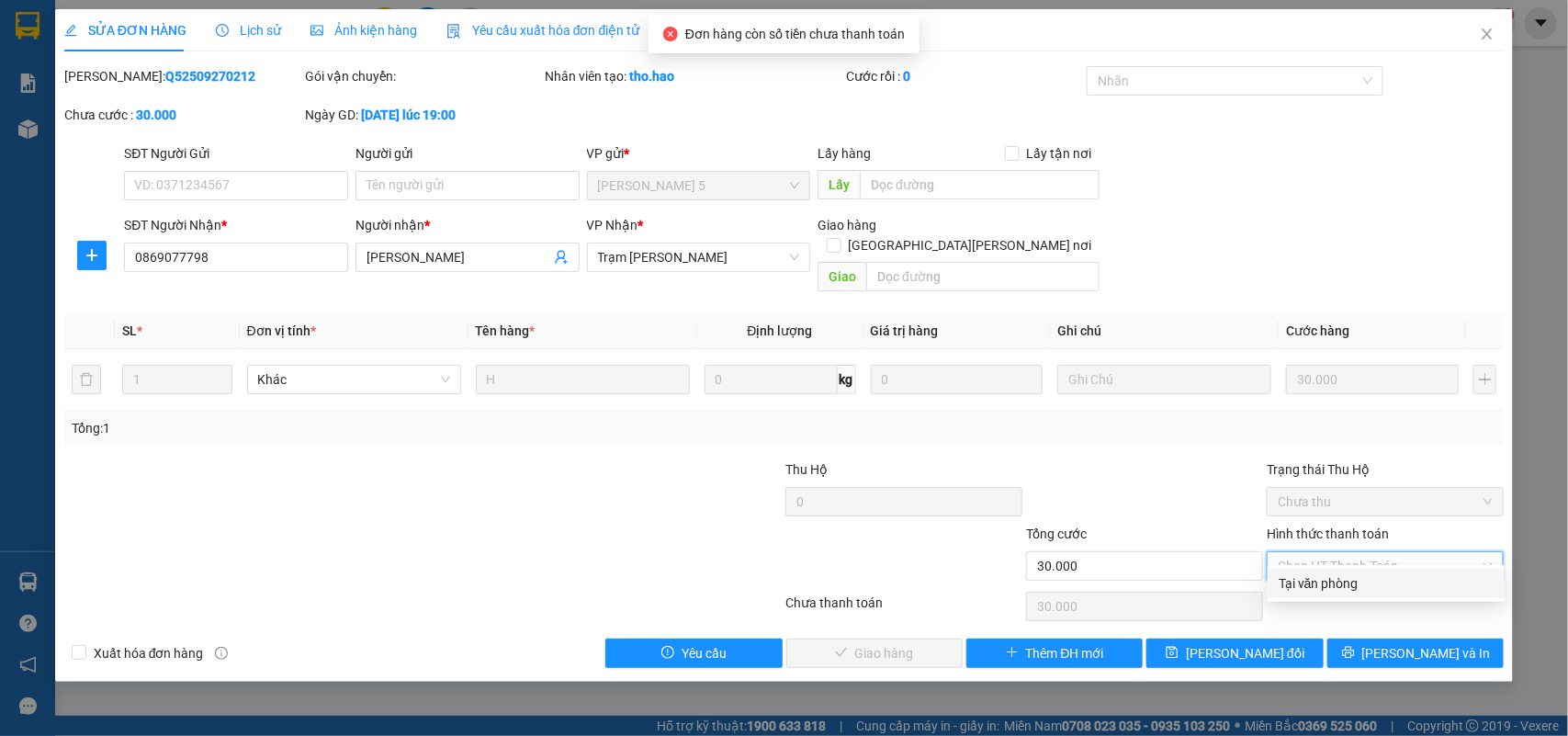
click at [1322, 580] on div "Tại văn phòng" at bounding box center [1386, 583] width 215 height 20
type input "0"
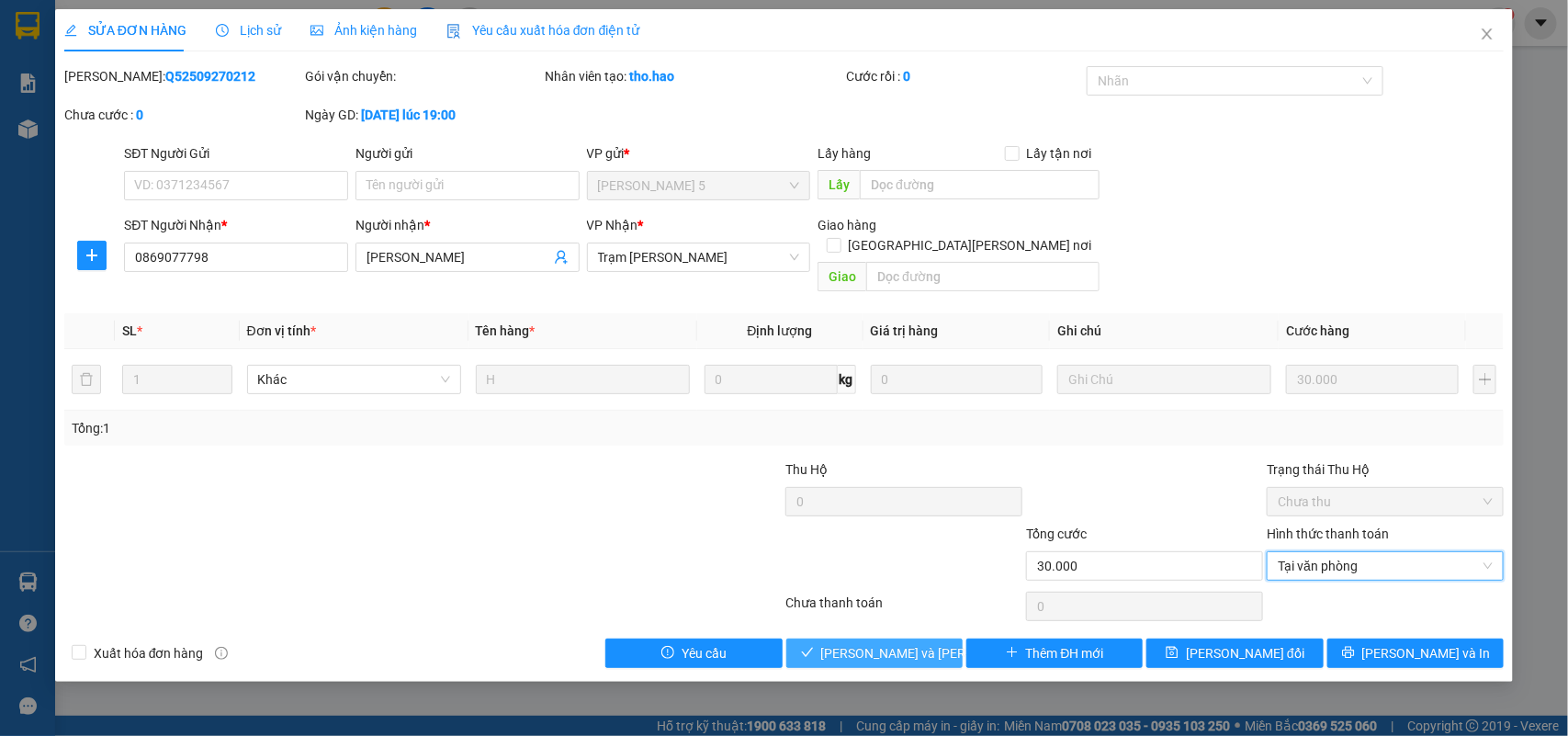
click at [920, 646] on button "[PERSON_NAME] và [PERSON_NAME] hàng" at bounding box center [874, 653] width 176 height 29
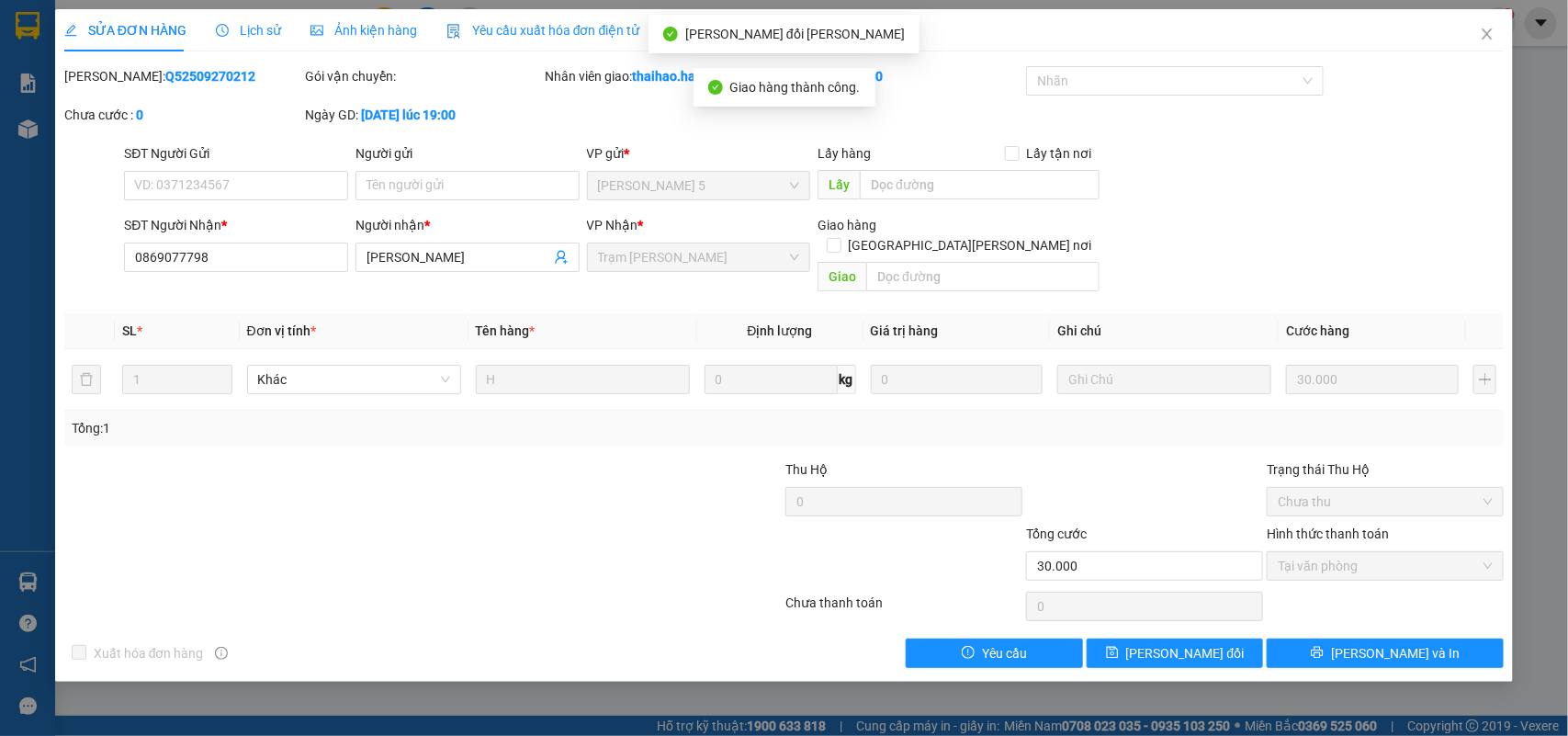
click at [361, 23] on span "Ảnh kiện hàng" at bounding box center [364, 30] width 106 height 15
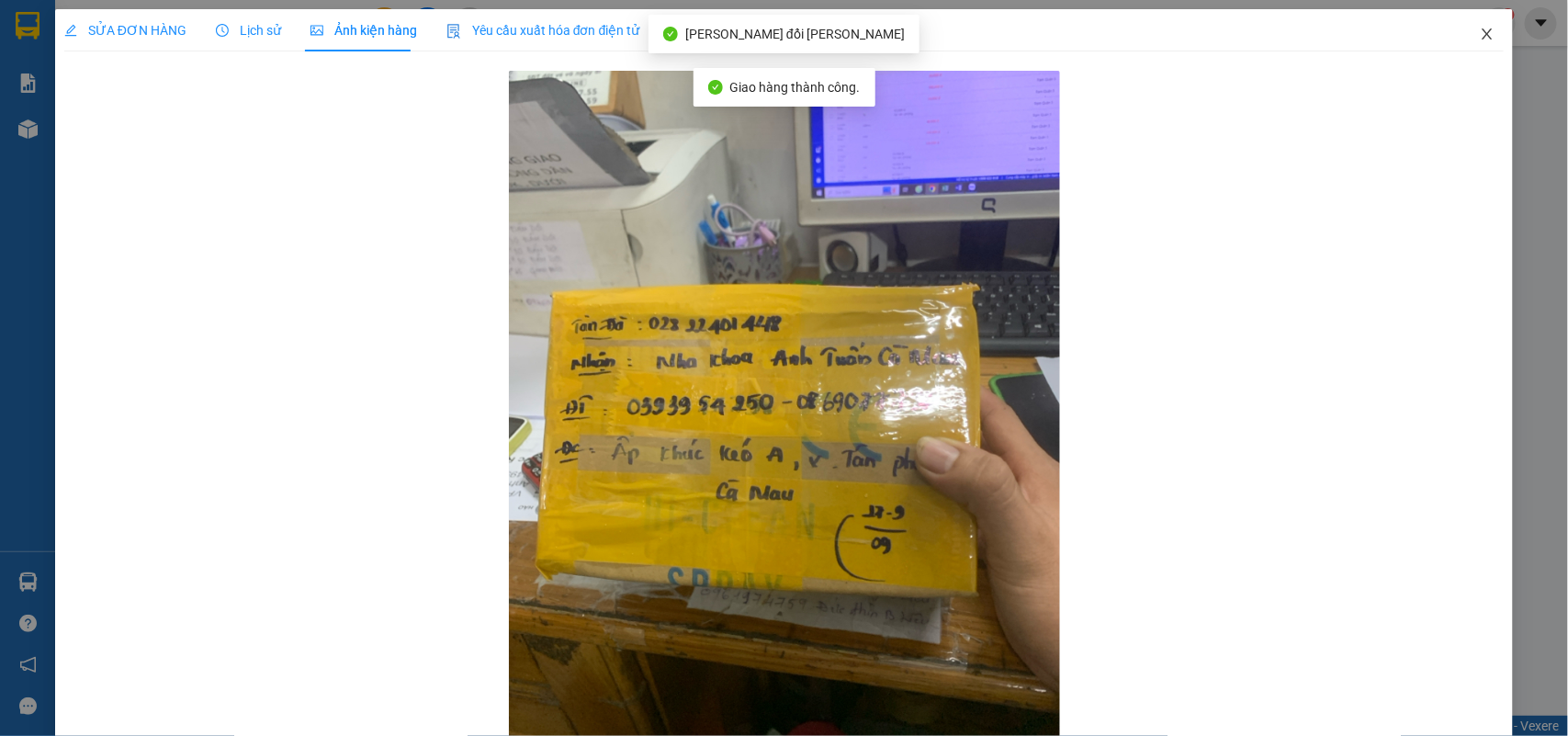
click at [1479, 29] on icon "close" at bounding box center [1487, 34] width 15 height 15
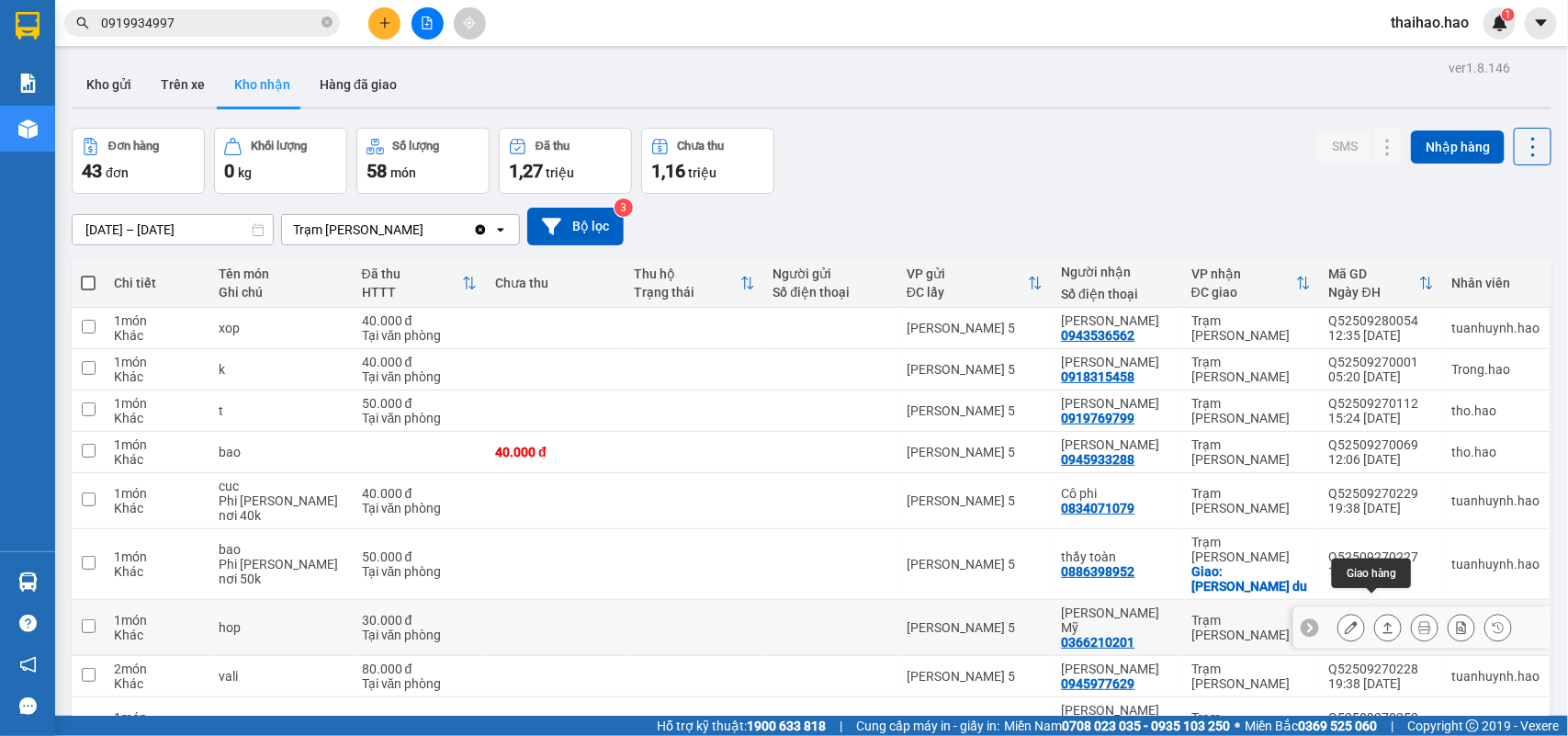
click at [1382, 621] on icon at bounding box center [1388, 628] width 13 height 13
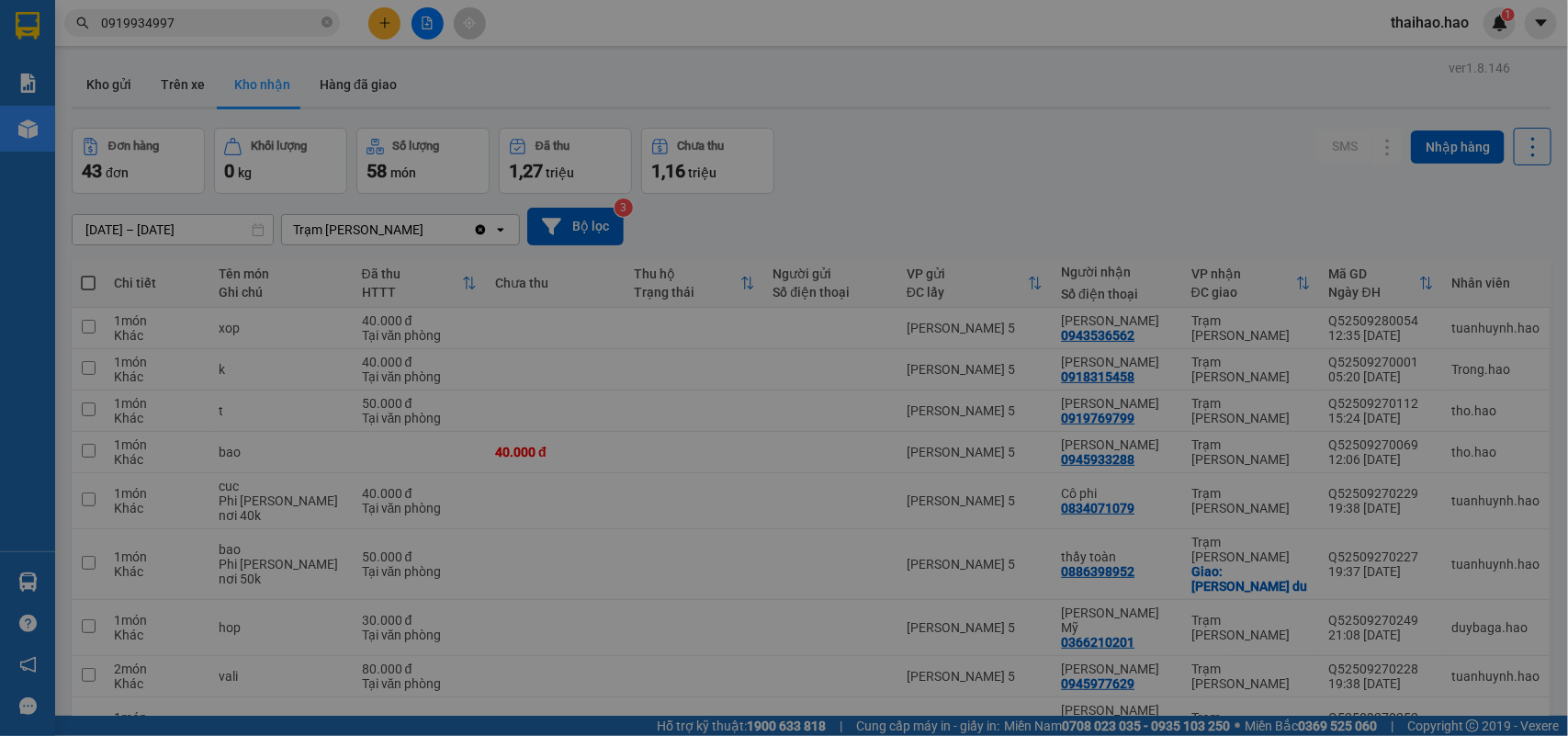
click at [849, 232] on button "Xác nhận" at bounding box center [897, 246] width 96 height 29
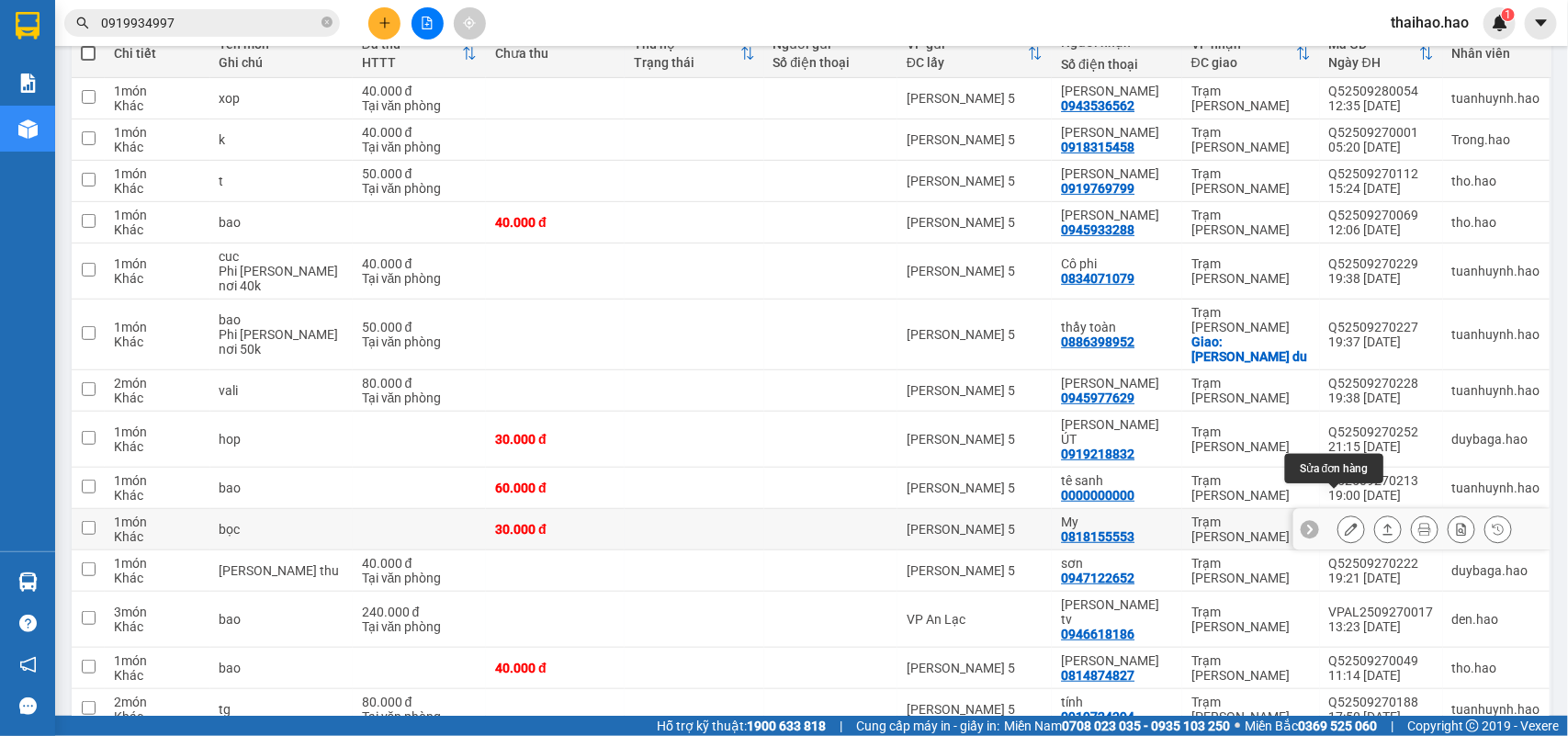
scroll to position [345, 0]
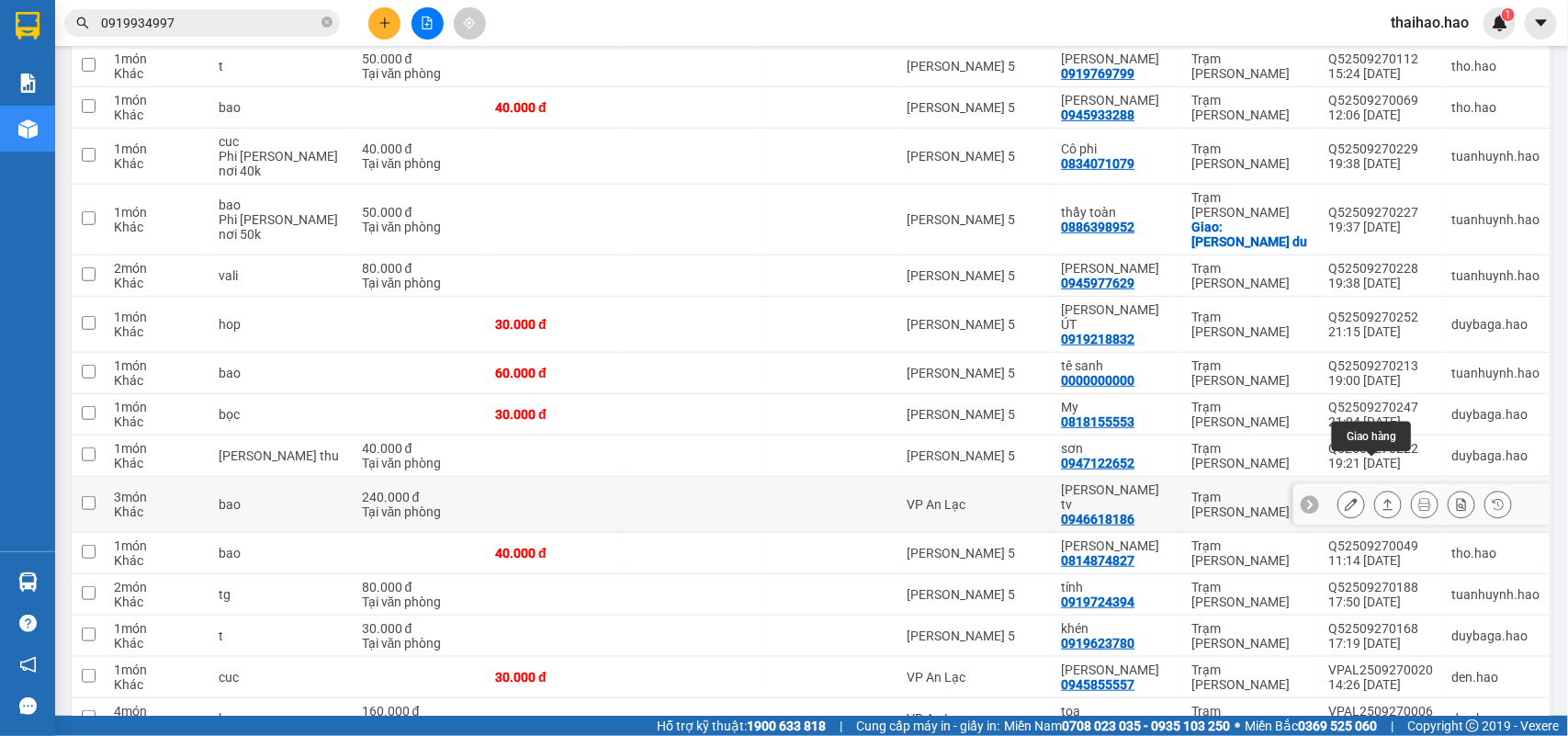
click at [1375, 489] on button at bounding box center [1387, 505] width 25 height 32
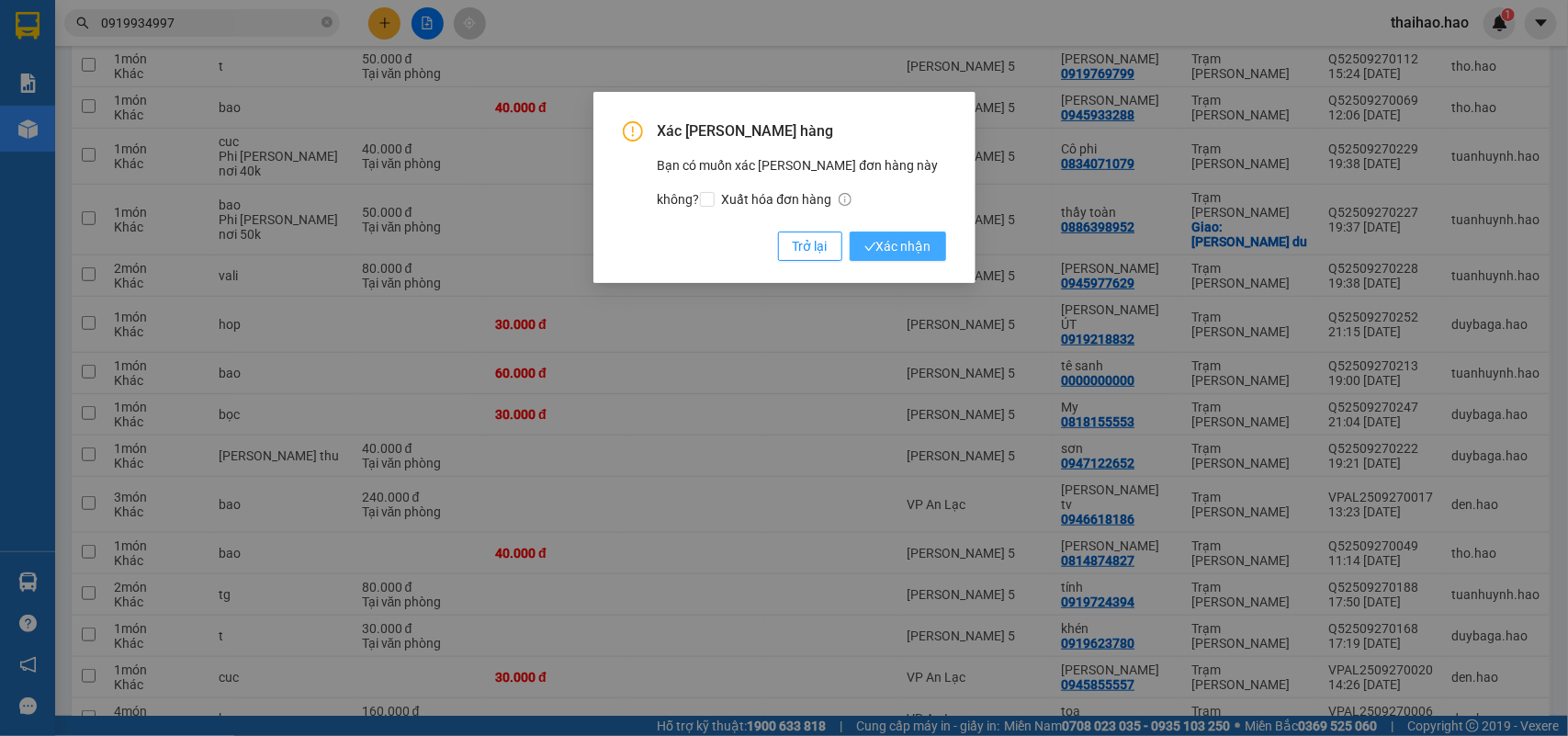
click at [849, 232] on button "Xác nhận" at bounding box center [897, 246] width 96 height 29
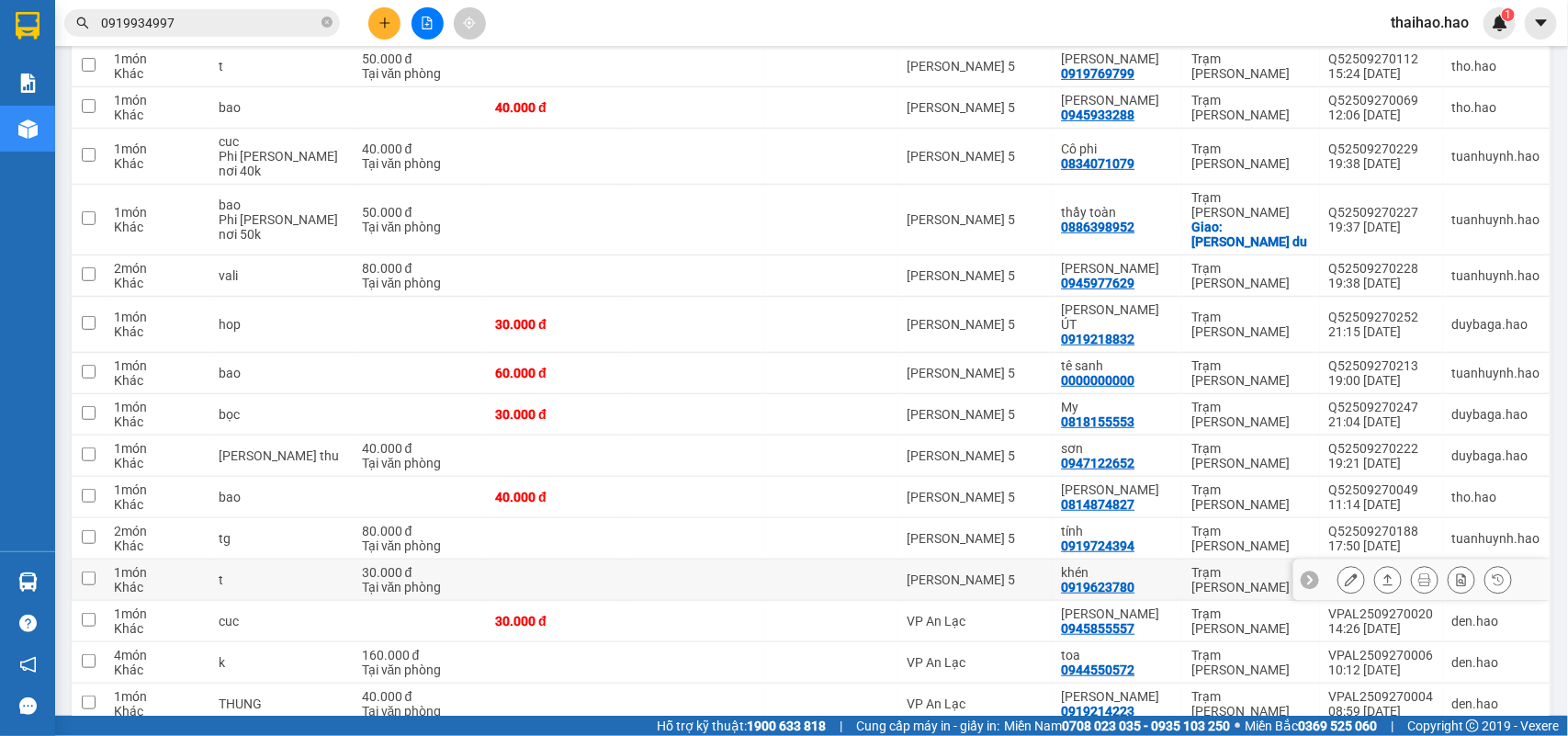
click at [1375, 564] on button at bounding box center [1387, 581] width 25 height 32
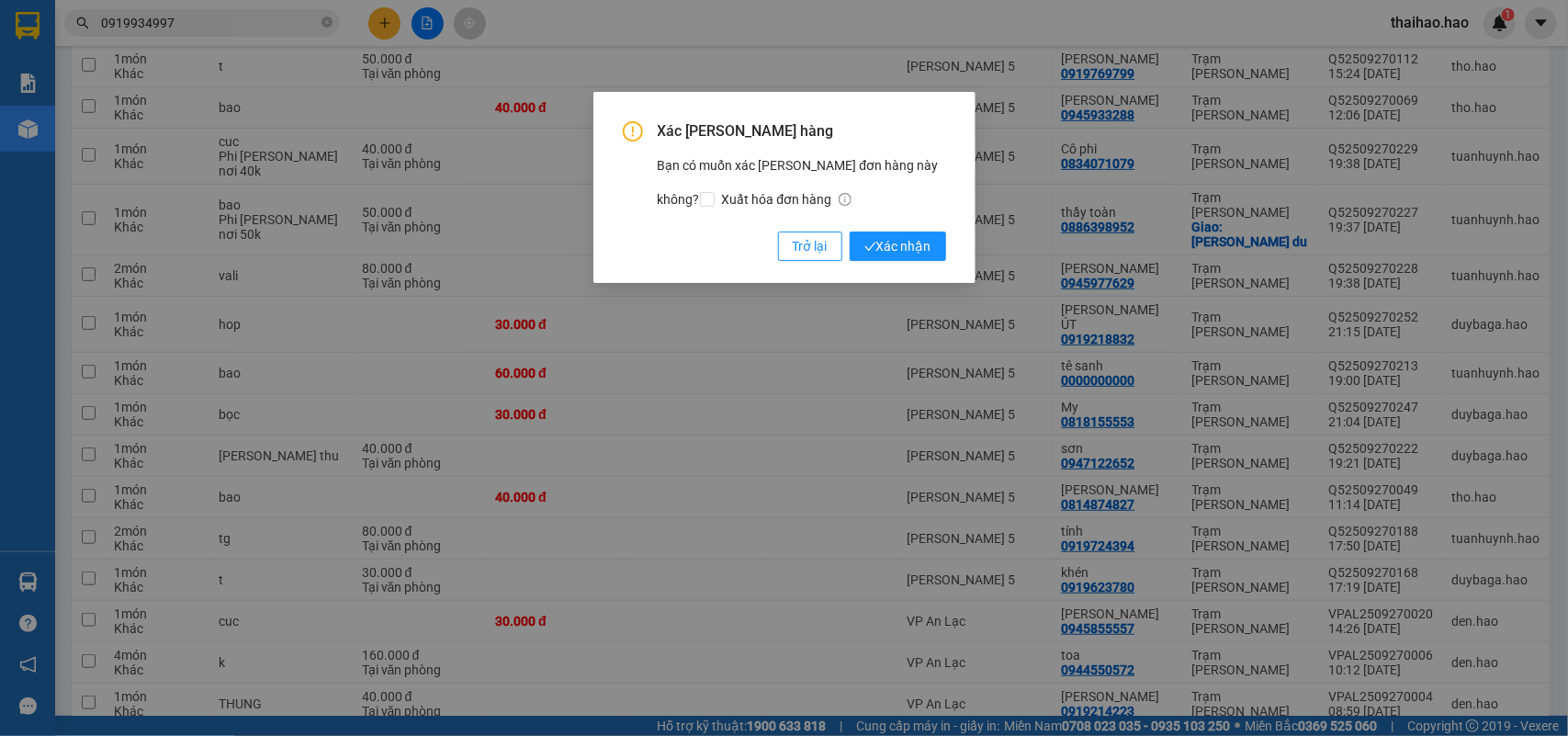
click at [849, 232] on button "Xác nhận" at bounding box center [897, 246] width 96 height 29
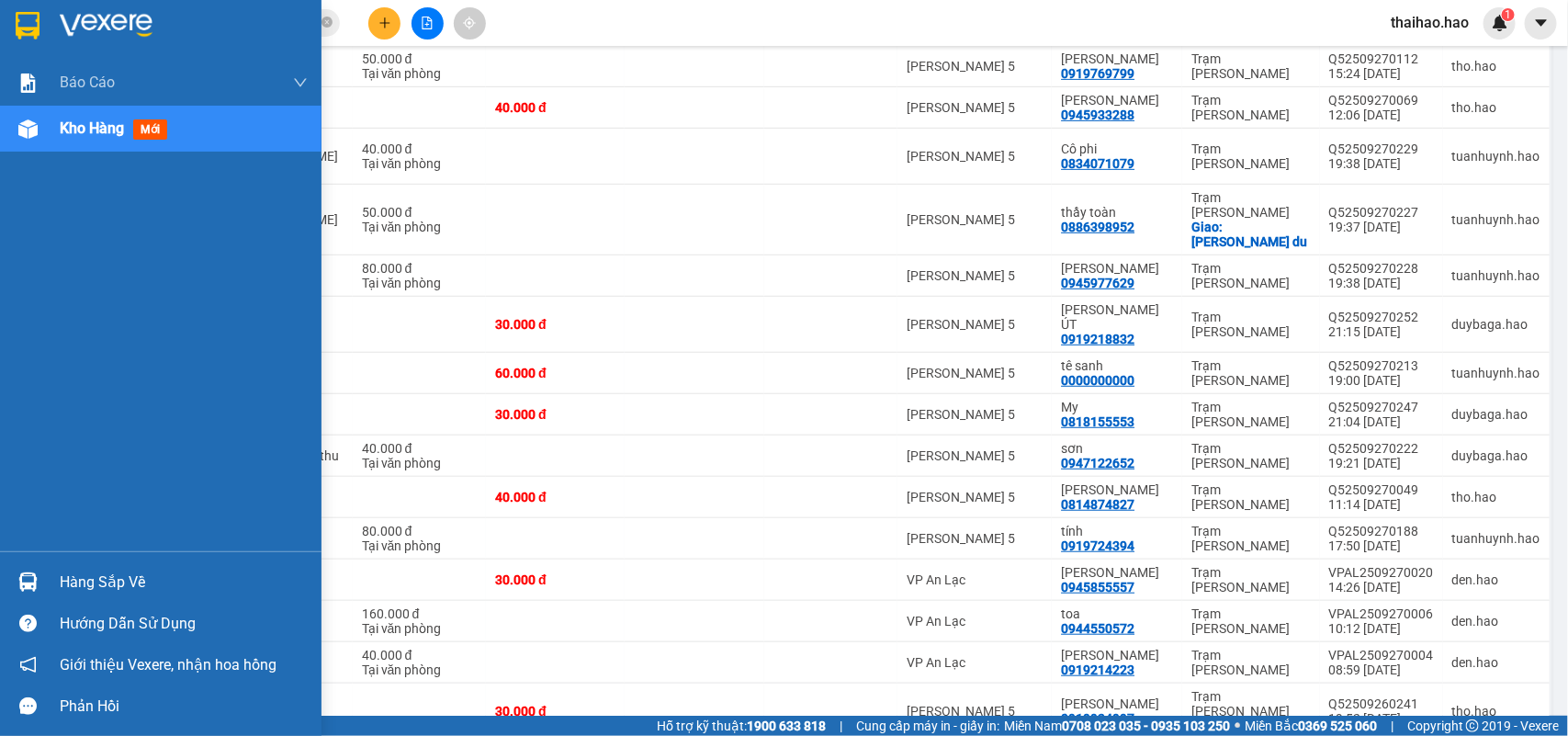
drag, startPoint x: 164, startPoint y: 126, endPoint x: 122, endPoint y: 123, distance: 42.1
click at [163, 126] on span "mới" at bounding box center [150, 129] width 34 height 20
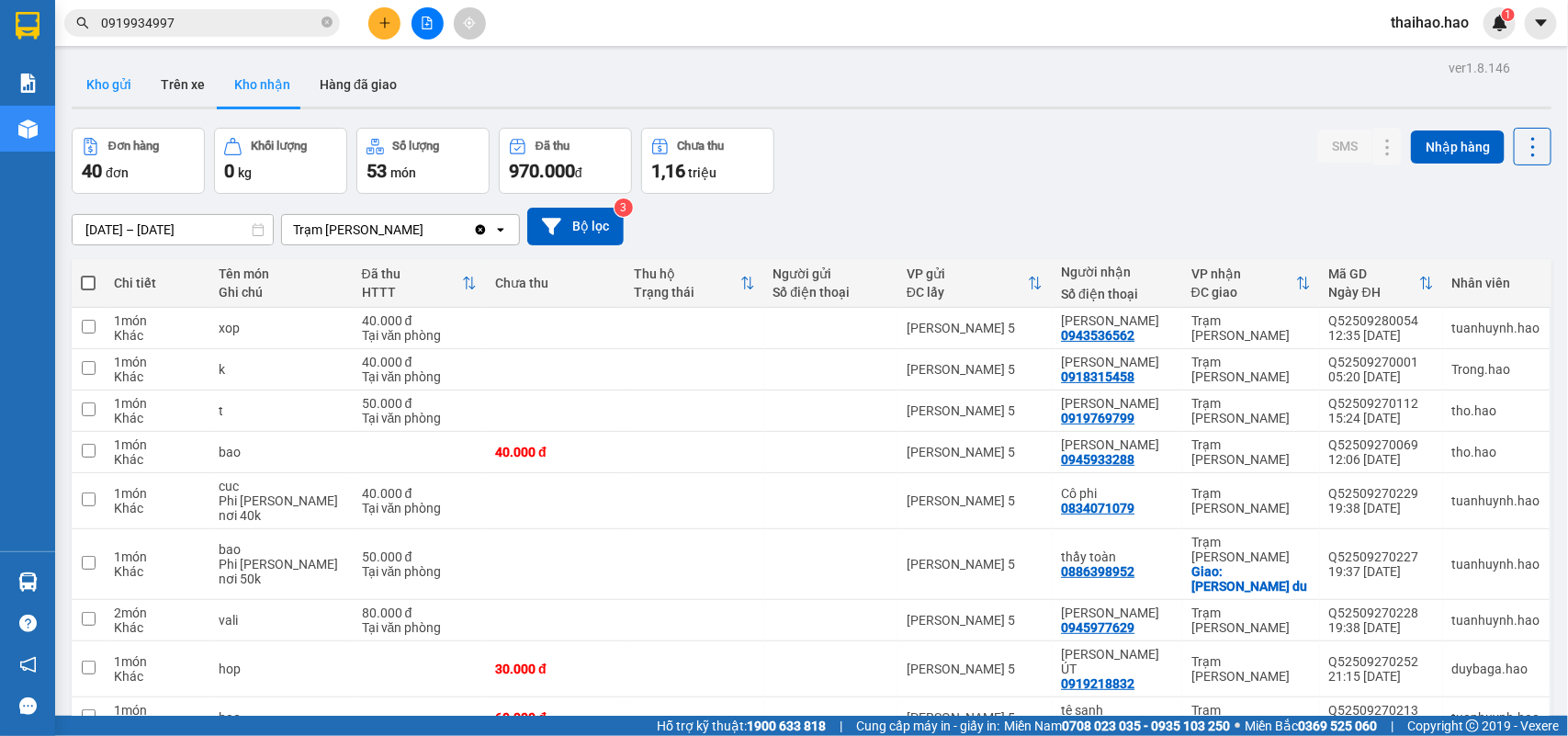
click at [124, 104] on button "Kho gửi" at bounding box center [108, 84] width 74 height 44
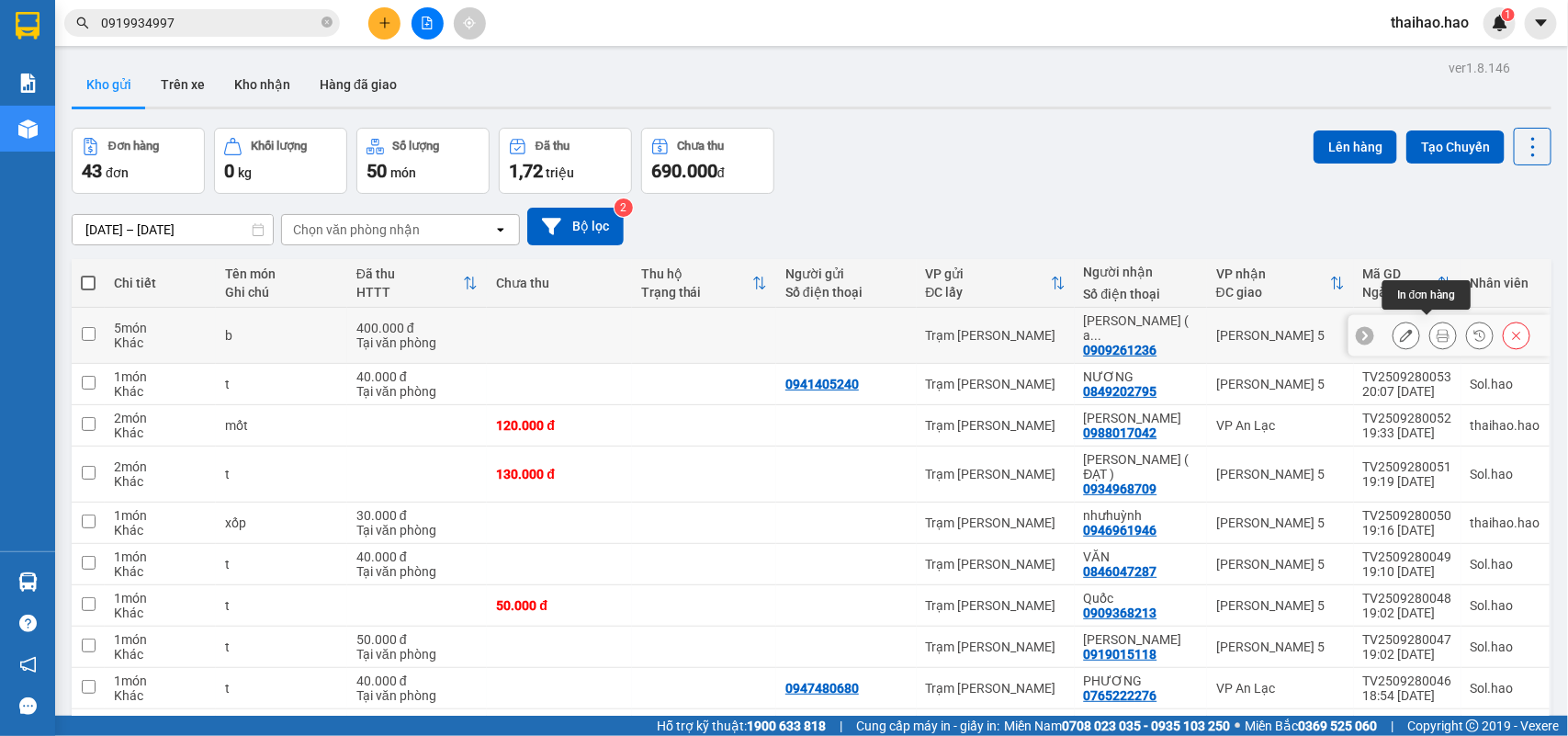
click at [1431, 333] on button at bounding box center [1443, 335] width 25 height 32
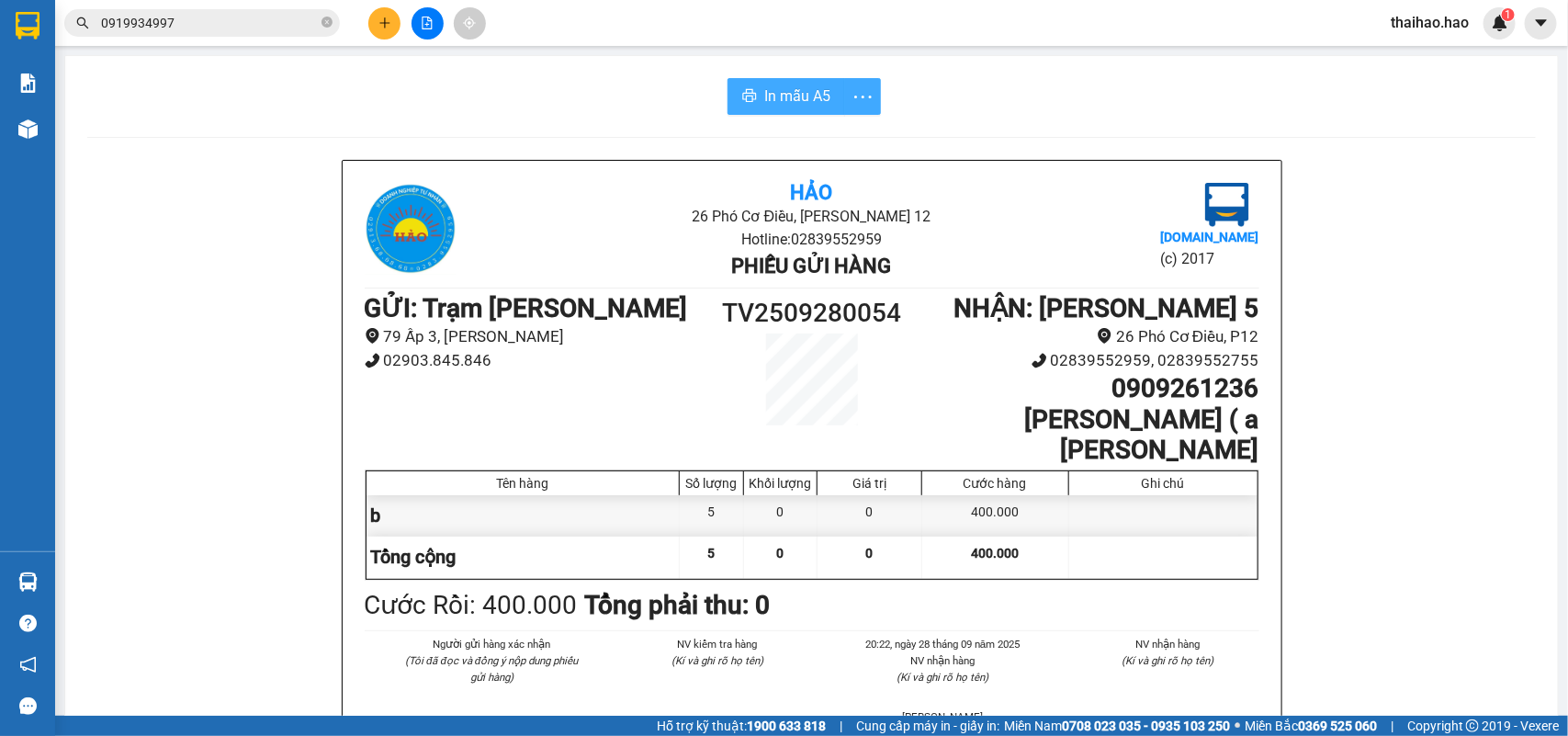
drag, startPoint x: 798, startPoint y: 104, endPoint x: 847, endPoint y: 101, distance: 49.1
click at [800, 104] on span "In mẫu A5" at bounding box center [797, 96] width 66 height 23
